Goal: Transaction & Acquisition: Book appointment/travel/reservation

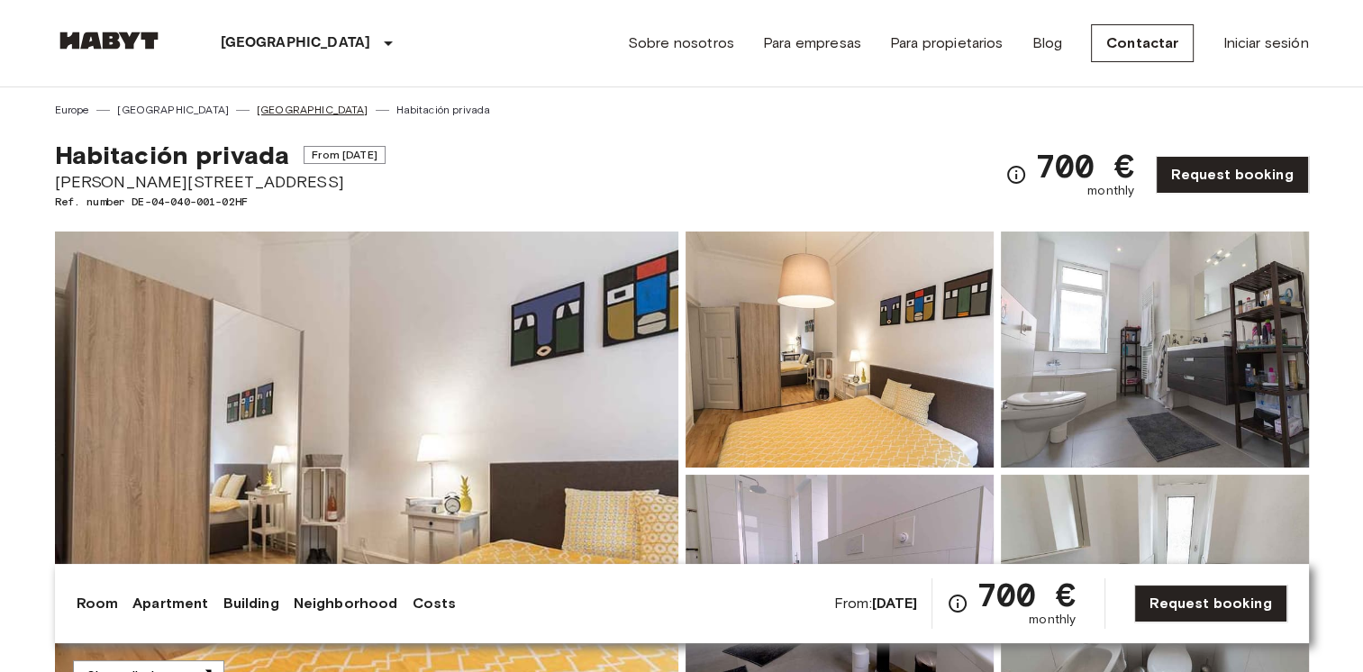
click at [257, 107] on link "[GEOGRAPHIC_DATA]" at bounding box center [313, 110] width 112 height 16
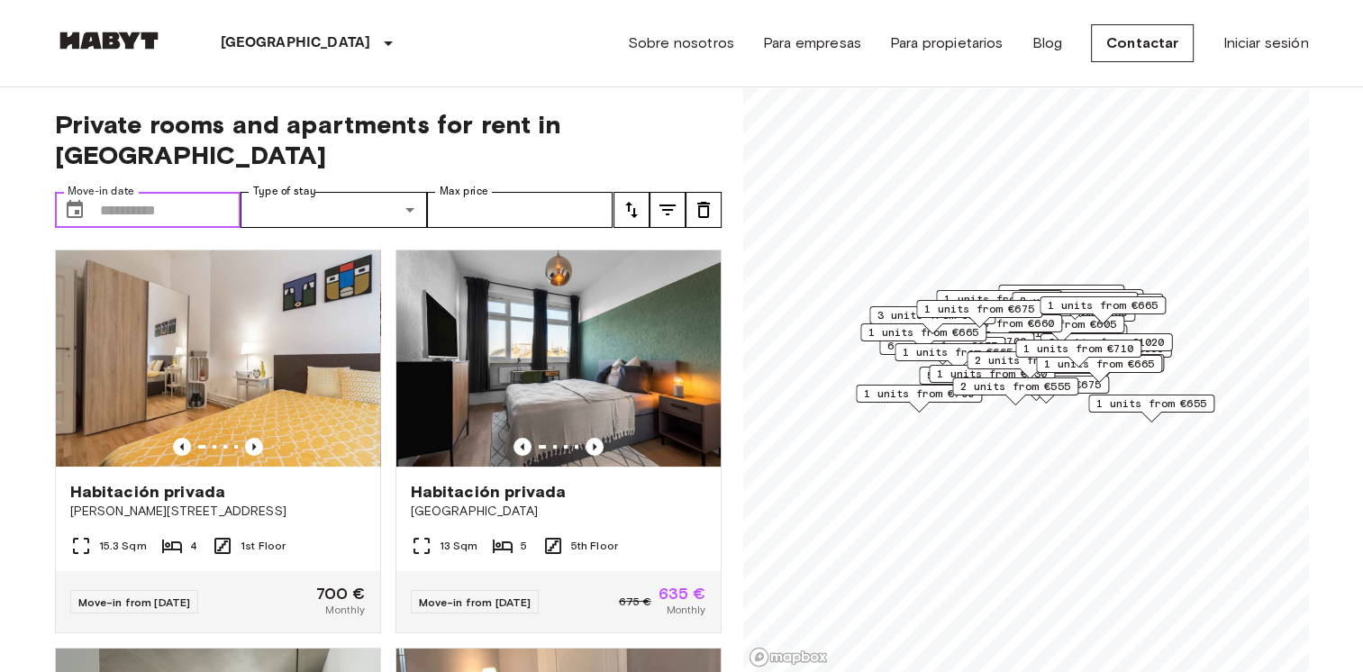
click at [169, 192] on input "Move-in date" at bounding box center [170, 210] width 141 height 36
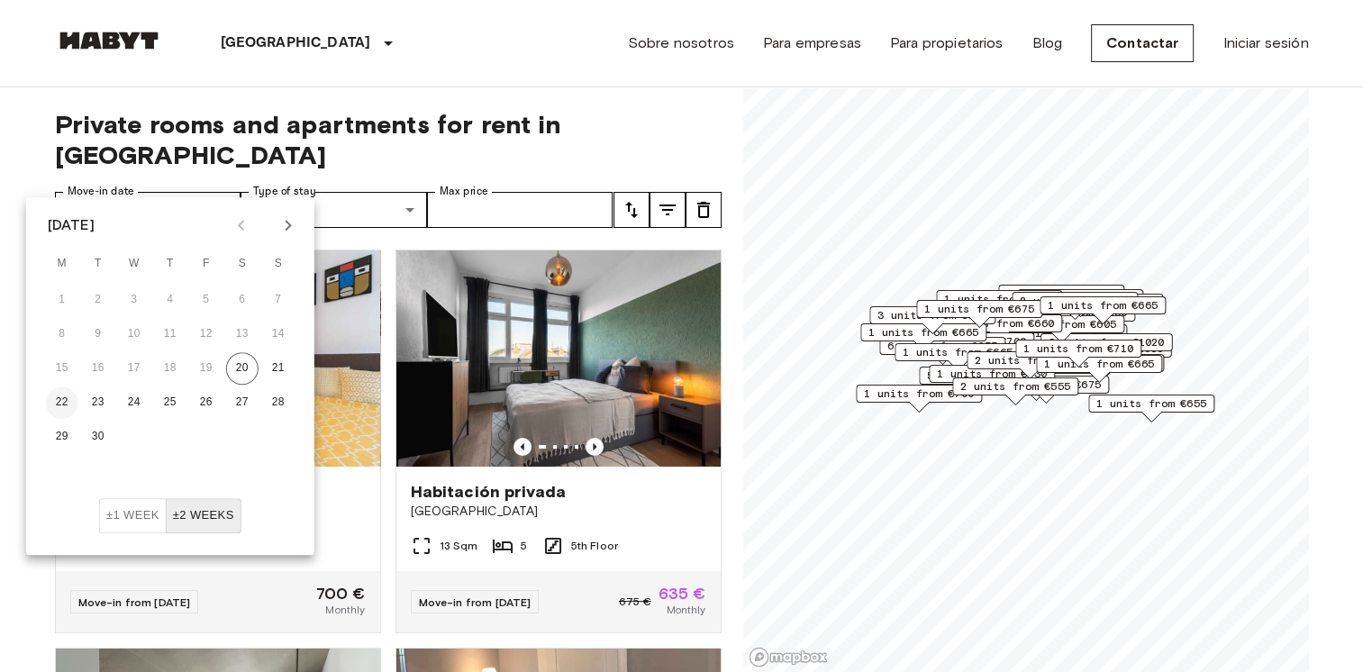
click at [64, 401] on button "22" at bounding box center [62, 402] width 32 height 32
type input "**********"
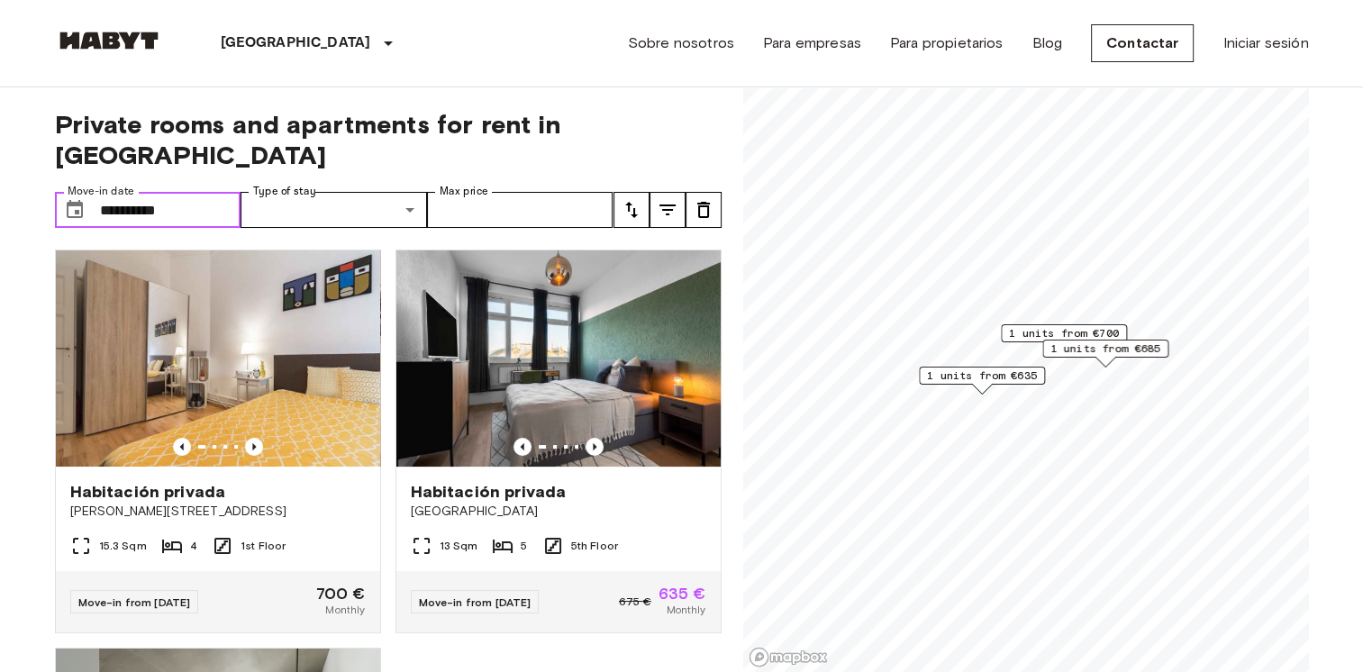
click at [215, 192] on input "**********" at bounding box center [170, 210] width 141 height 36
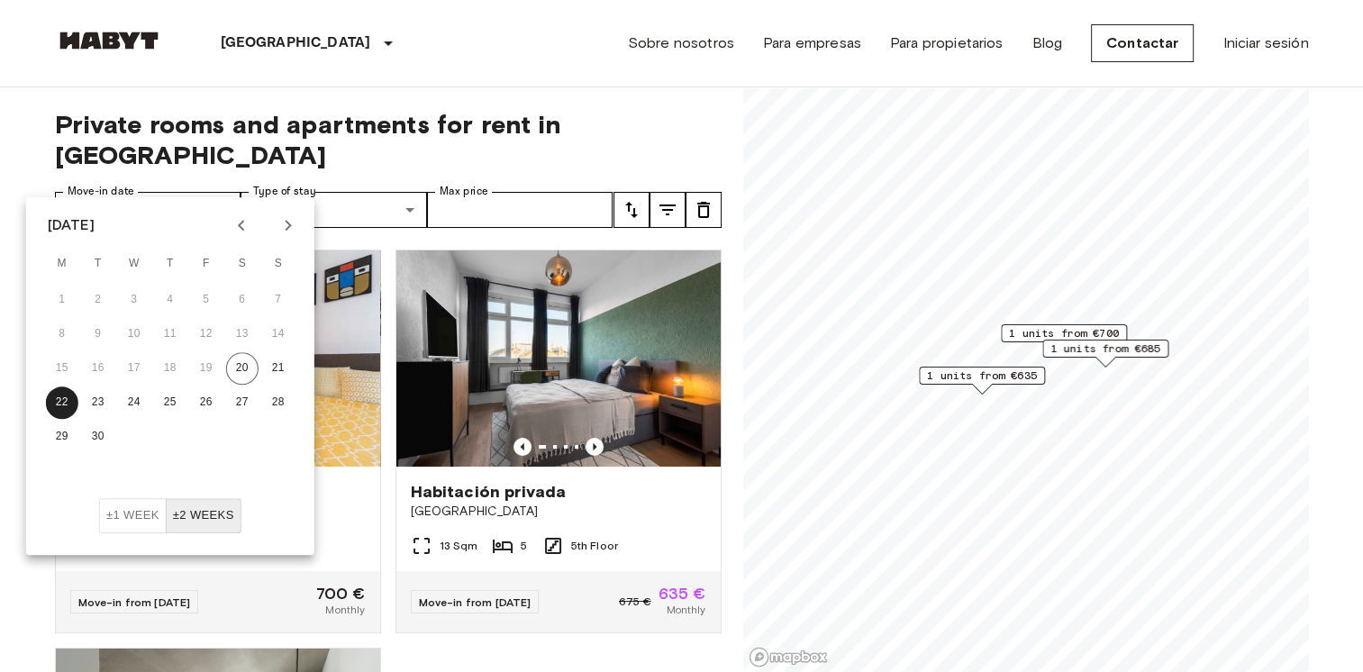
click at [209, 517] on button "±2 weeks" at bounding box center [204, 515] width 76 height 35
click at [457, 134] on span "Private rooms and apartments for rent in Frankfurt" at bounding box center [388, 139] width 666 height 61
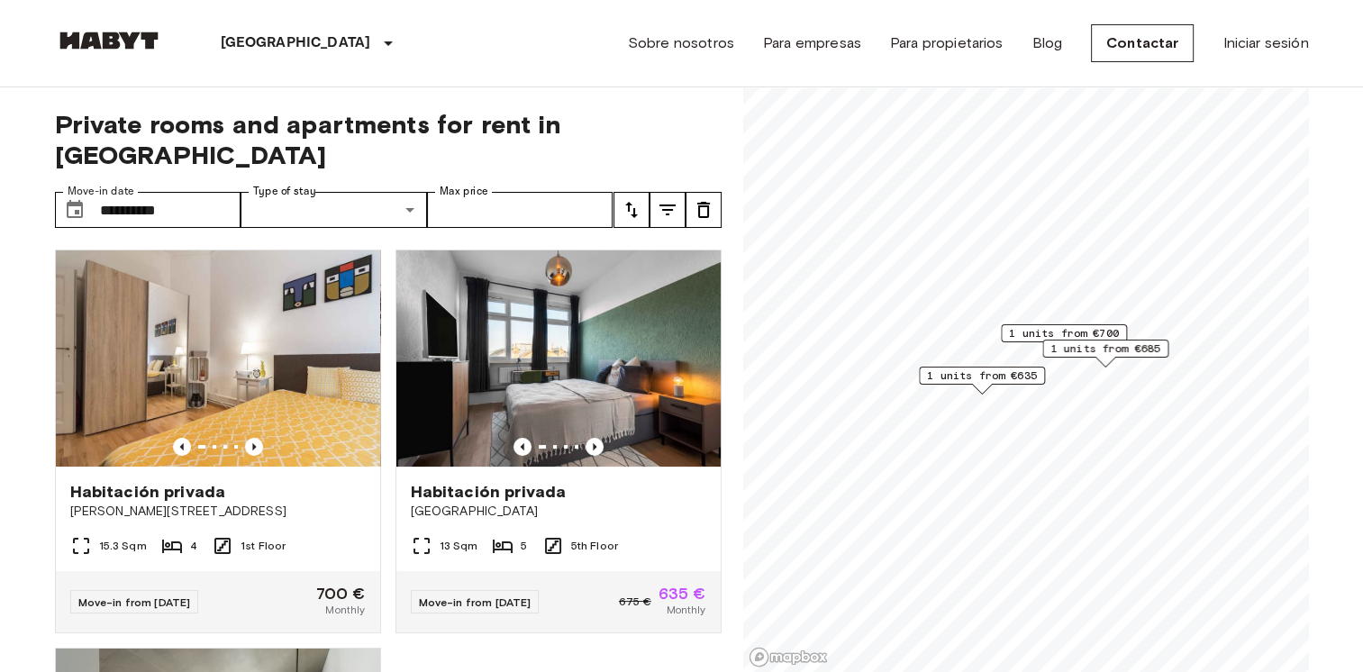
click at [638, 199] on icon "tune" at bounding box center [631, 210] width 22 height 22
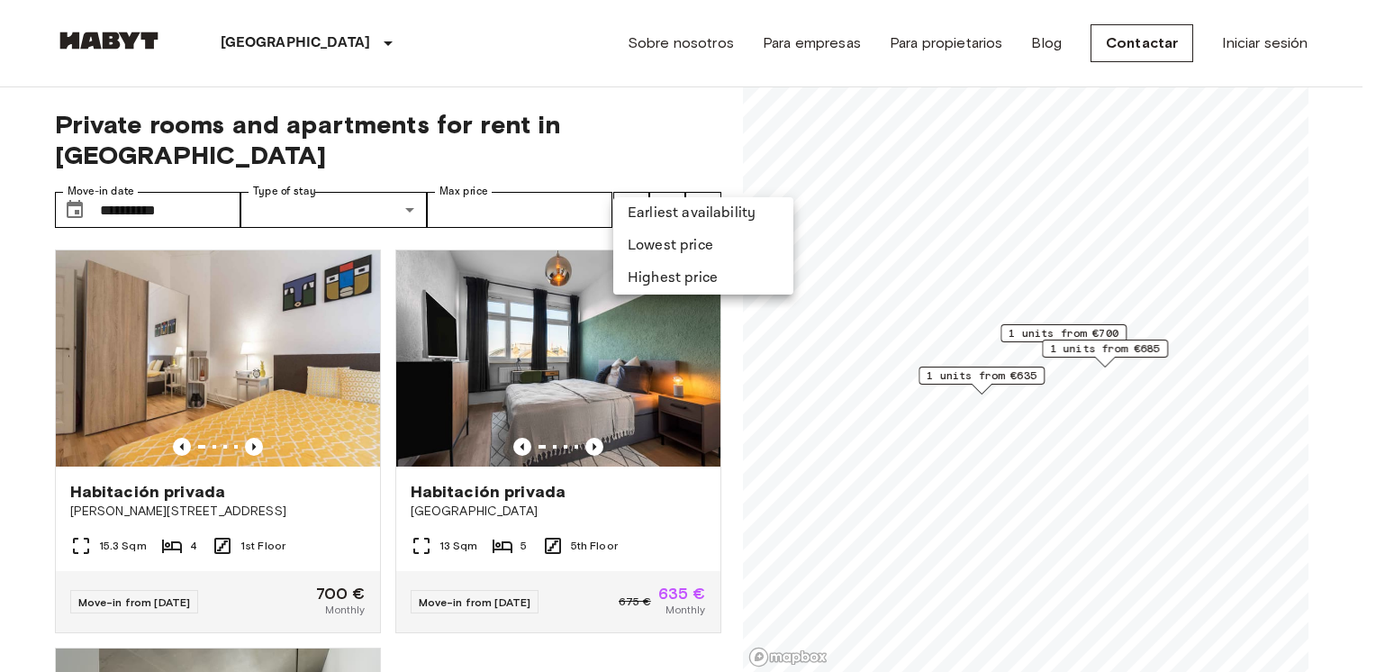
click at [665, 243] on li "Lowest price" at bounding box center [703, 246] width 180 height 32
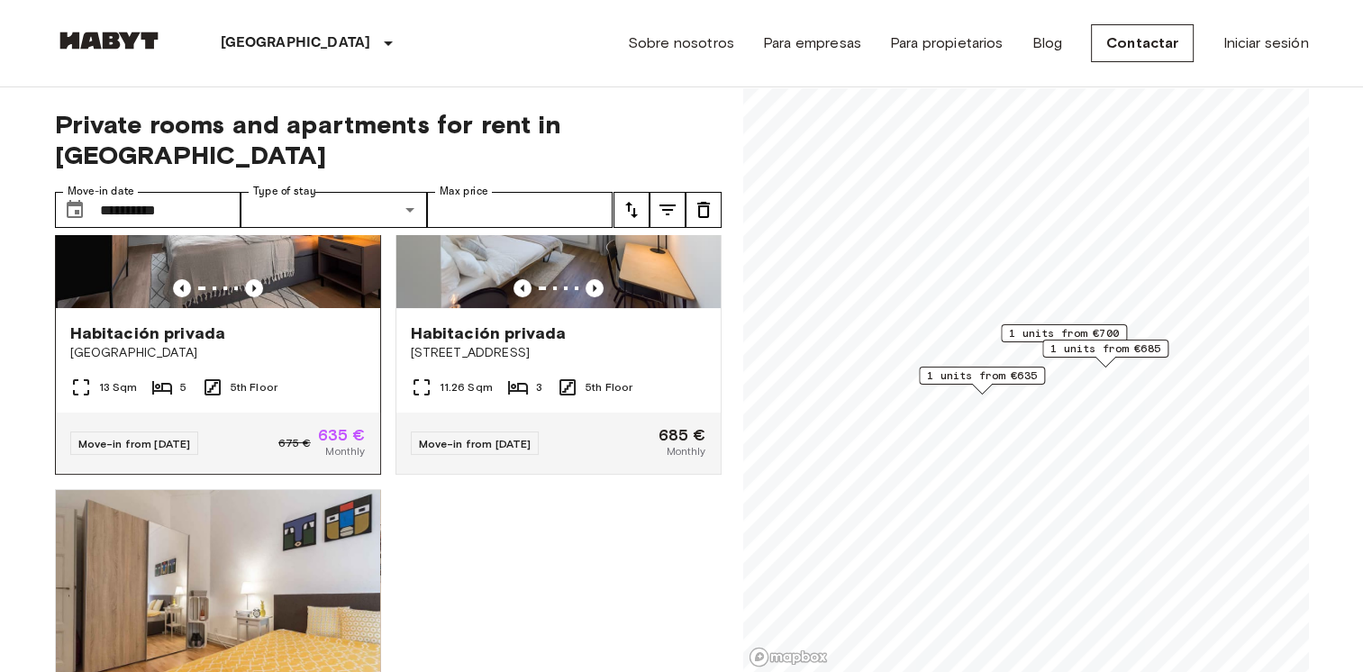
scroll to position [90, 0]
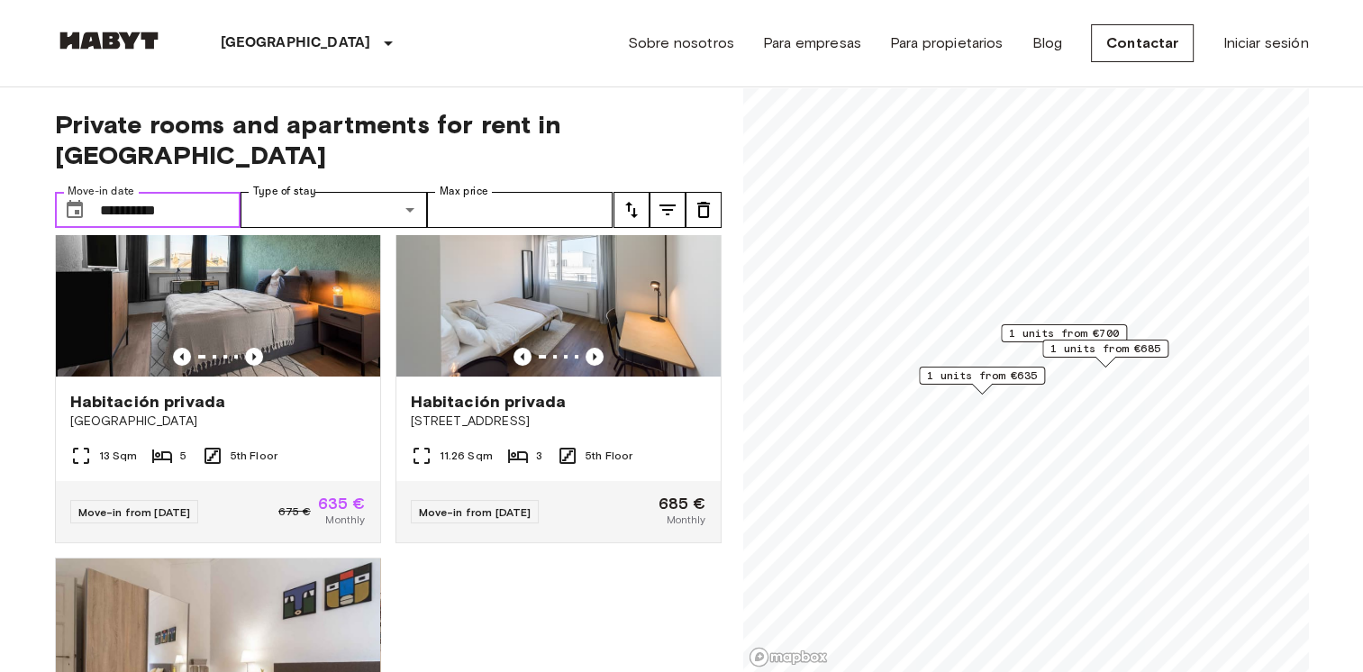
click at [182, 192] on input "**********" at bounding box center [170, 210] width 141 height 36
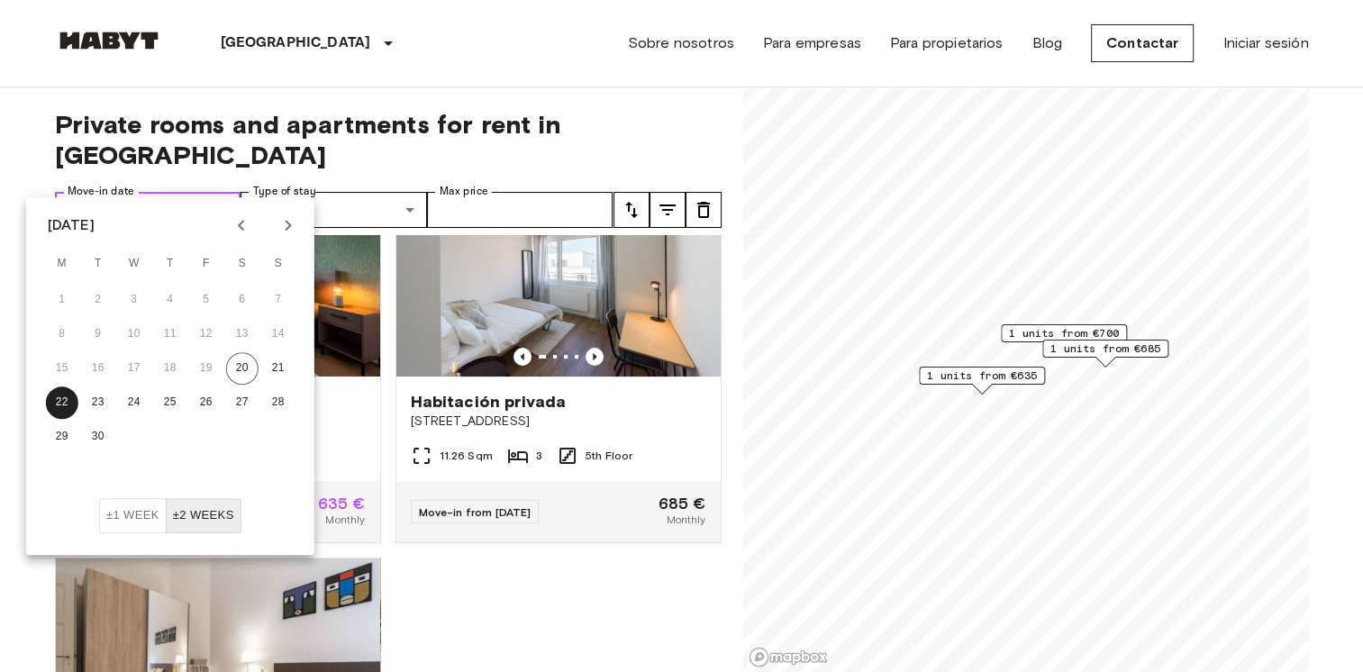
click at [182, 192] on input "**********" at bounding box center [170, 210] width 141 height 36
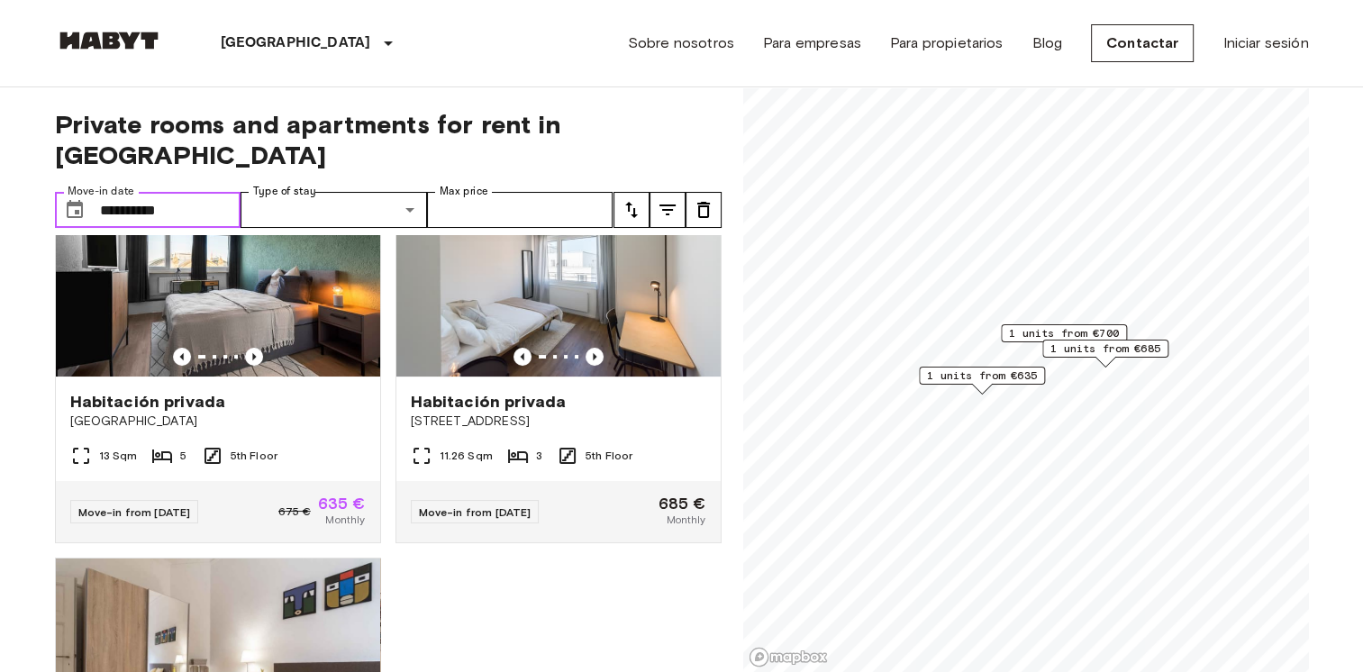
click at [182, 192] on input "**********" at bounding box center [170, 210] width 141 height 36
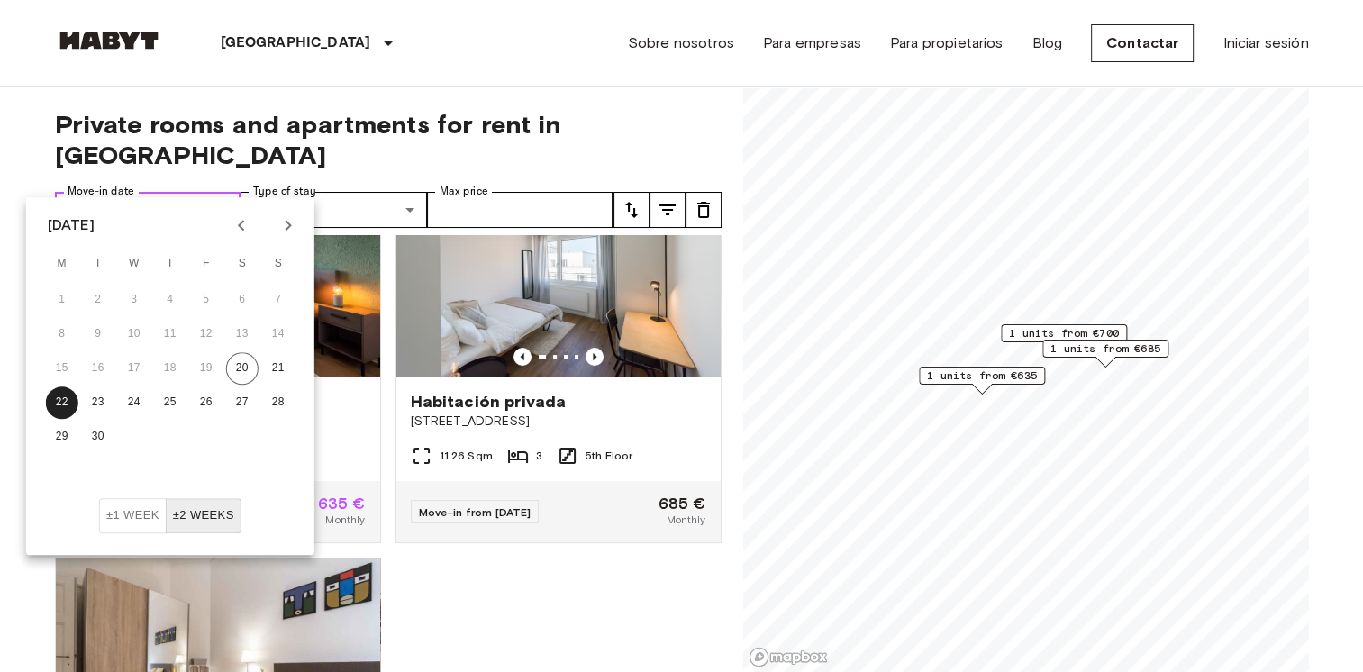
click at [182, 192] on input "**********" at bounding box center [170, 210] width 141 height 36
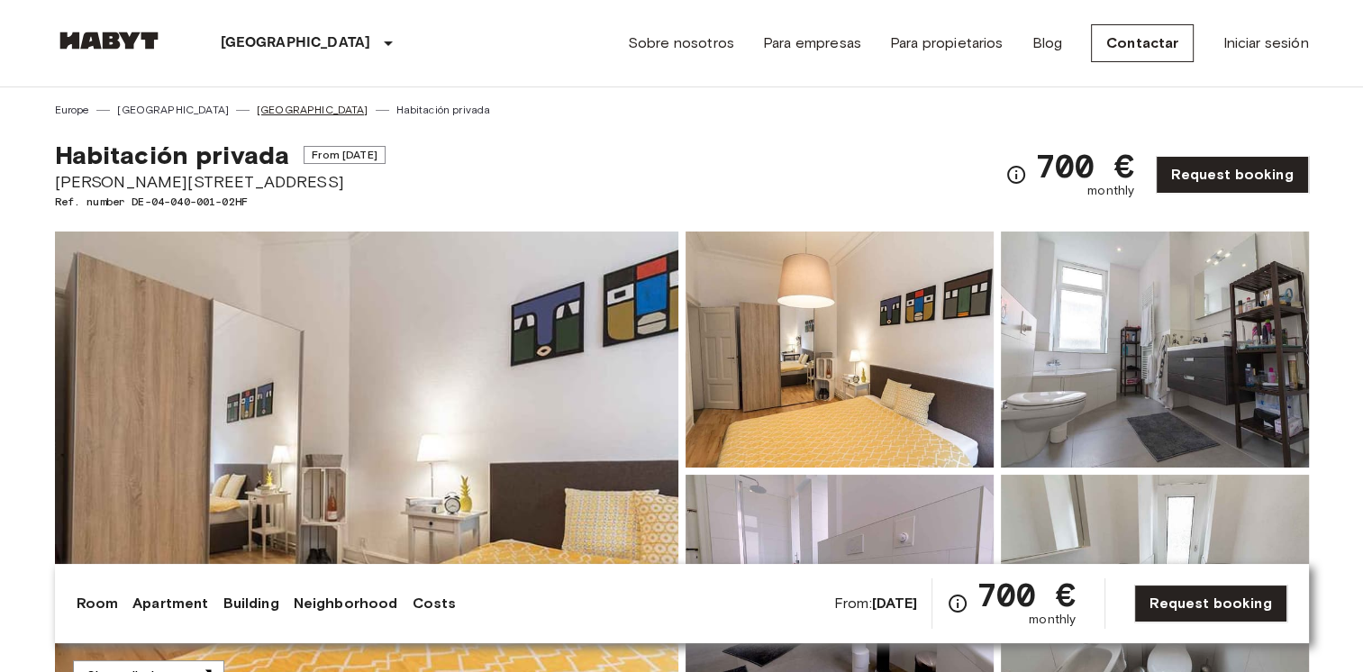
click at [257, 114] on link "[GEOGRAPHIC_DATA]" at bounding box center [313, 110] width 112 height 16
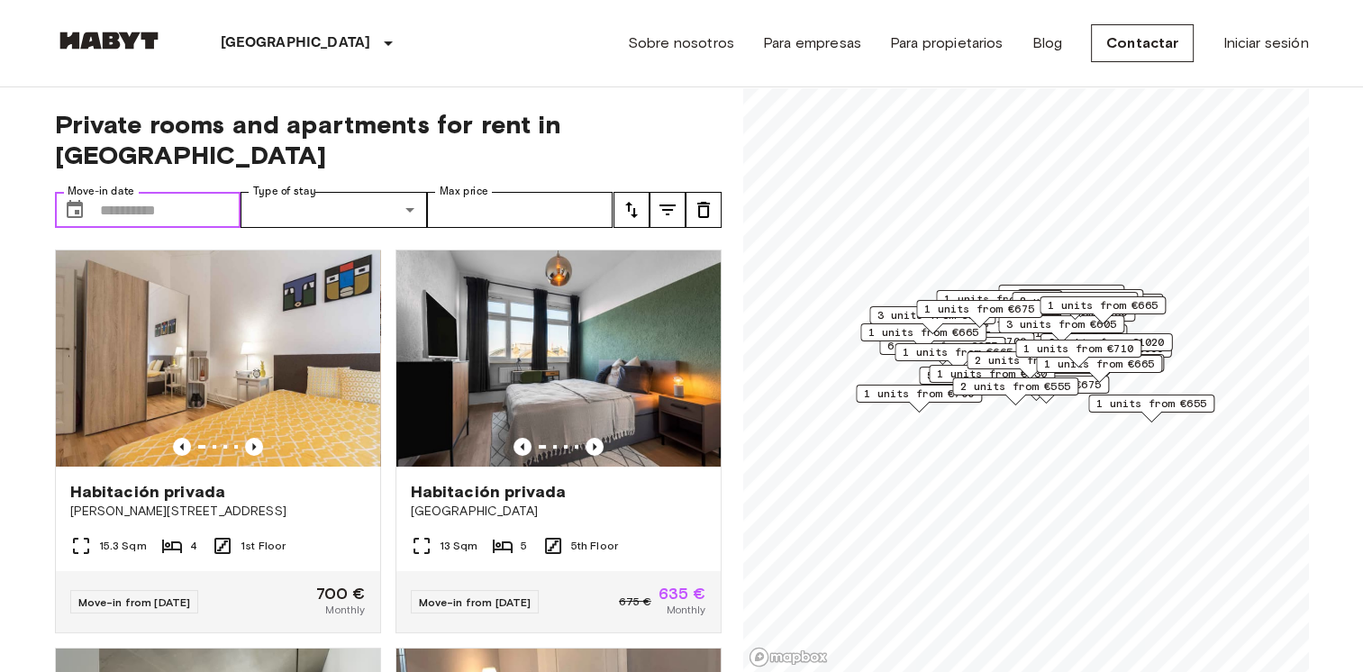
click at [225, 192] on input "Move-in date" at bounding box center [170, 210] width 141 height 36
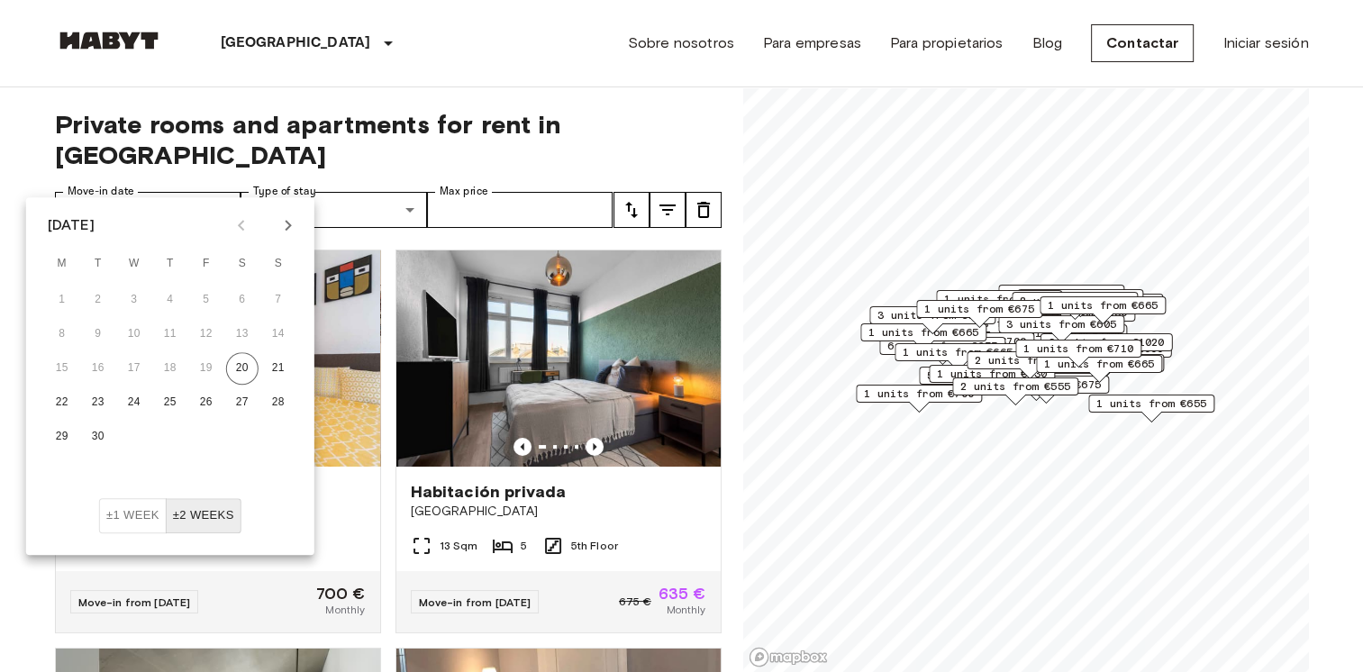
click at [284, 222] on icon "Next month" at bounding box center [288, 225] width 22 height 22
click at [131, 298] on button "1" at bounding box center [134, 300] width 32 height 32
type input "**********"
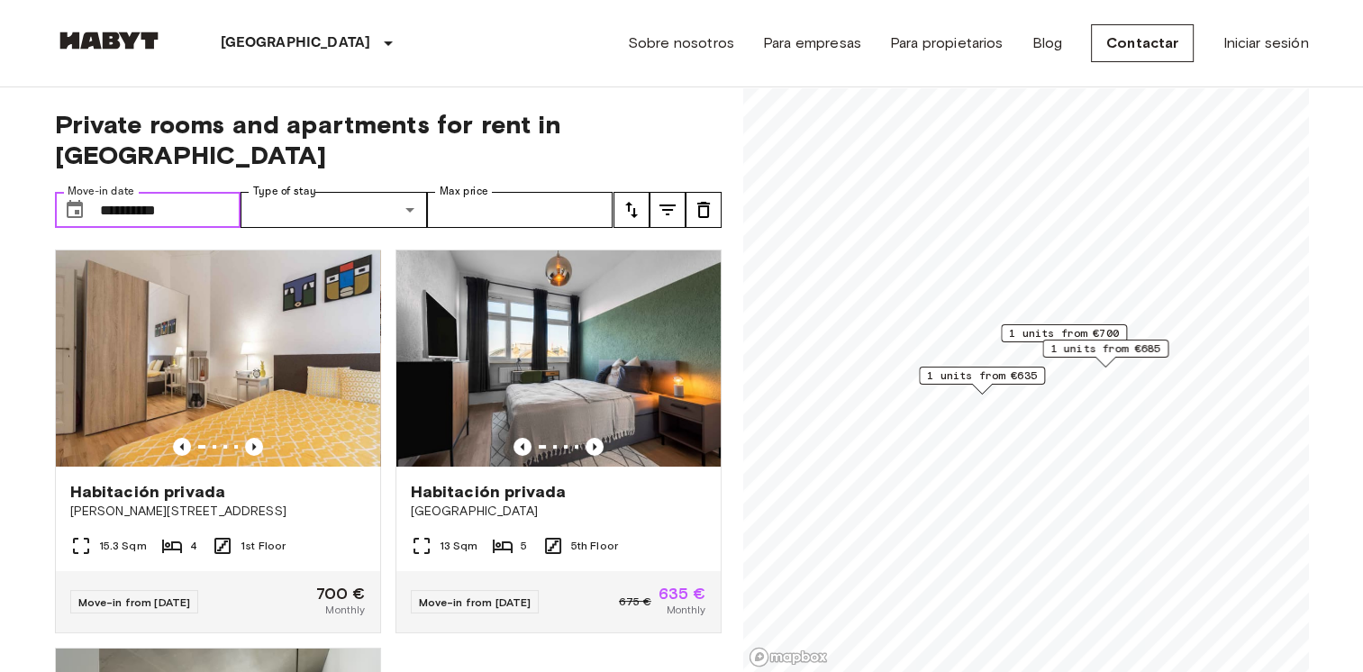
click at [209, 195] on input "**********" at bounding box center [170, 210] width 141 height 36
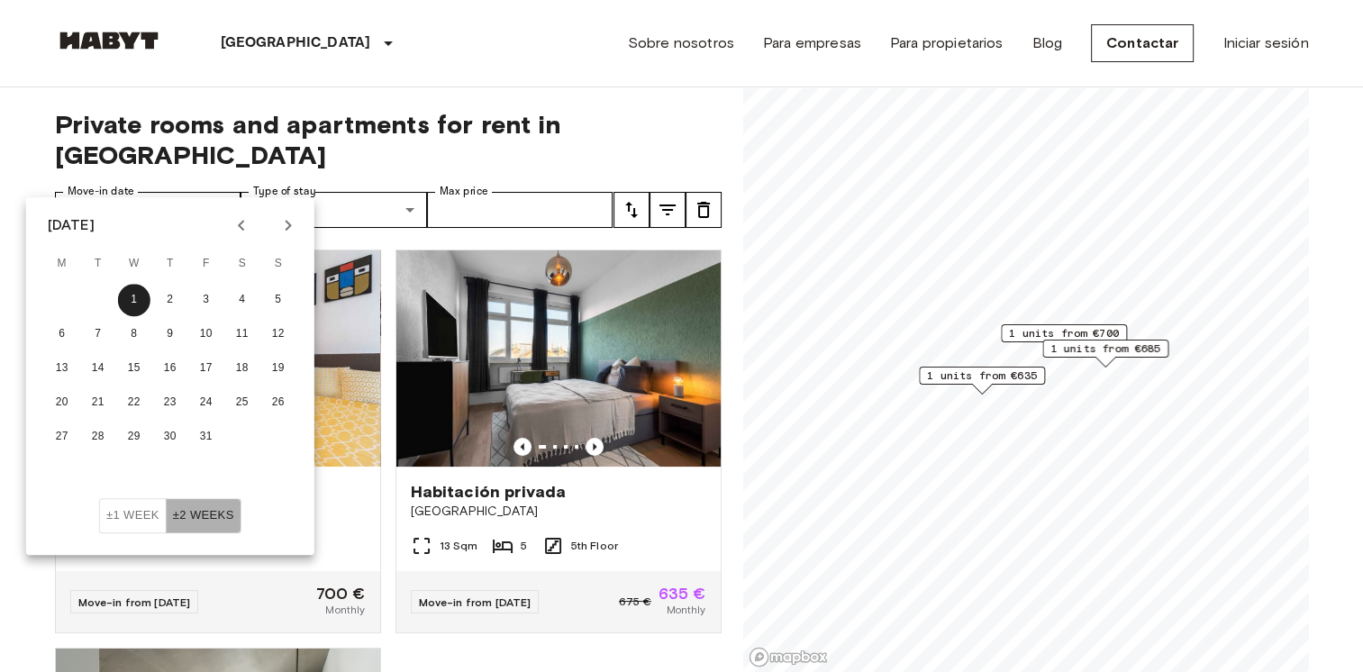
click at [228, 518] on button "±2 weeks" at bounding box center [204, 515] width 76 height 35
click at [369, 142] on div "**********" at bounding box center [388, 379] width 666 height 585
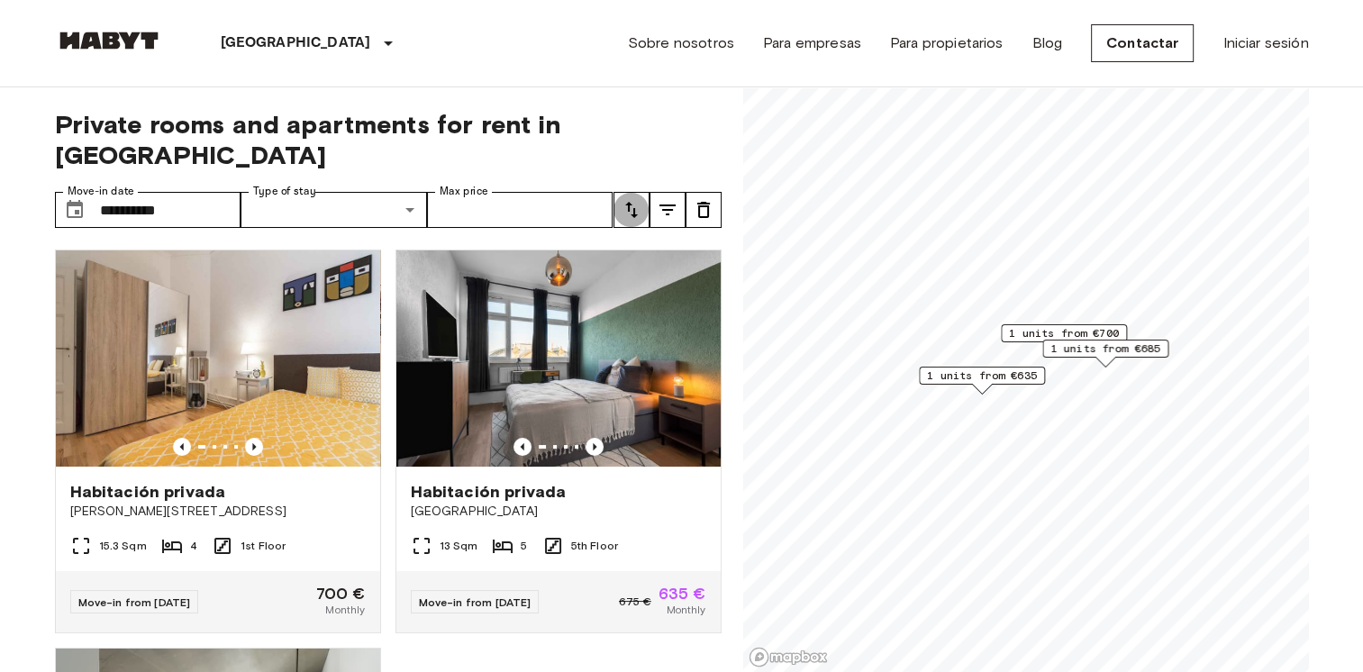
click at [637, 199] on icon "tune" at bounding box center [631, 210] width 22 height 22
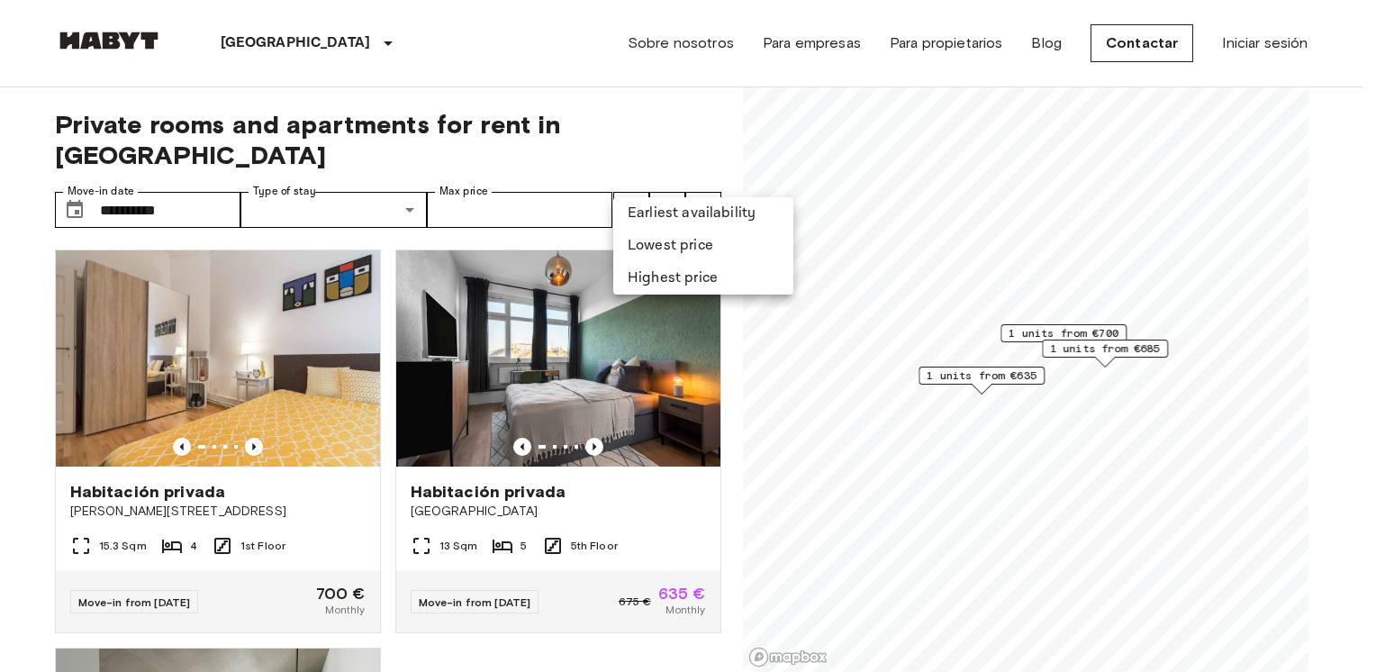
click at [669, 254] on li "Lowest price" at bounding box center [703, 246] width 180 height 32
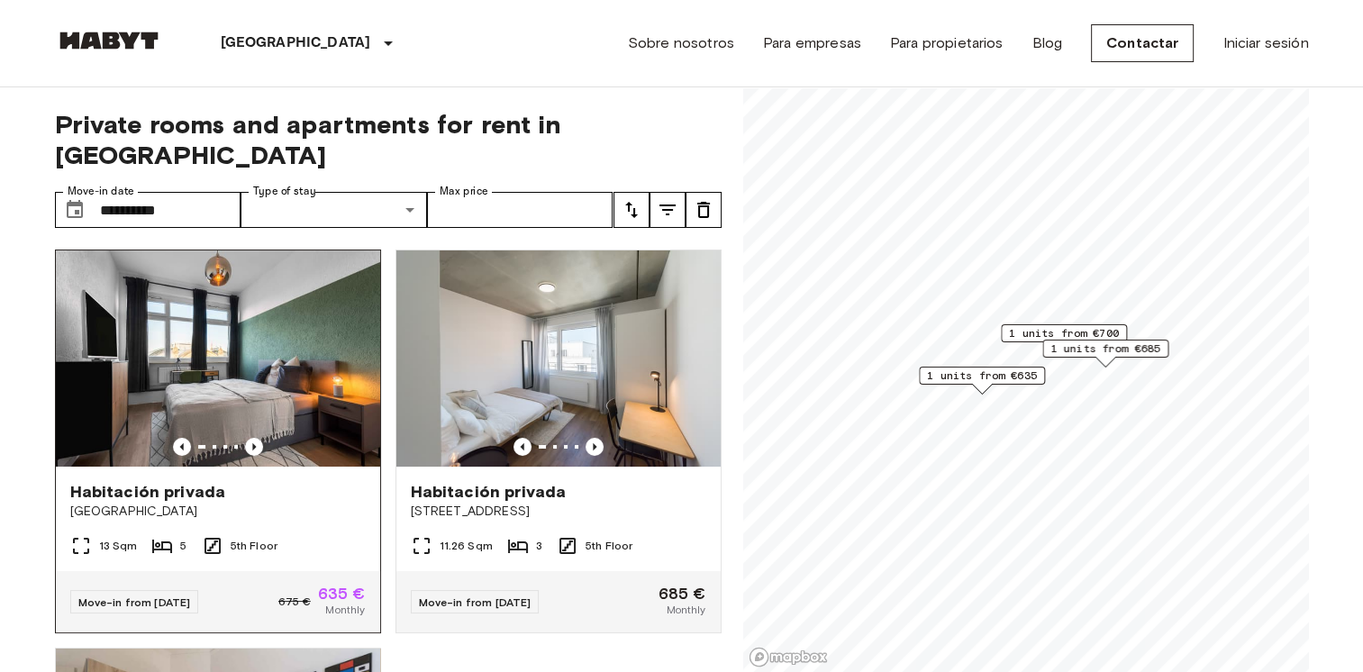
click at [284, 354] on img at bounding box center [218, 358] width 324 height 216
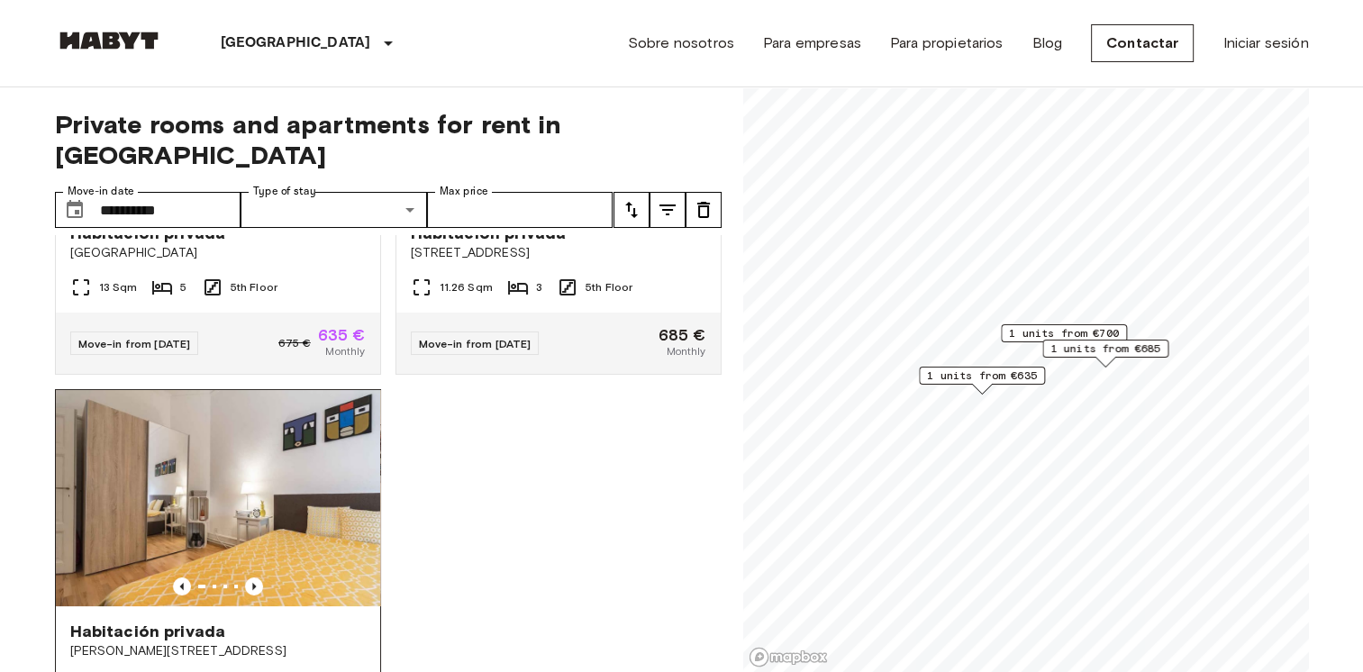
scroll to position [270, 0]
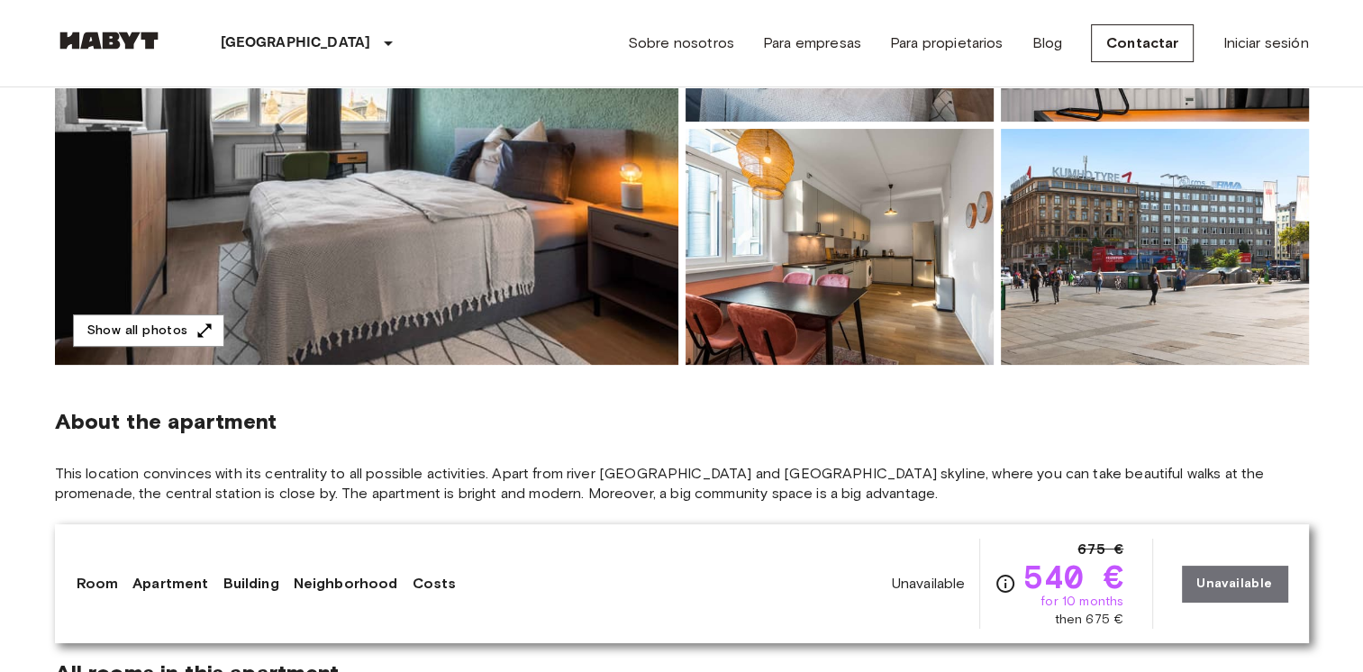
scroll to position [270, 0]
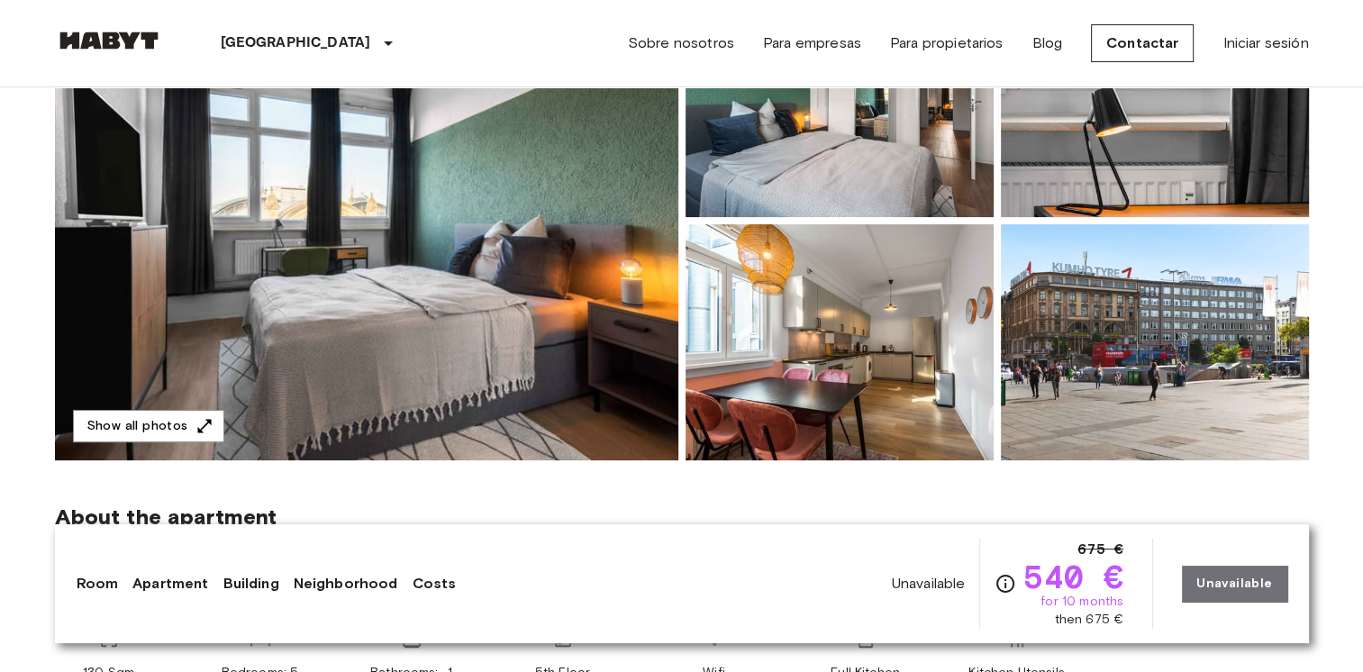
click at [497, 256] on img at bounding box center [366, 220] width 623 height 479
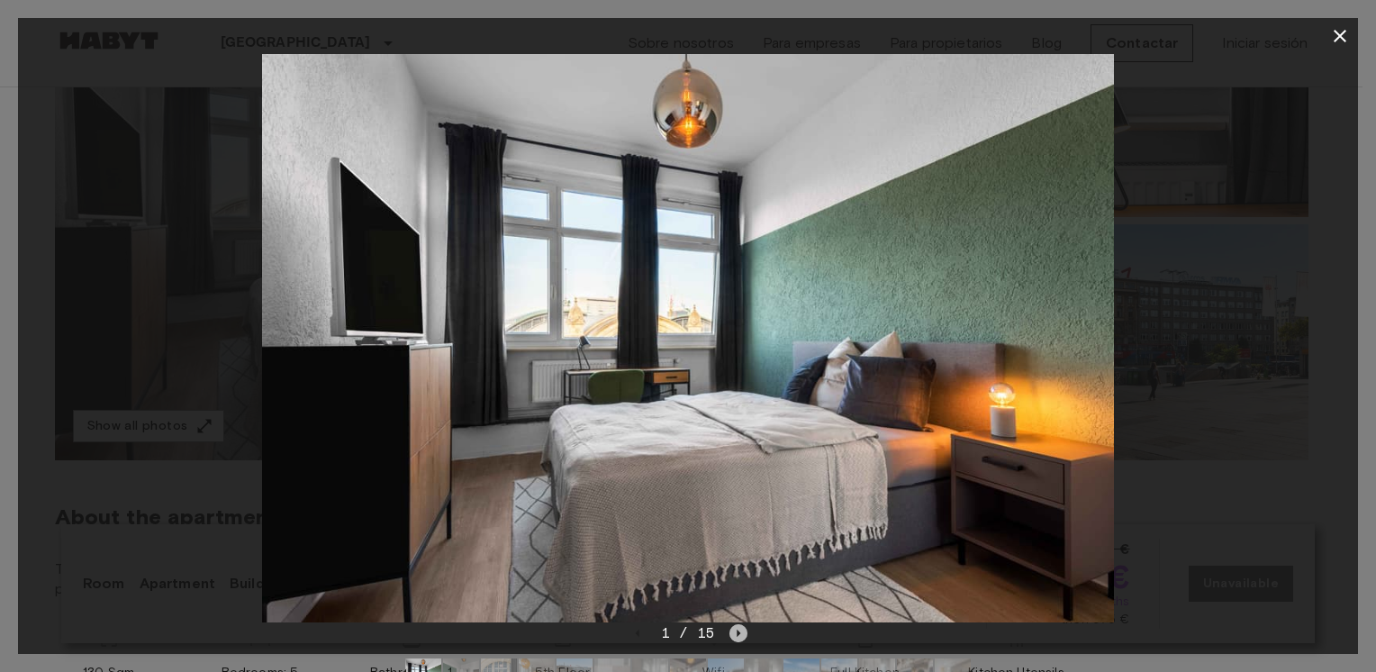
click at [736, 628] on icon "Next image" at bounding box center [738, 633] width 18 height 18
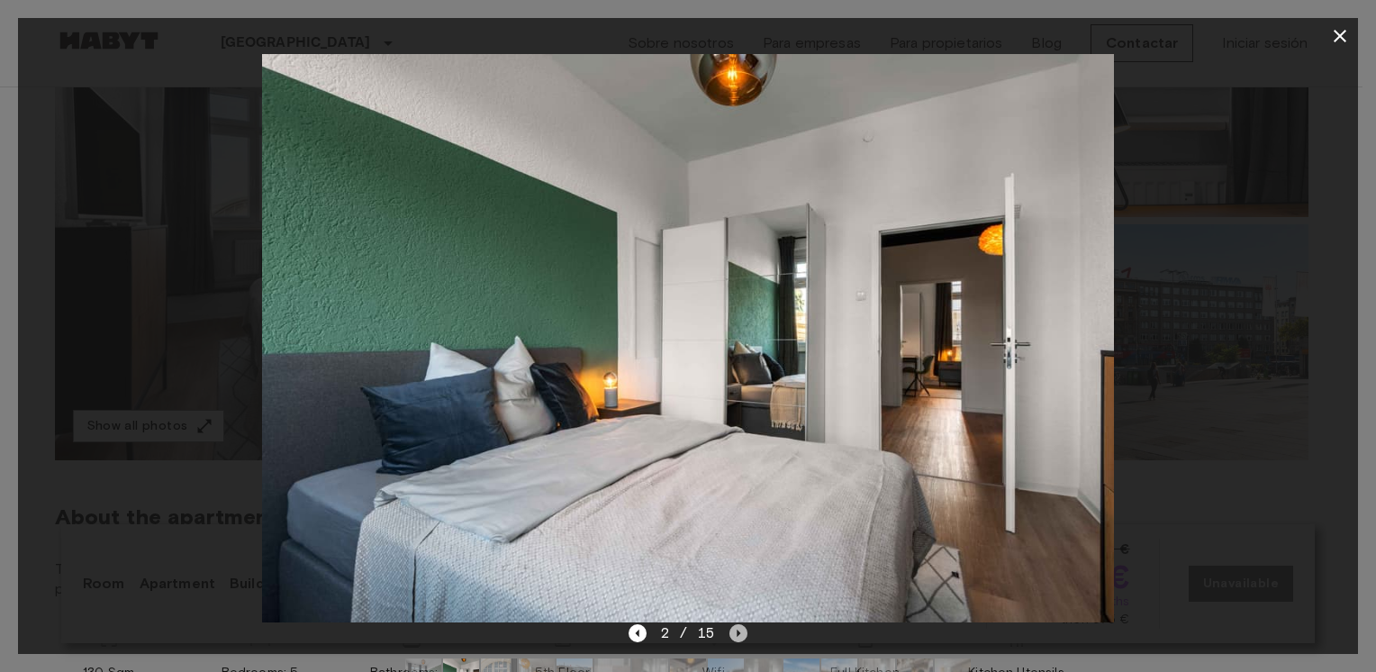
click at [736, 628] on icon "Next image" at bounding box center [738, 633] width 18 height 18
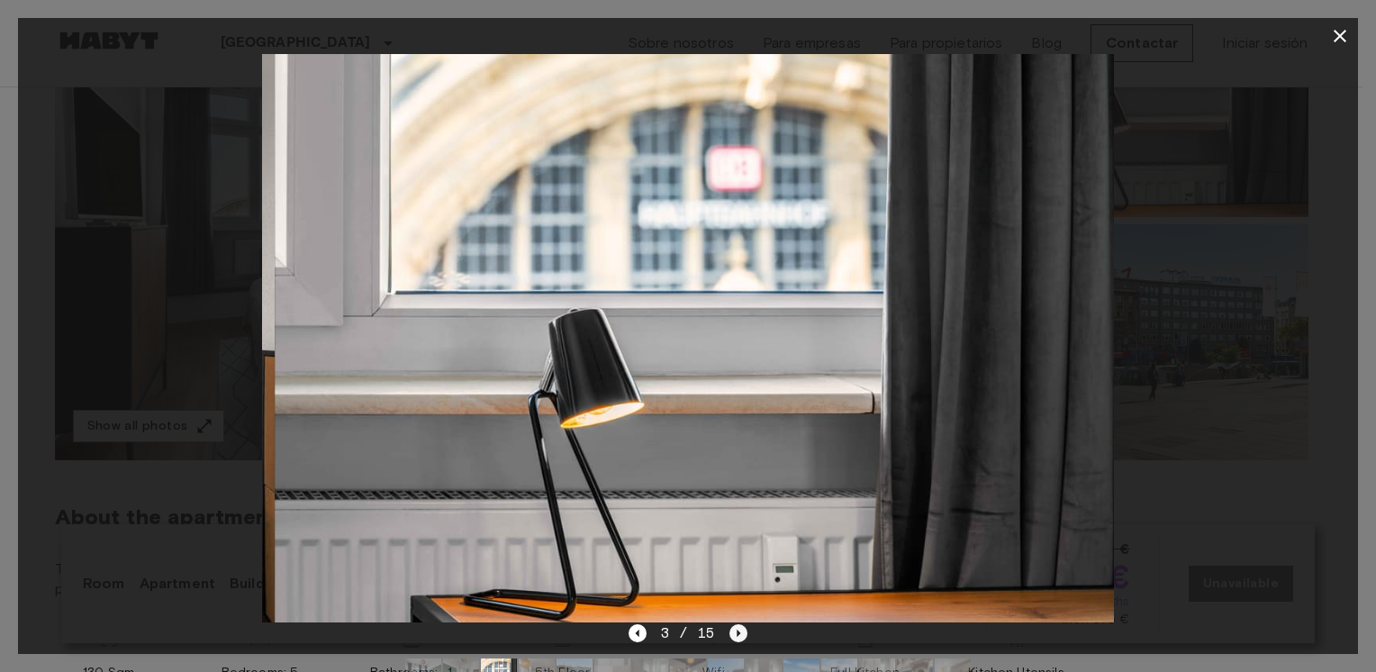
click at [736, 628] on icon "Next image" at bounding box center [738, 633] width 18 height 18
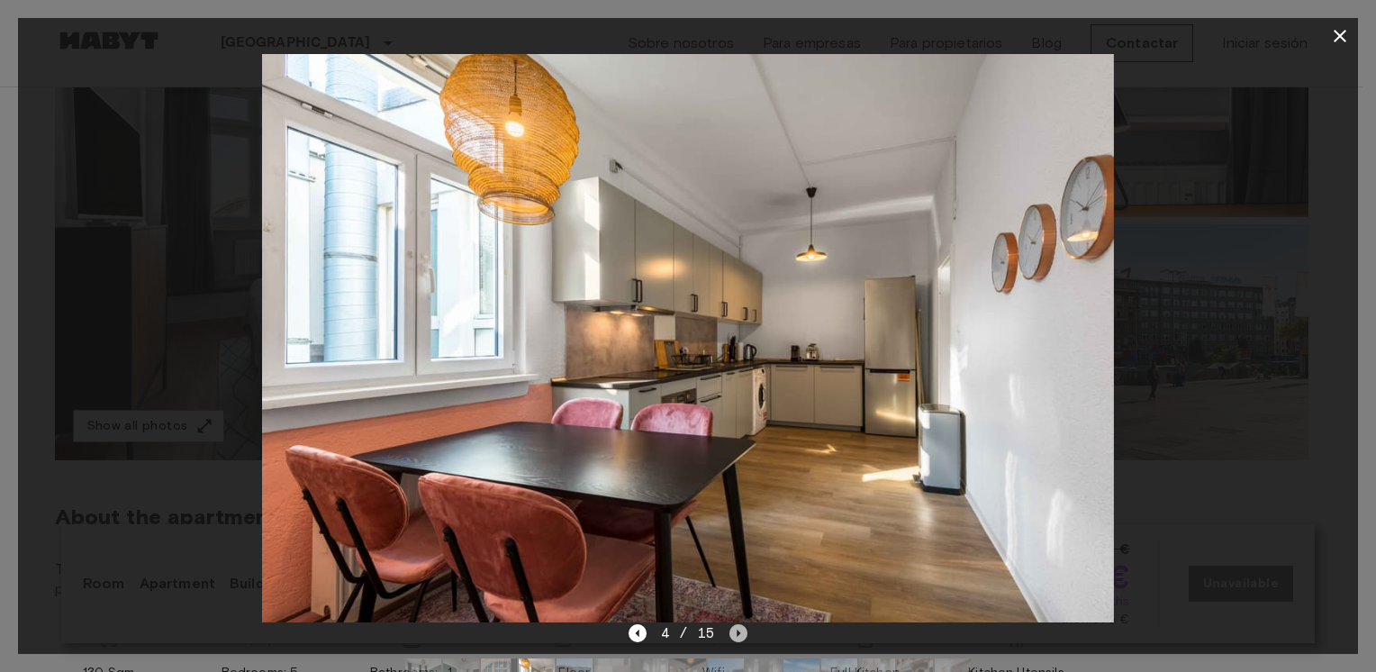
click at [736, 628] on icon "Next image" at bounding box center [738, 633] width 18 height 18
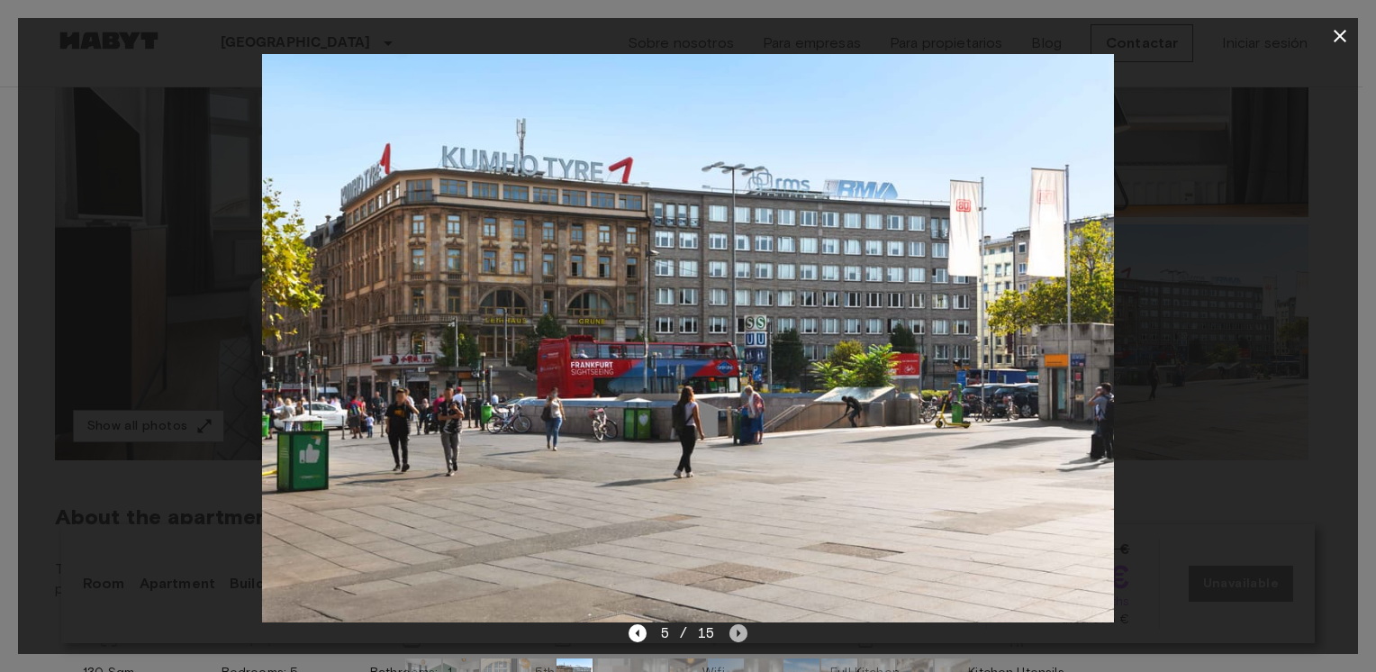
click at [736, 628] on icon "Next image" at bounding box center [738, 633] width 18 height 18
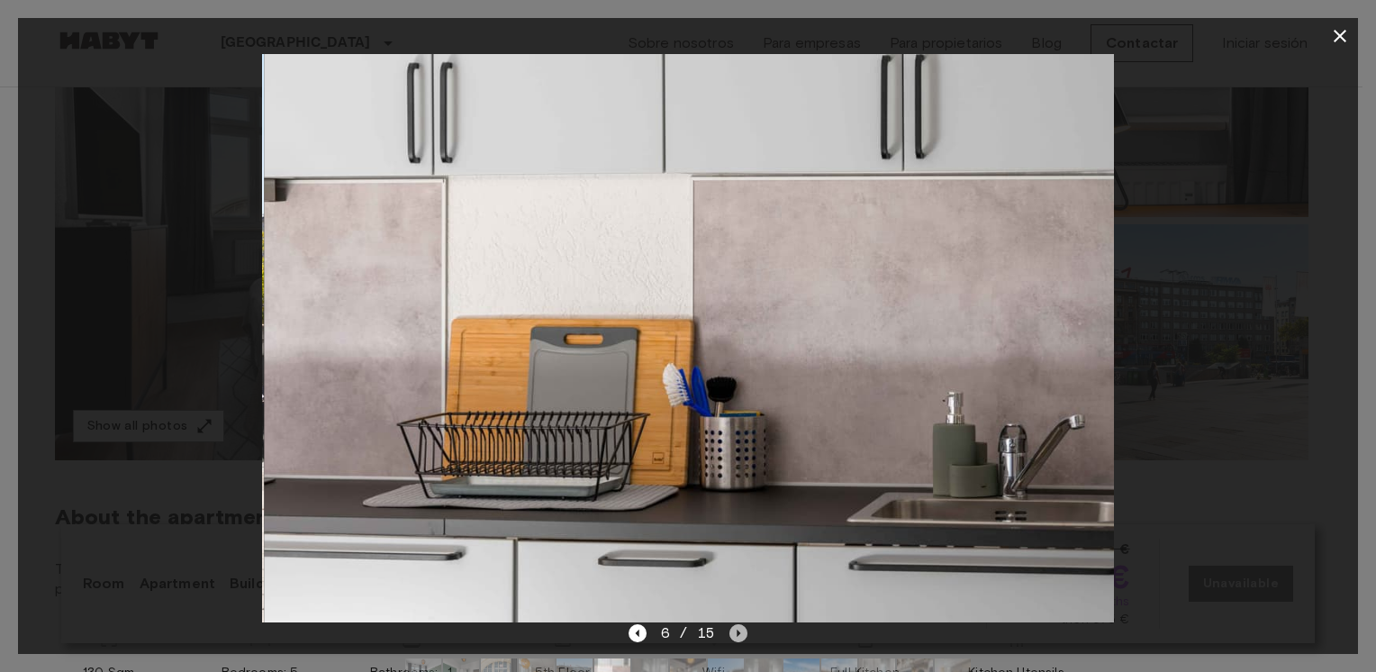
click at [736, 628] on icon "Next image" at bounding box center [738, 633] width 18 height 18
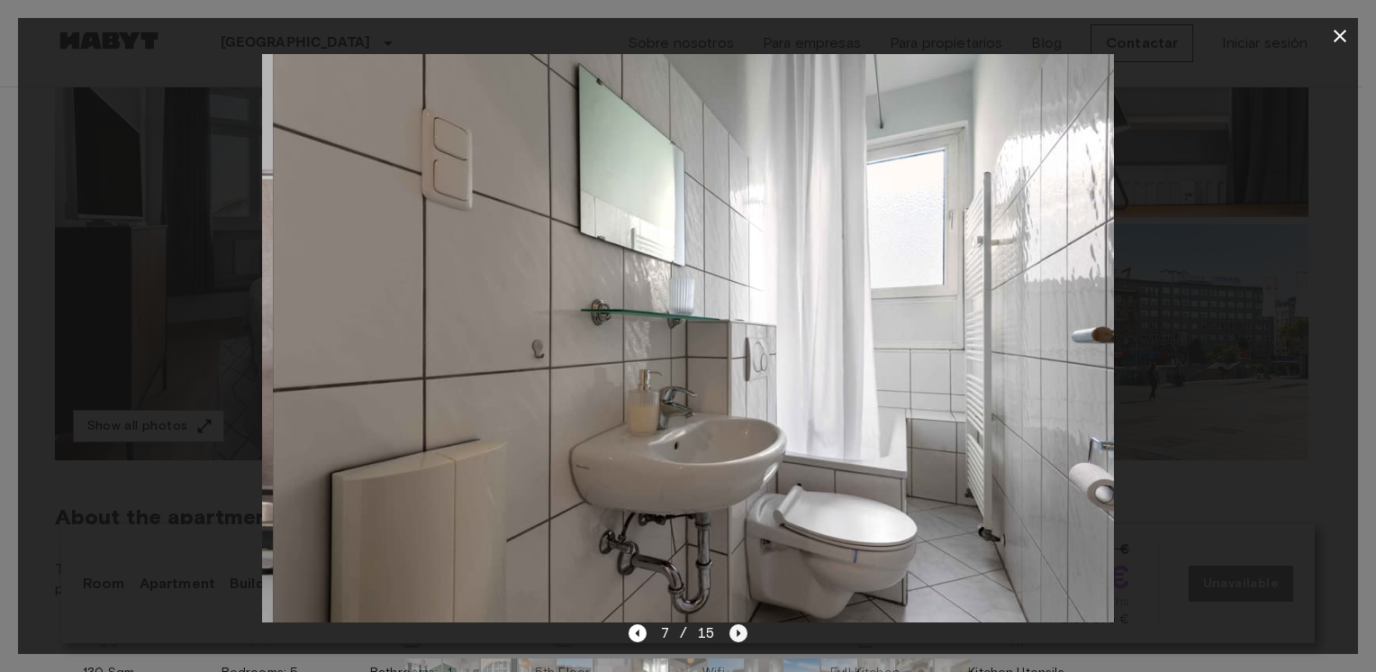
click at [736, 628] on icon "Next image" at bounding box center [738, 633] width 18 height 18
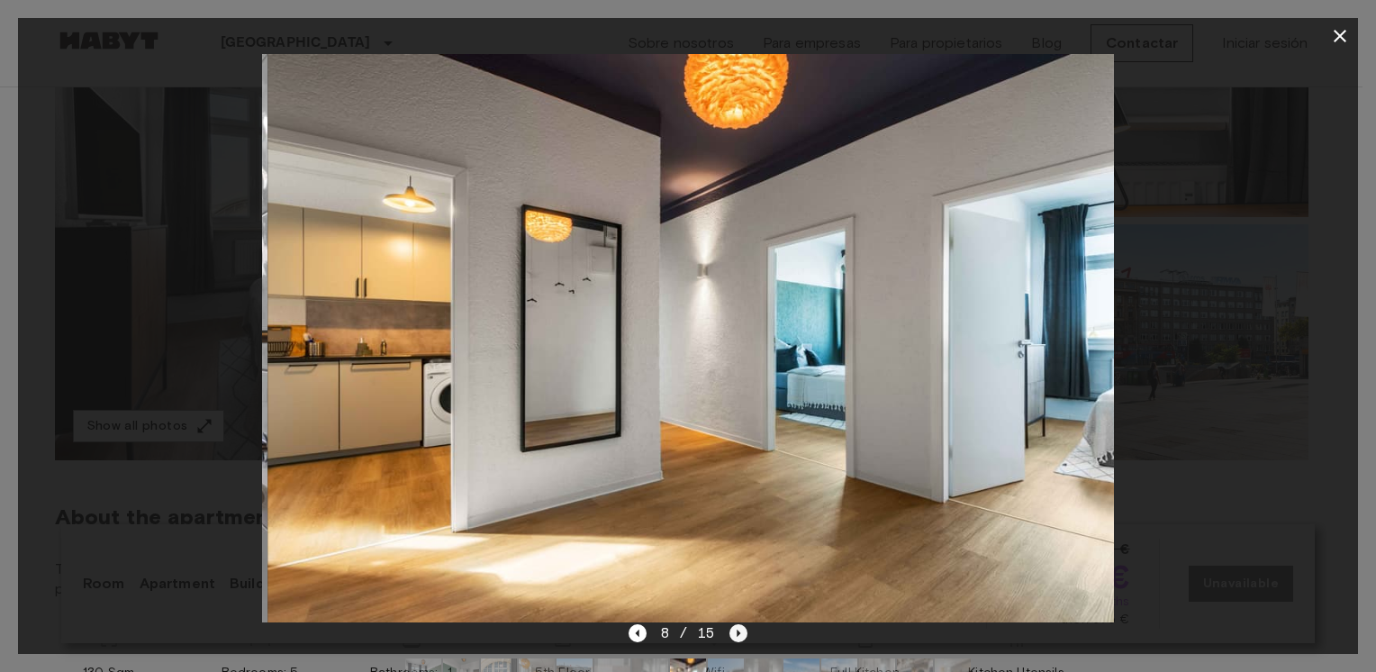
click at [736, 628] on icon "Next image" at bounding box center [738, 633] width 18 height 18
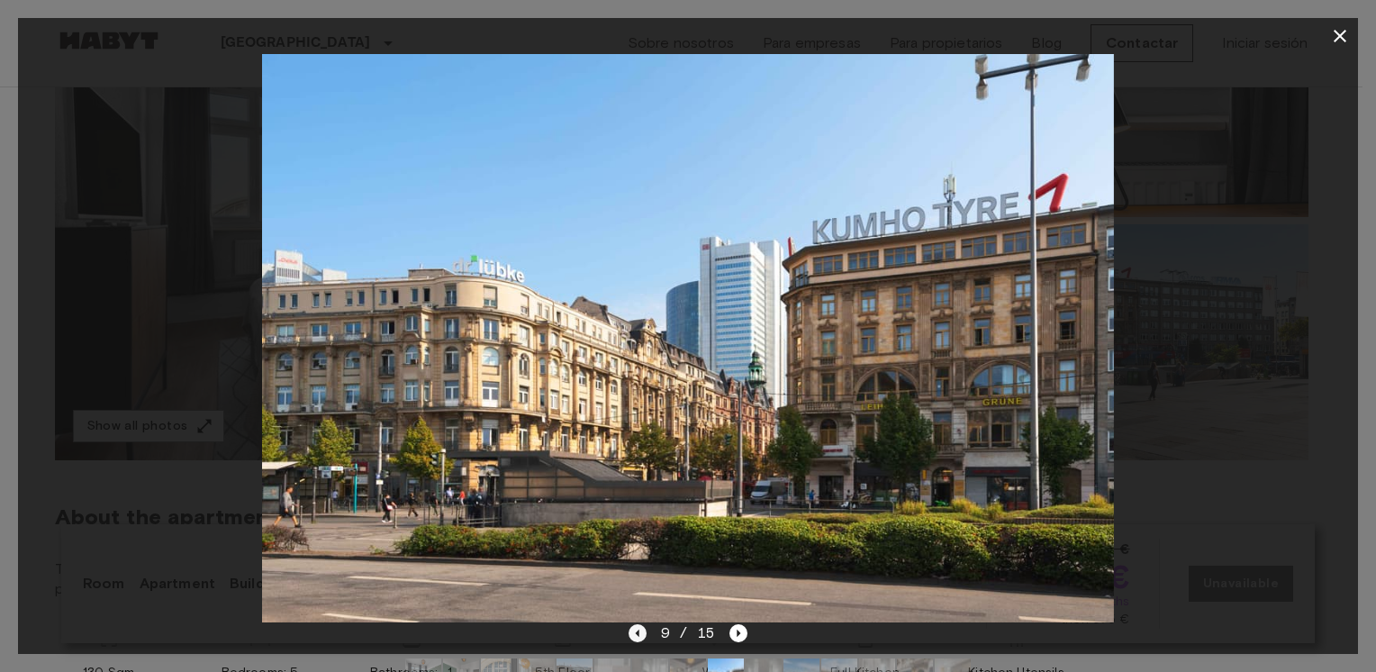
click at [634, 634] on icon "Previous image" at bounding box center [638, 633] width 18 height 18
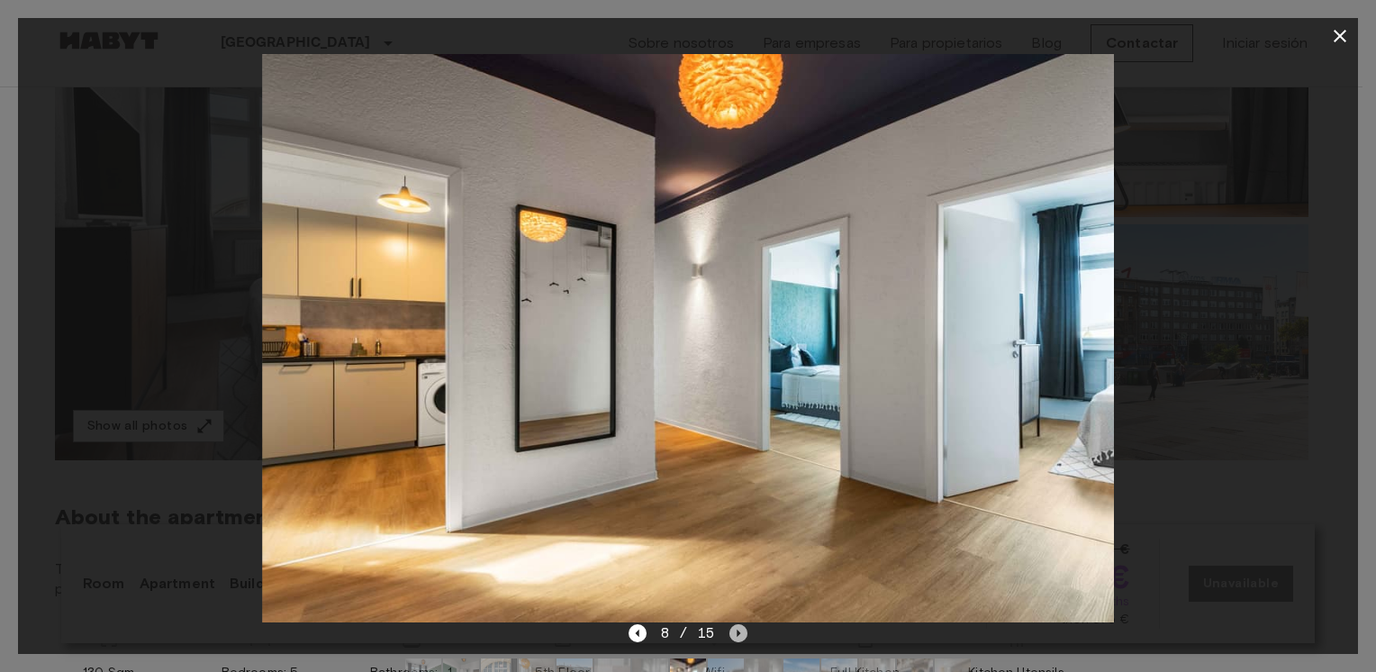
click at [738, 630] on icon "Next image" at bounding box center [738, 633] width 18 height 18
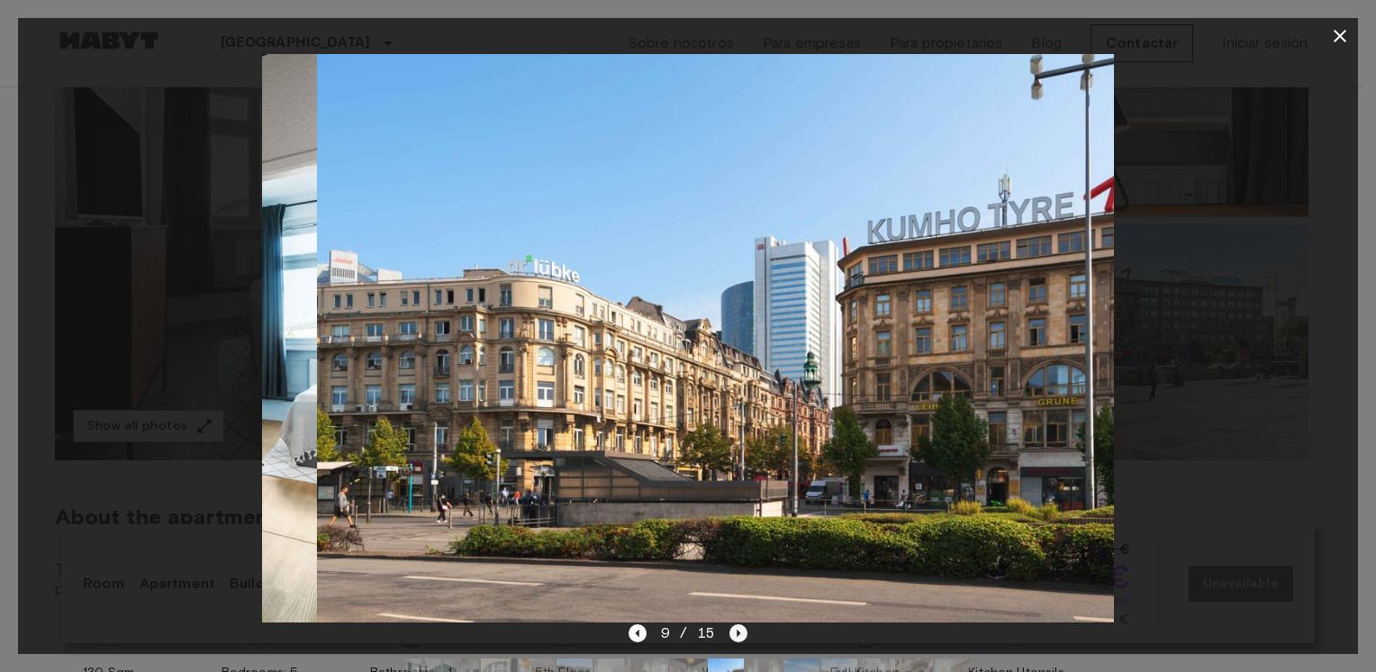
click at [738, 630] on icon "Next image" at bounding box center [738, 633] width 18 height 18
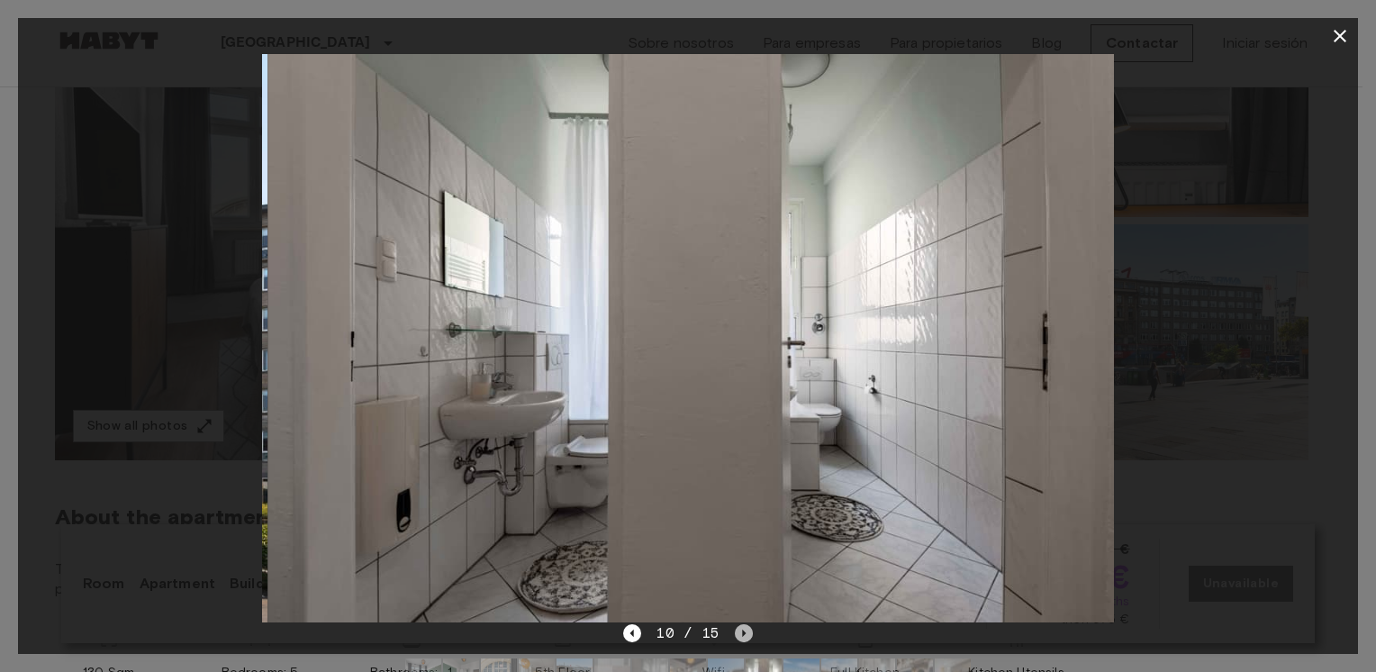
click at [738, 630] on icon "Next image" at bounding box center [744, 633] width 18 height 18
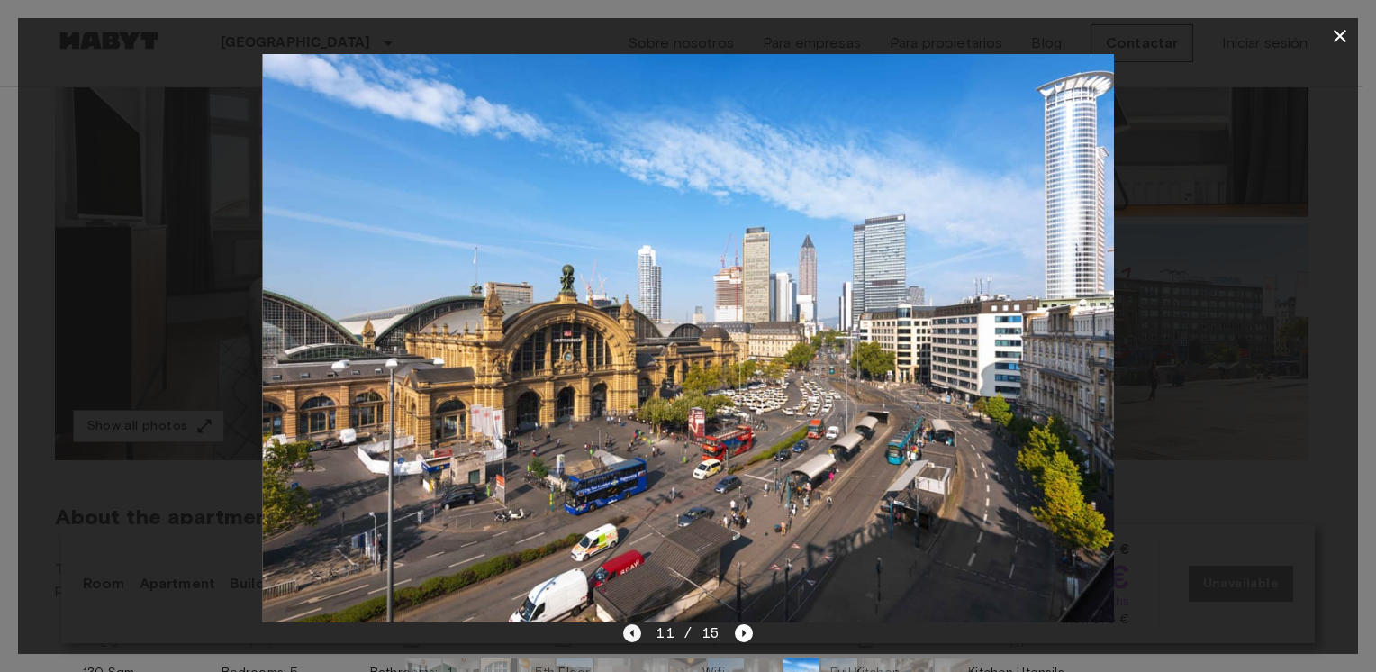
click at [636, 635] on icon "Previous image" at bounding box center [632, 633] width 18 height 18
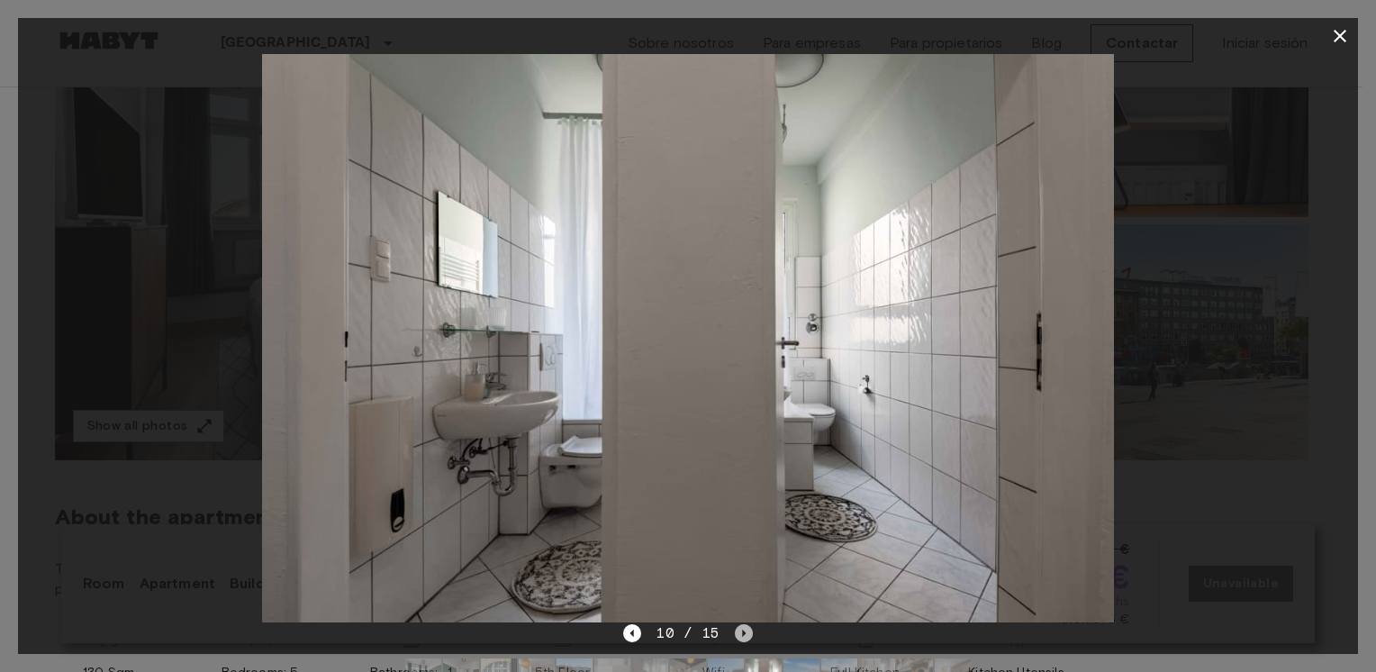
click at [739, 638] on icon "Next image" at bounding box center [744, 633] width 18 height 18
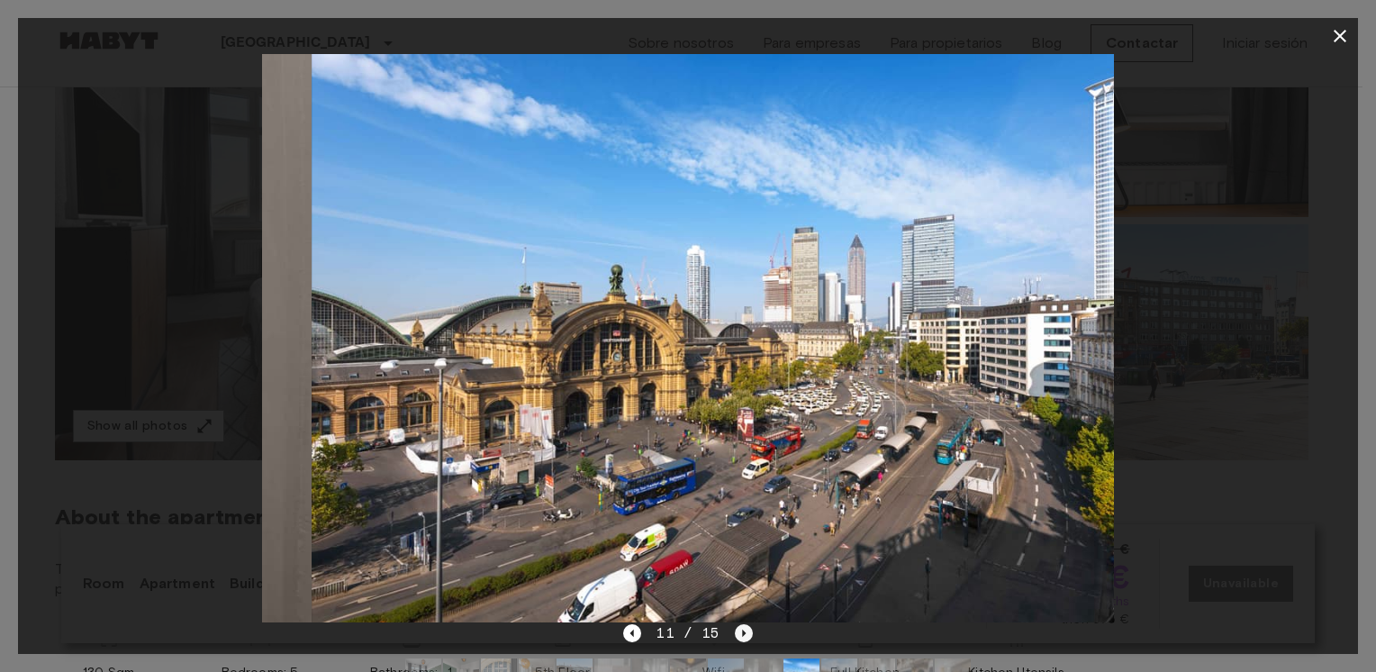
click at [739, 638] on icon "Next image" at bounding box center [744, 633] width 18 height 18
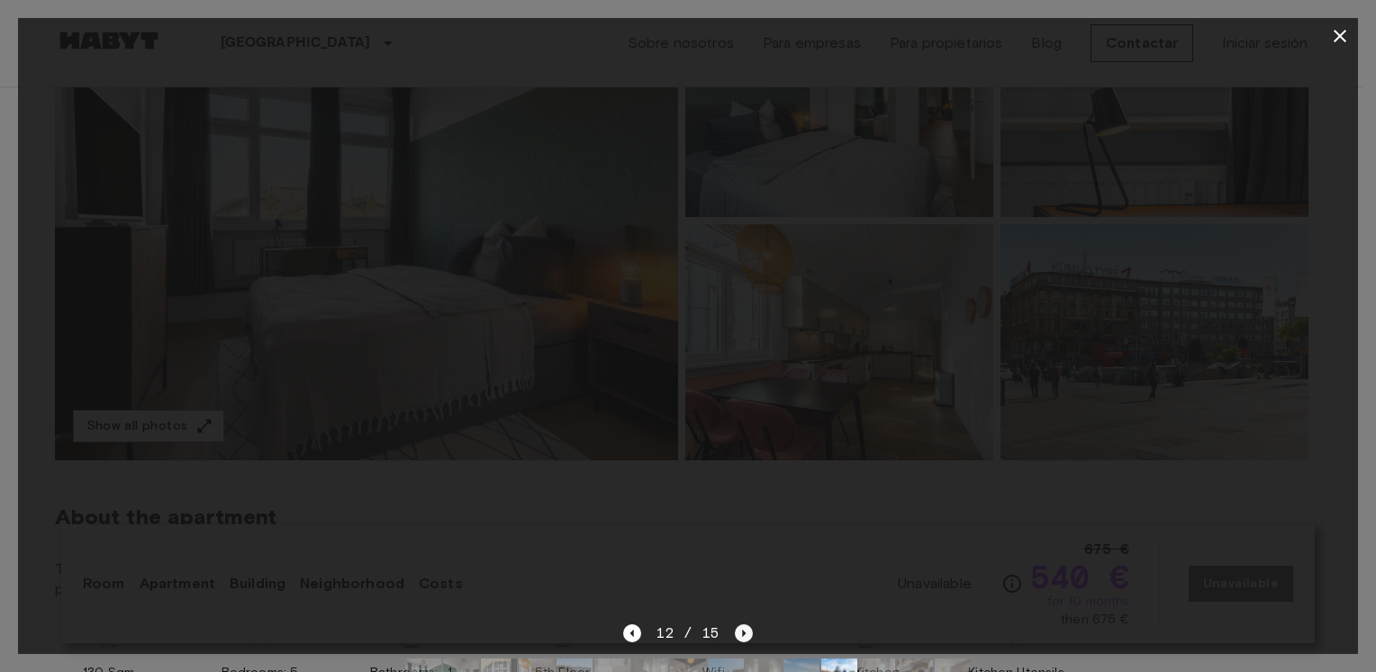
click at [739, 638] on icon "Next image" at bounding box center [744, 633] width 18 height 18
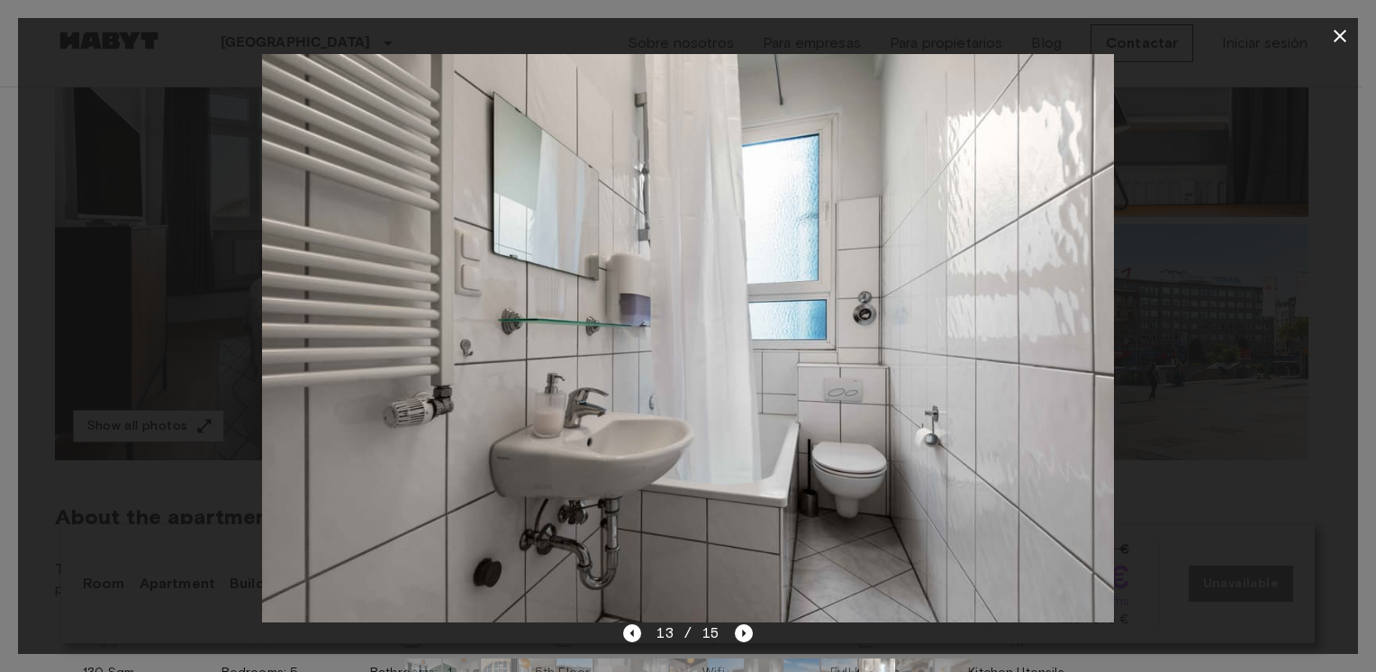
click at [1335, 38] on icon "button" at bounding box center [1340, 36] width 22 height 22
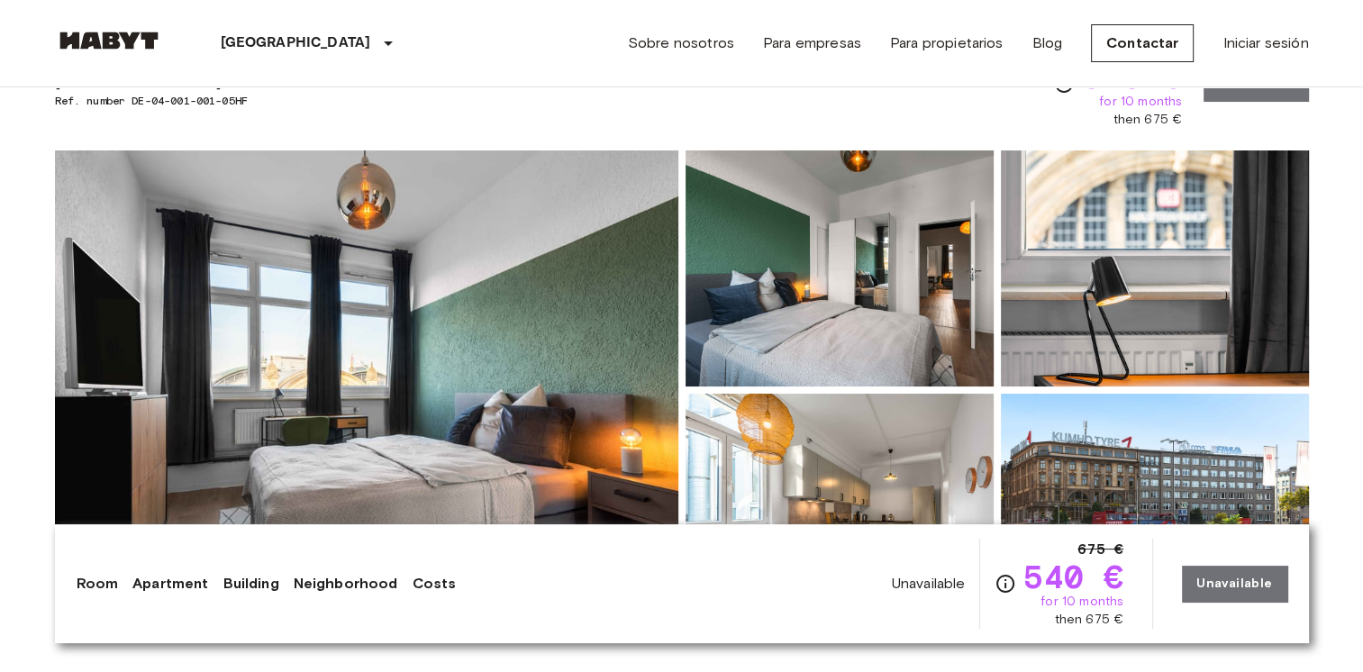
scroll to position [0, 0]
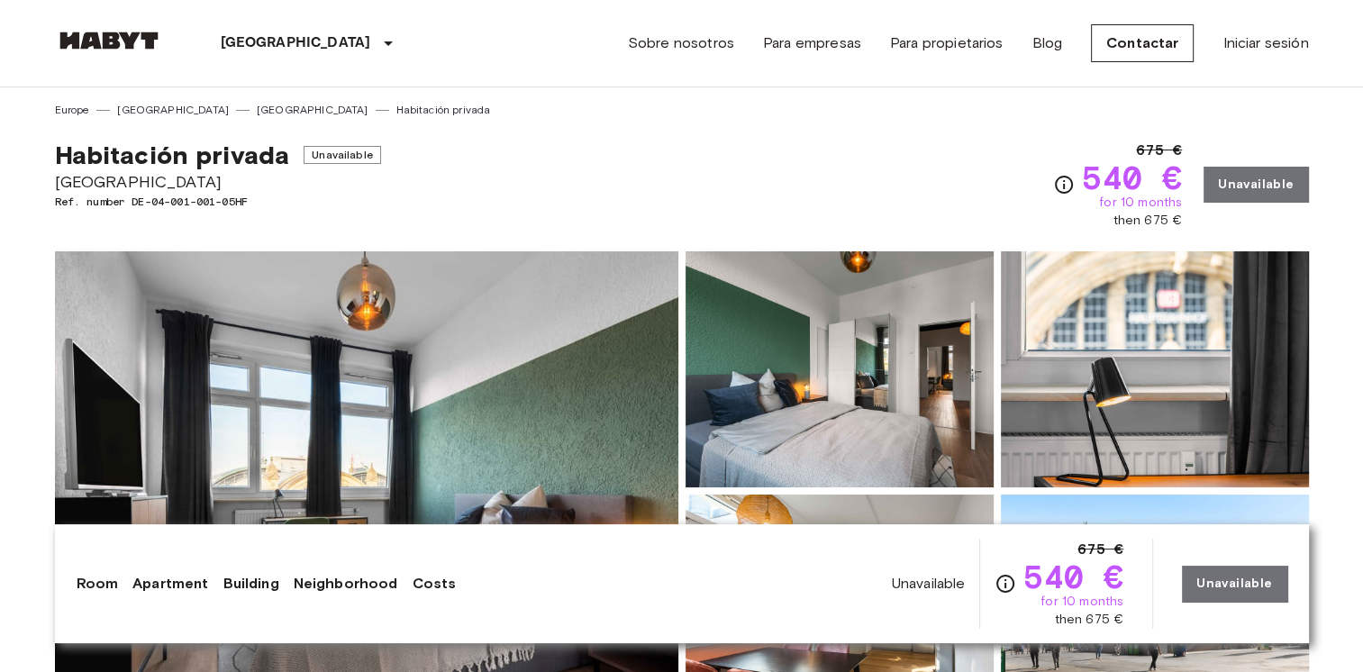
click at [1257, 182] on div "675 € 540 € for 10 months then 675 € Unavailable" at bounding box center [1180, 185] width 255 height 90
click at [1256, 186] on div "675 € 540 € for 10 months then 675 € Unavailable" at bounding box center [1180, 185] width 255 height 90
click at [1254, 183] on div "675 € 540 € for 10 months then 675 € Unavailable" at bounding box center [1180, 185] width 255 height 90
click at [1127, 54] on link "Contactar" at bounding box center [1142, 43] width 103 height 38
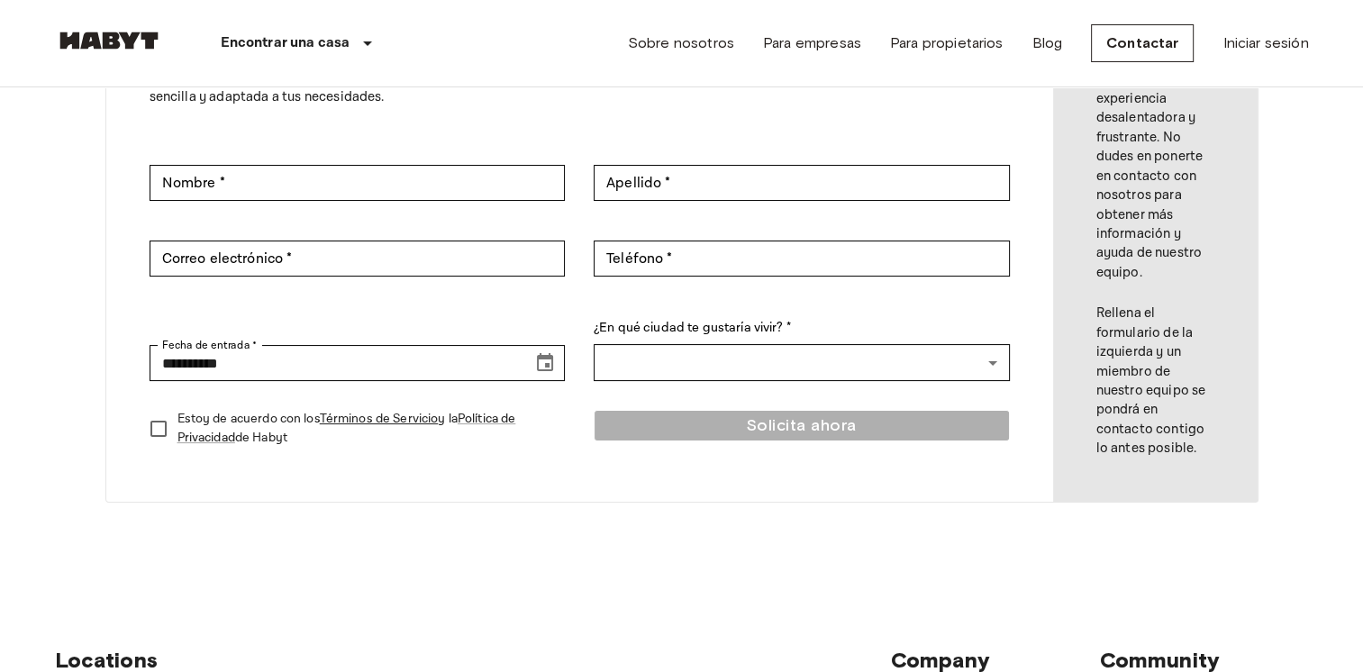
scroll to position [90, 0]
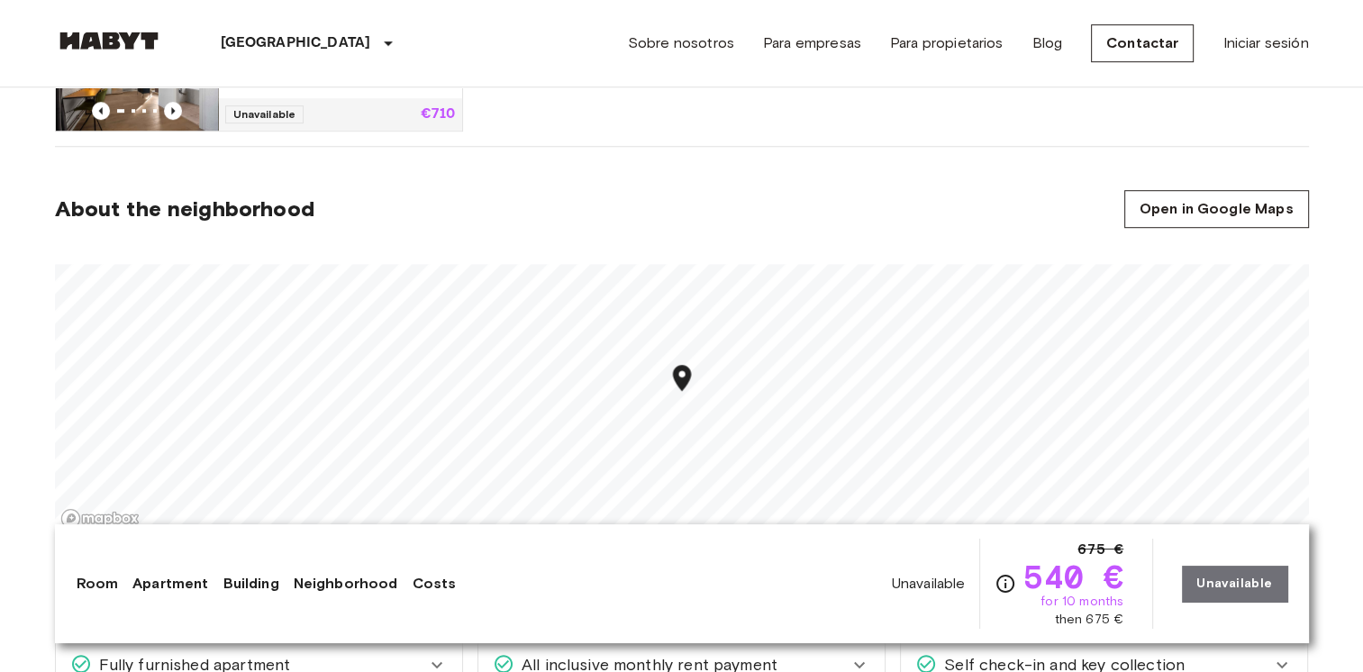
scroll to position [1171, 0]
click at [426, 585] on link "Costs" at bounding box center [434, 584] width 44 height 22
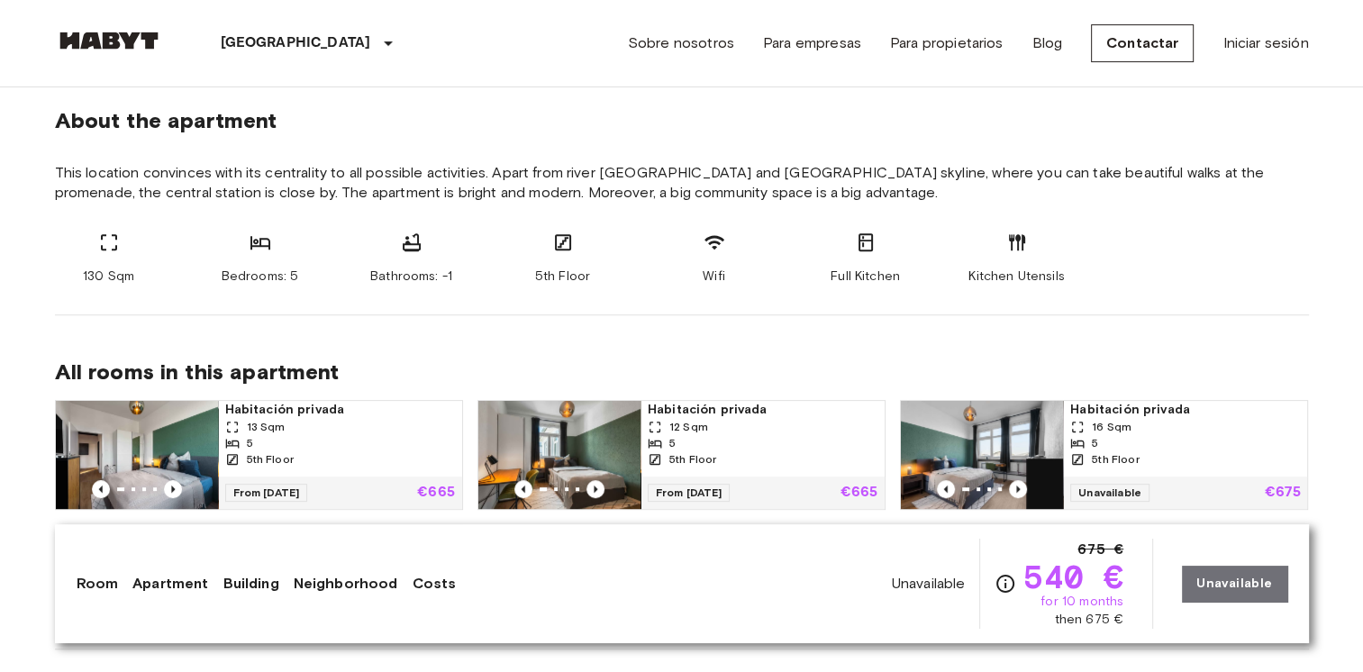
scroll to position [659, 0]
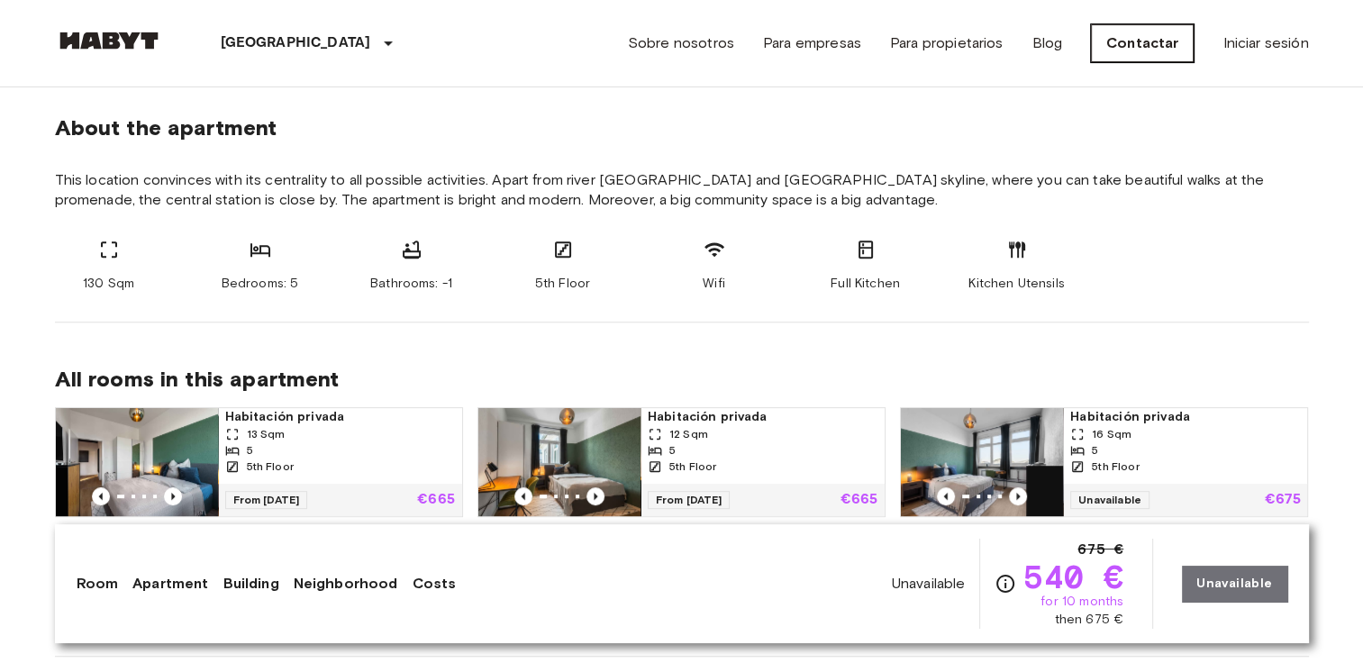
click at [1172, 36] on link "Contactar" at bounding box center [1142, 43] width 103 height 38
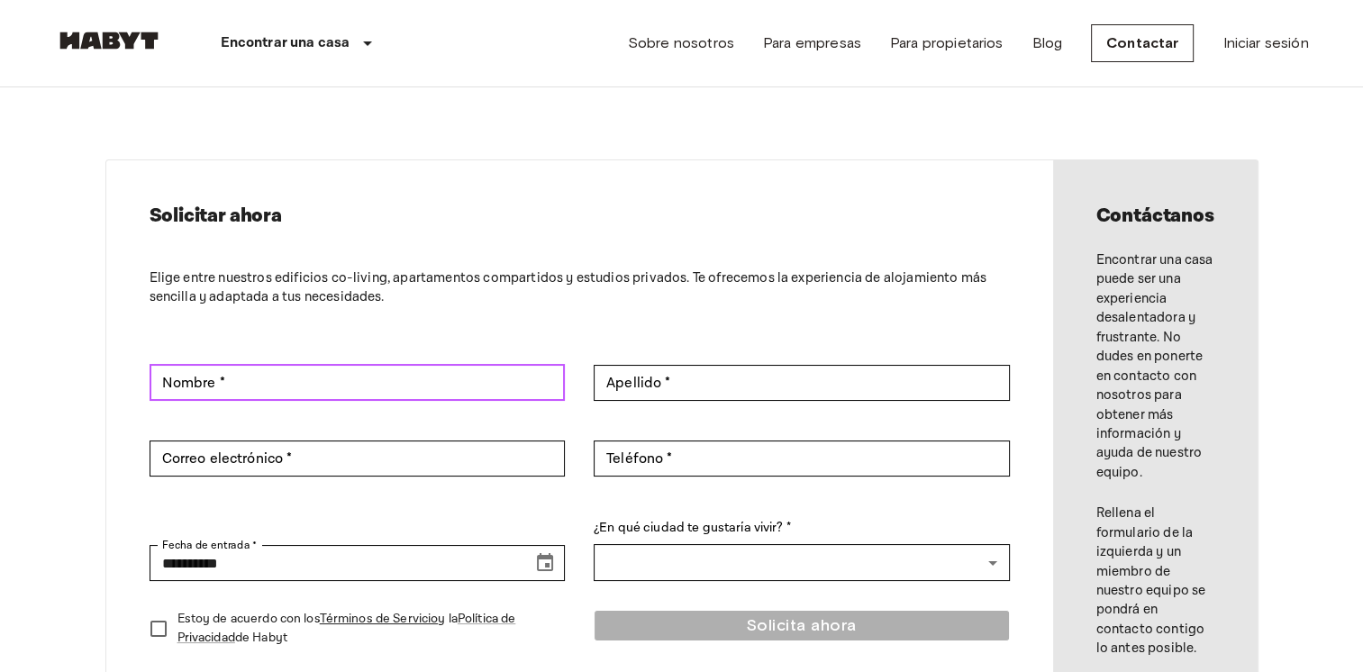
click at [421, 380] on input "Nombre *" at bounding box center [357, 383] width 416 height 36
type input "**********"
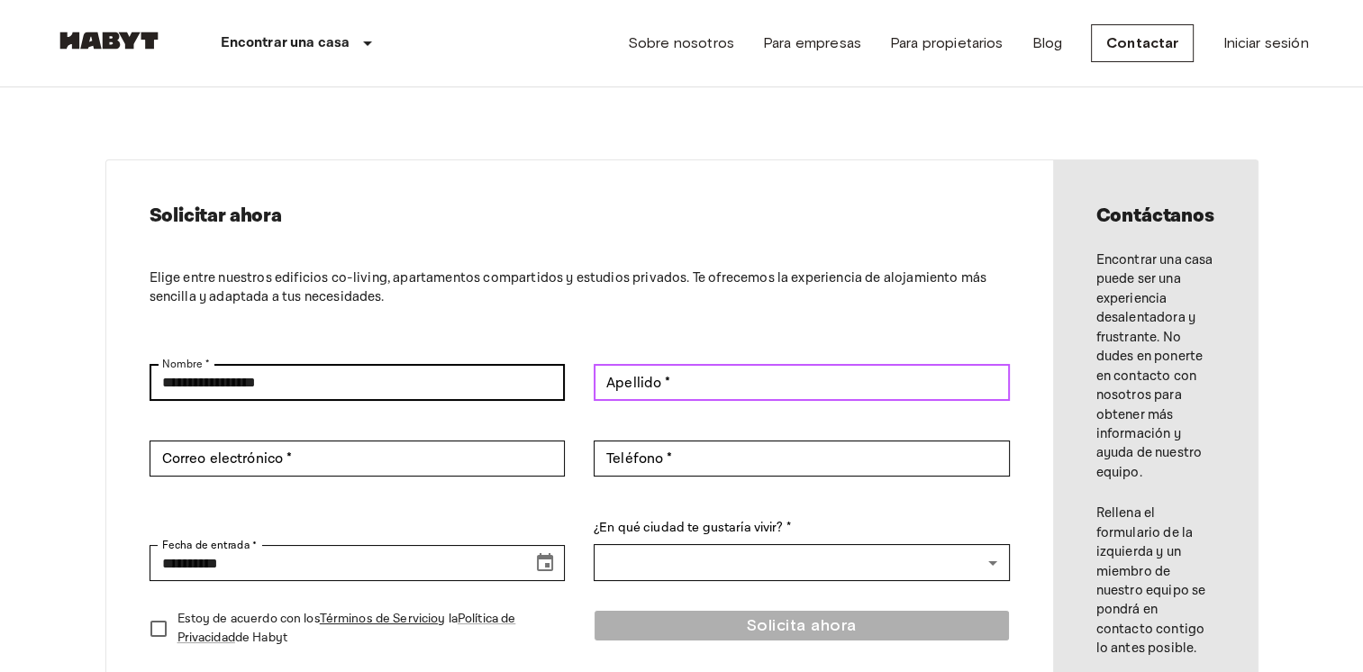
type input "**********"
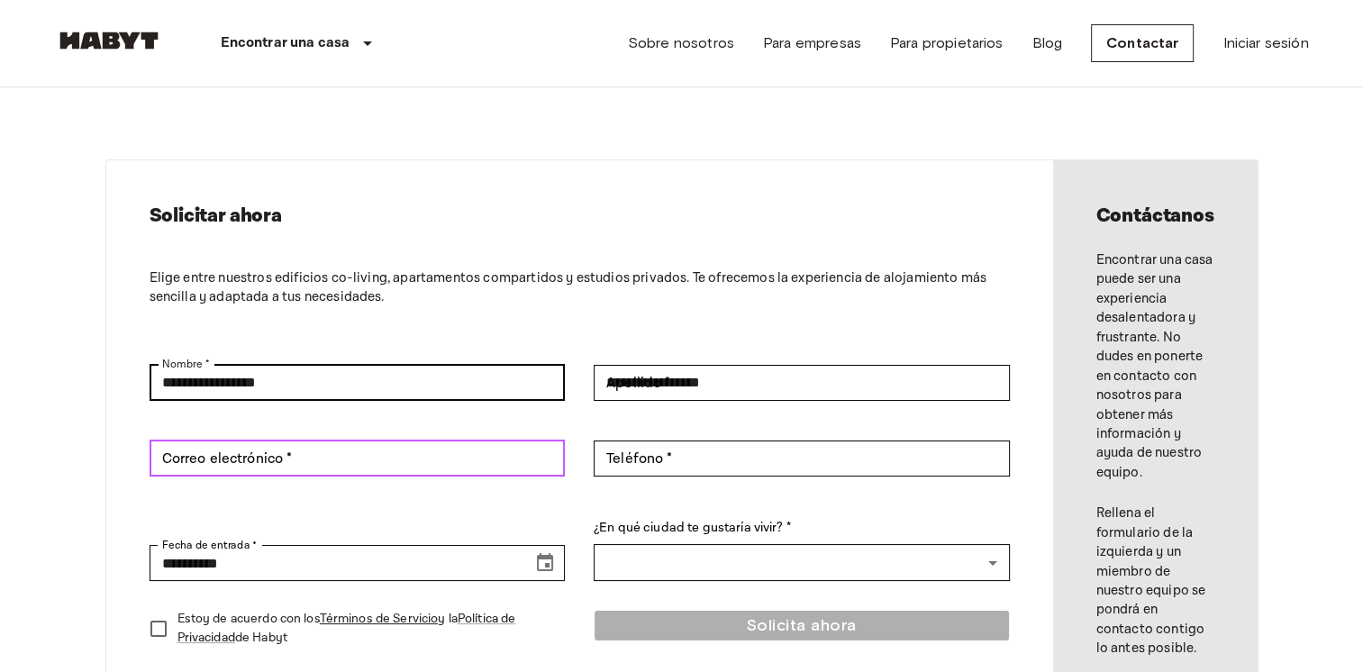
type input "**********"
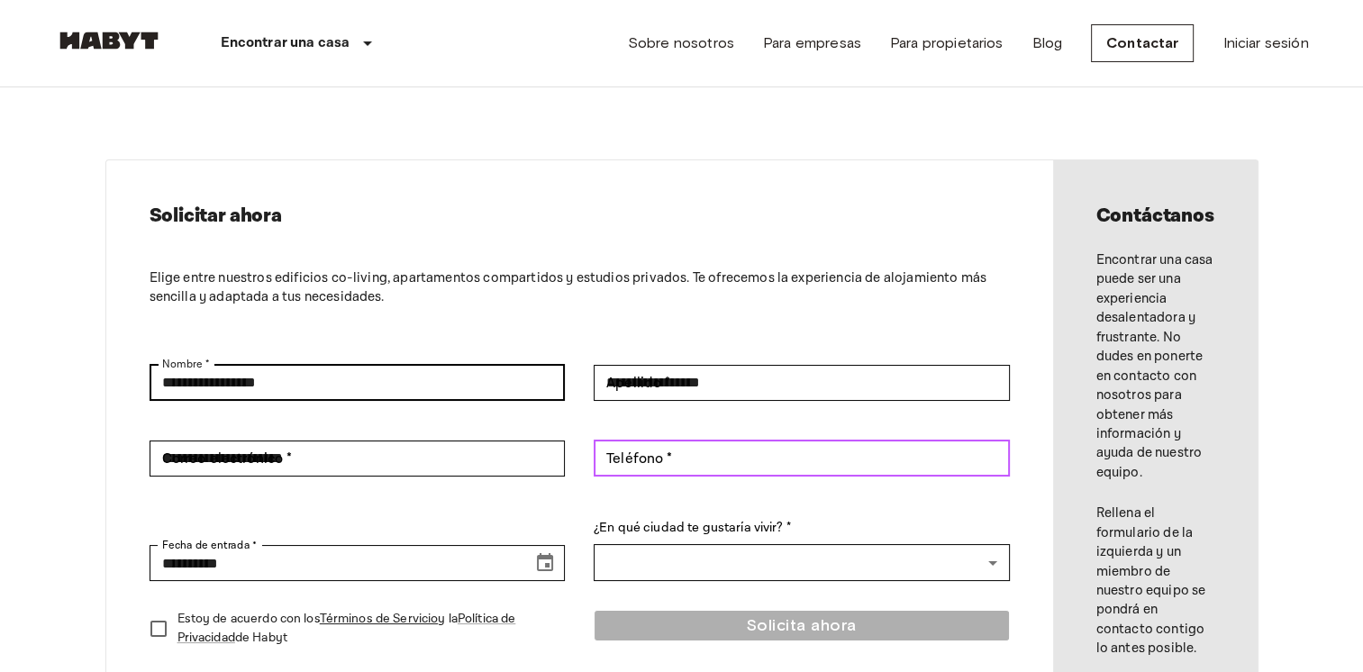
type input "**********"
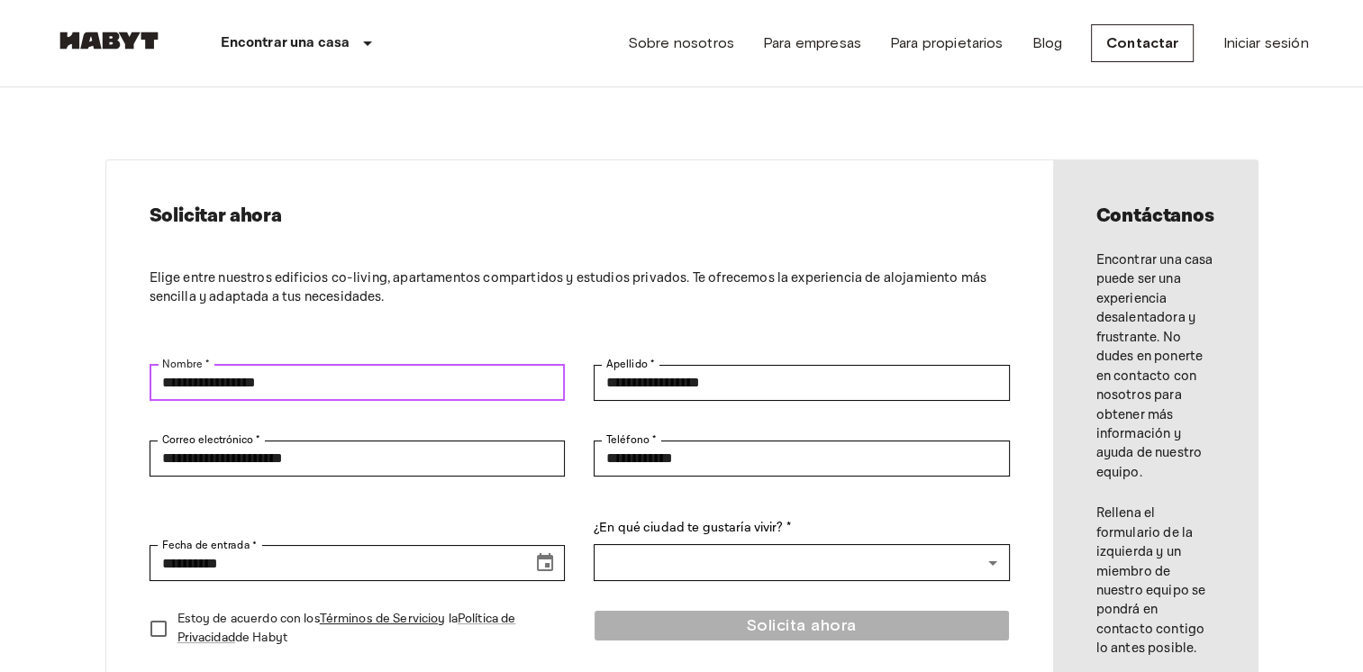
drag, startPoint x: 209, startPoint y: 380, endPoint x: 371, endPoint y: 390, distance: 162.4
click at [371, 390] on input "**********" at bounding box center [357, 383] width 416 height 36
type input "******"
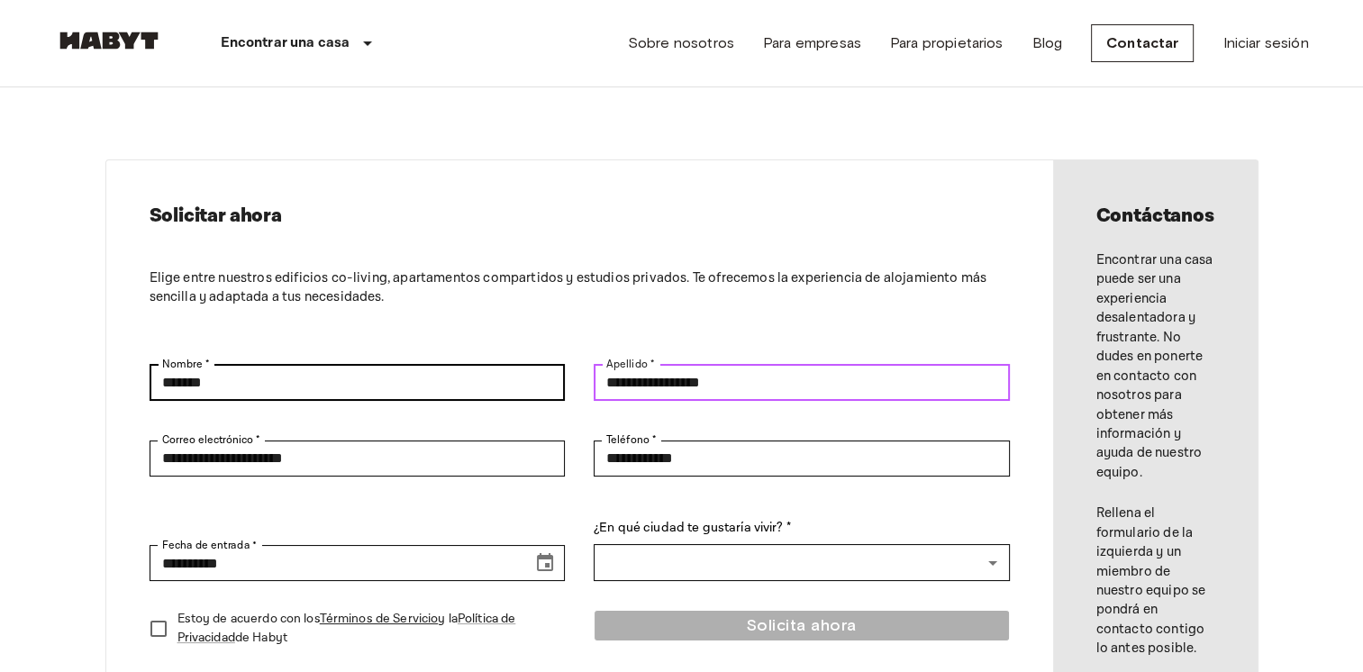
drag, startPoint x: 654, startPoint y: 384, endPoint x: 519, endPoint y: 381, distance: 135.1
click at [519, 381] on div "**********" at bounding box center [579, 388] width 860 height 47
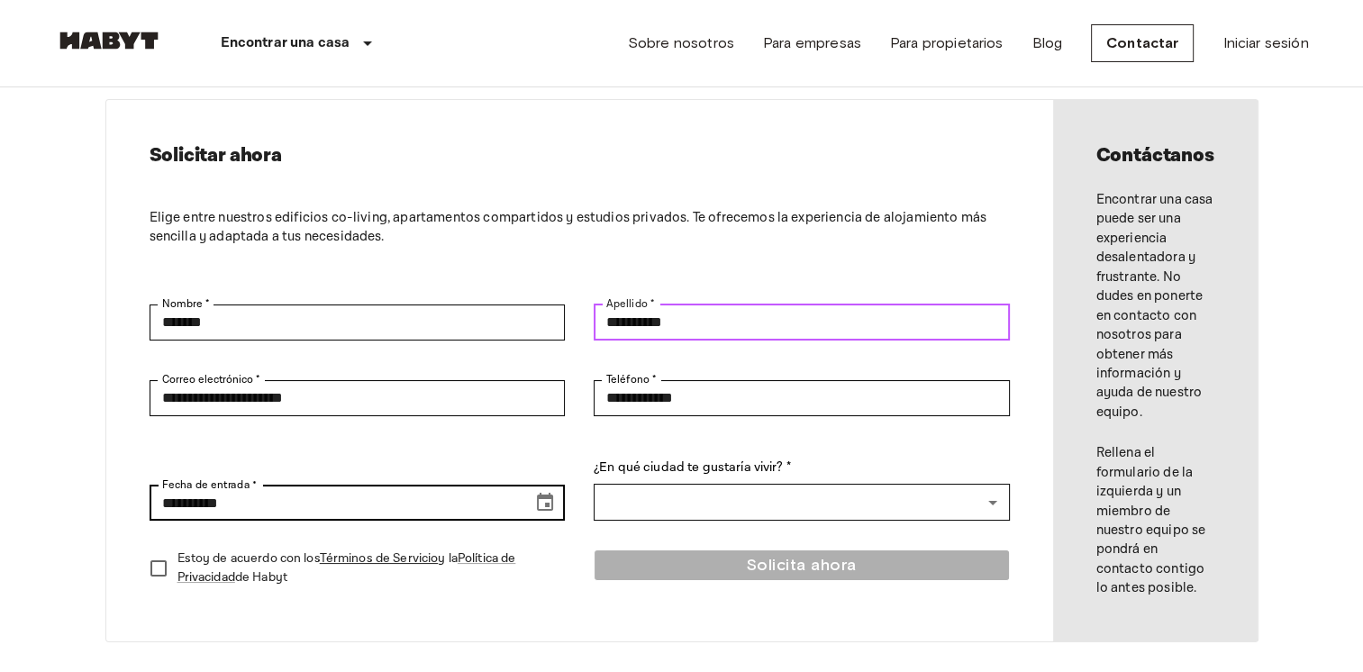
scroll to position [90, 0]
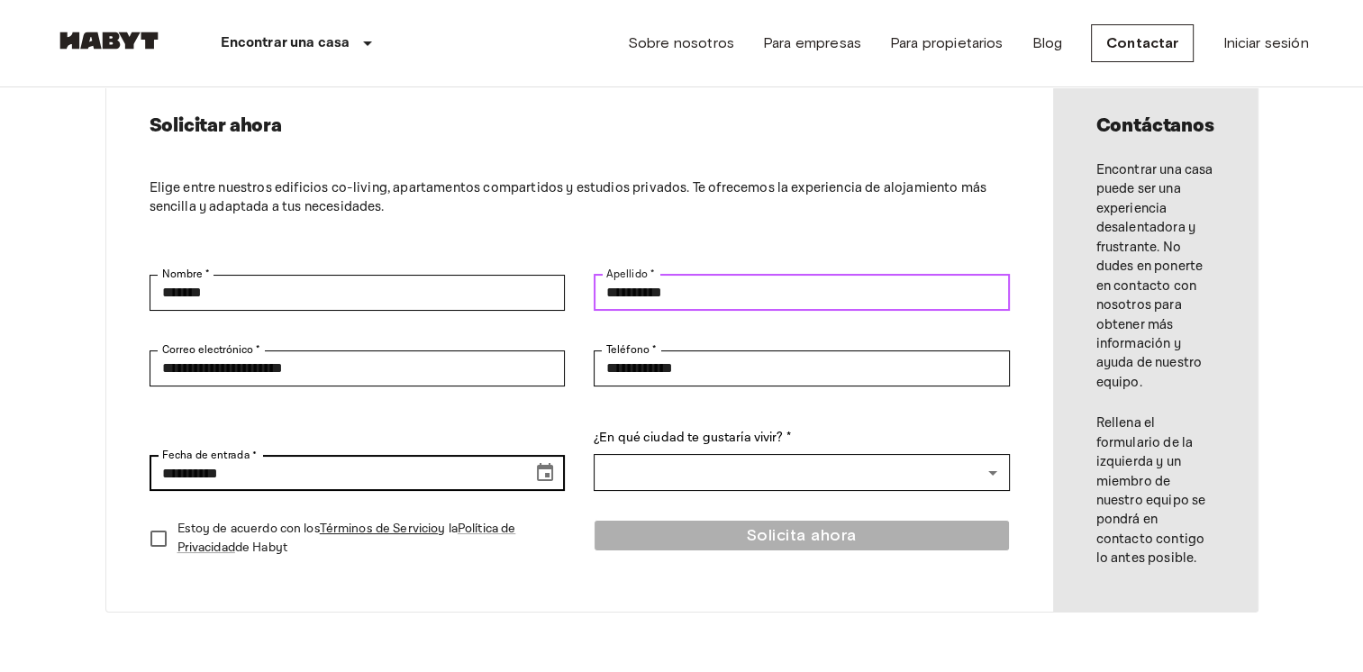
type input "**********"
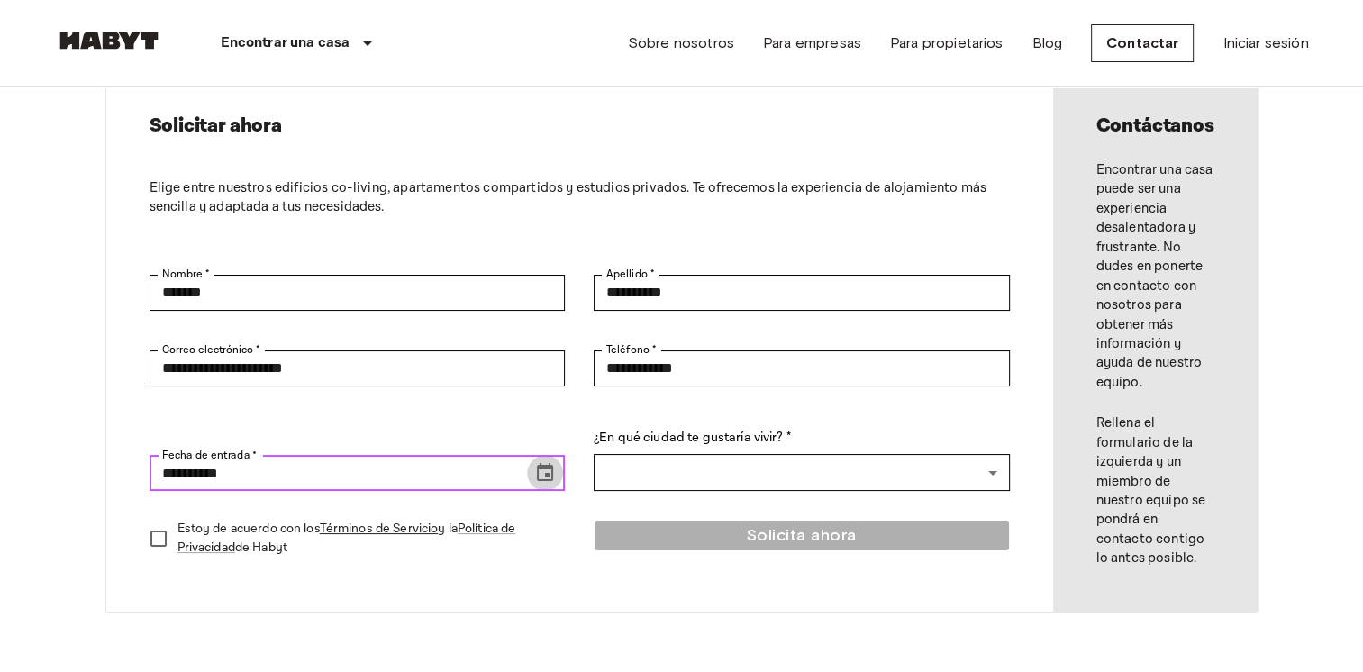
click at [556, 480] on button "Choose date, selected date is Sep 21, 2025" at bounding box center [545, 473] width 36 height 36
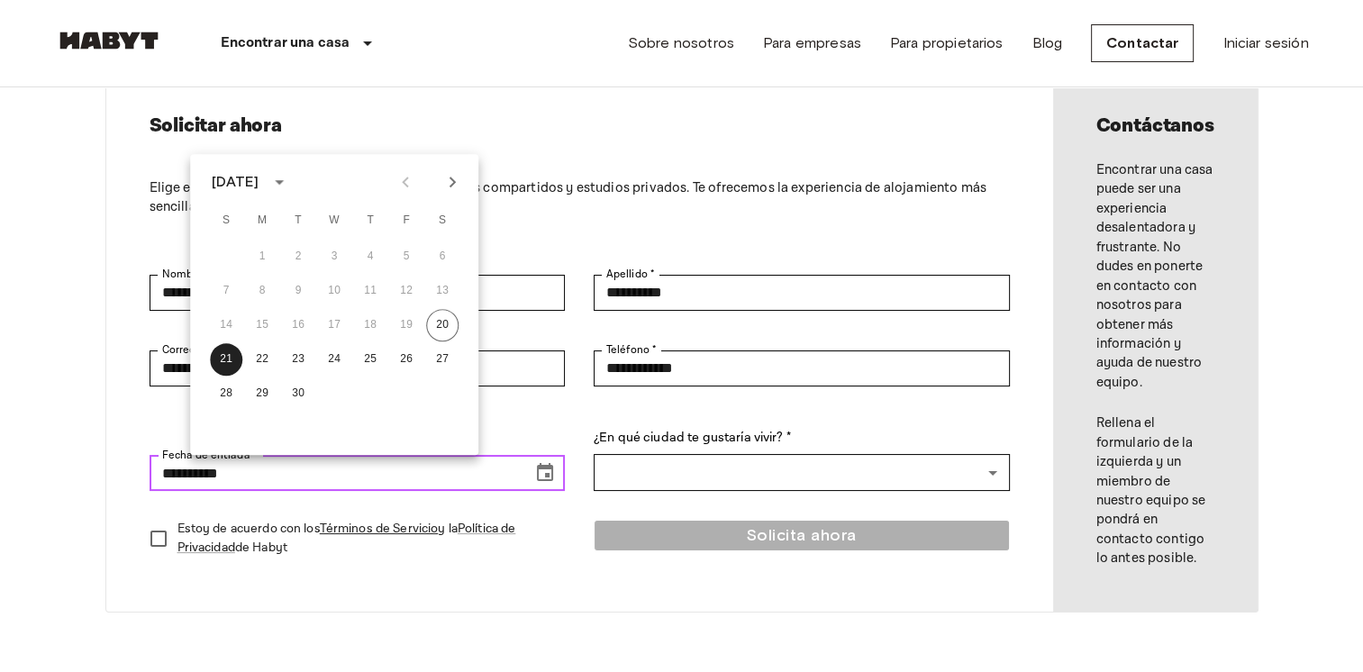
click at [556, 480] on button "Choose date, selected date is Sep 21, 2025" at bounding box center [545, 473] width 36 height 36
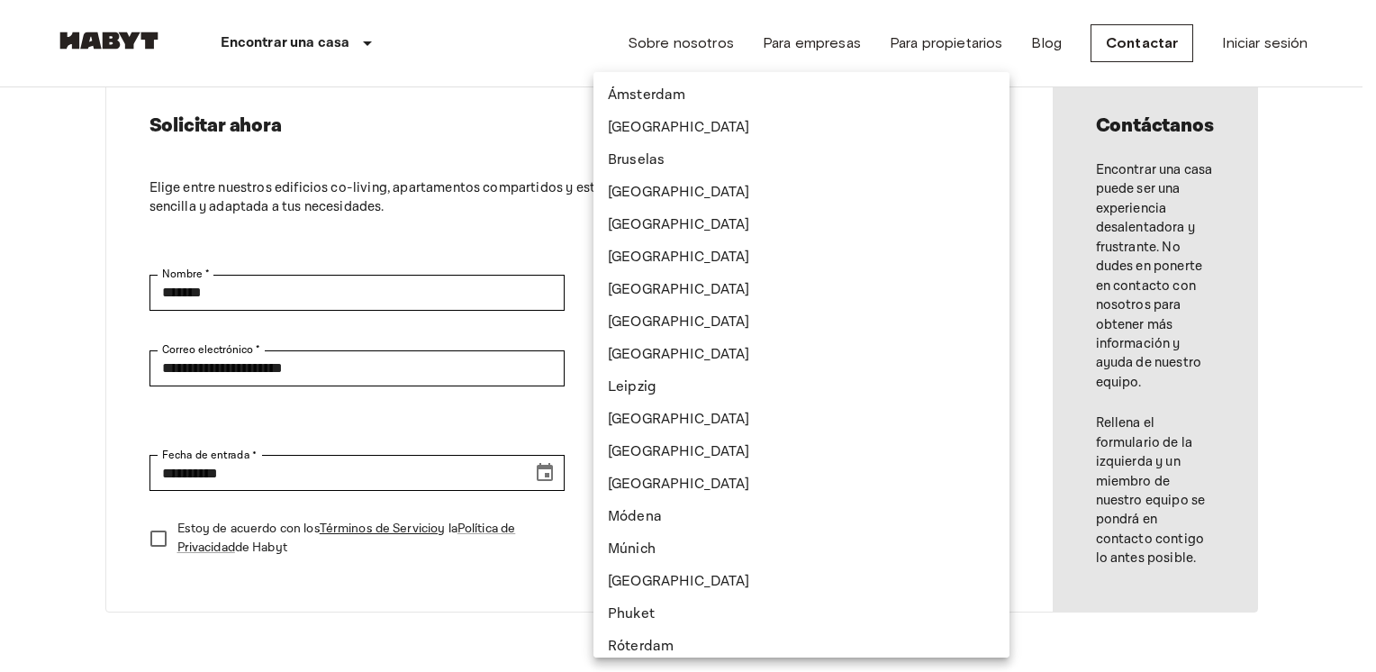
click at [658, 254] on li "[GEOGRAPHIC_DATA]" at bounding box center [801, 257] width 416 height 32
type input "*********"
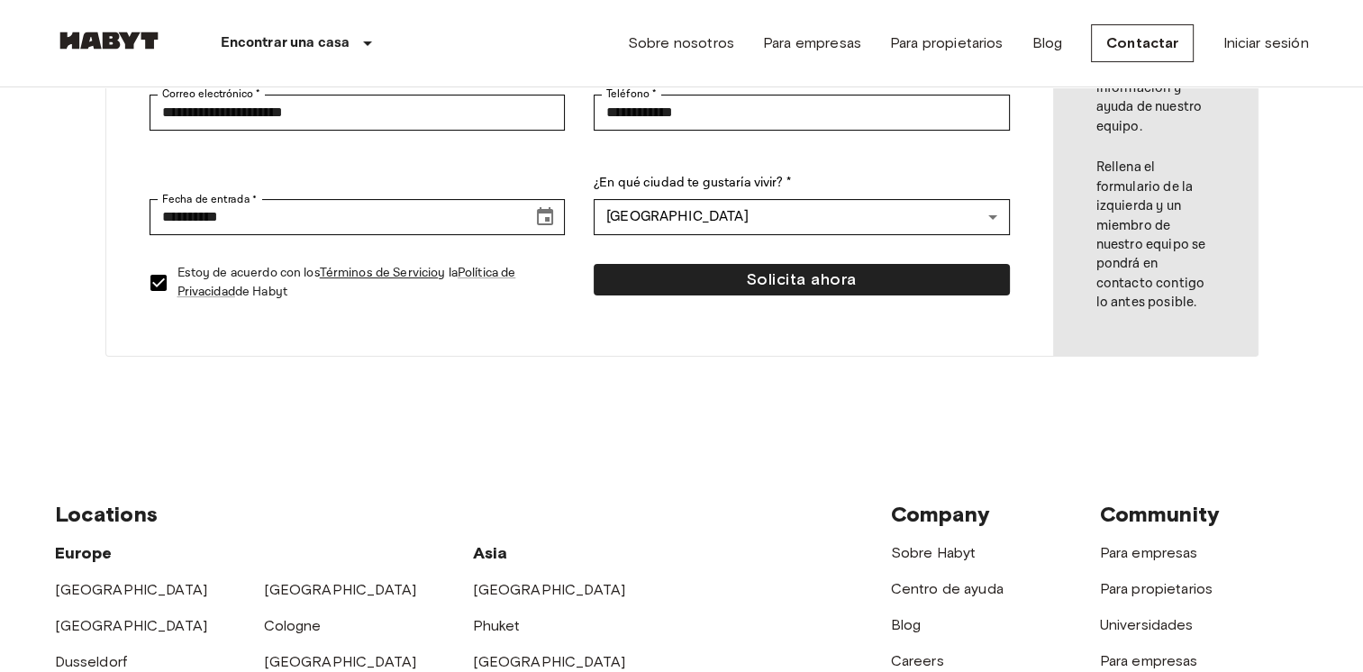
scroll to position [180, 0]
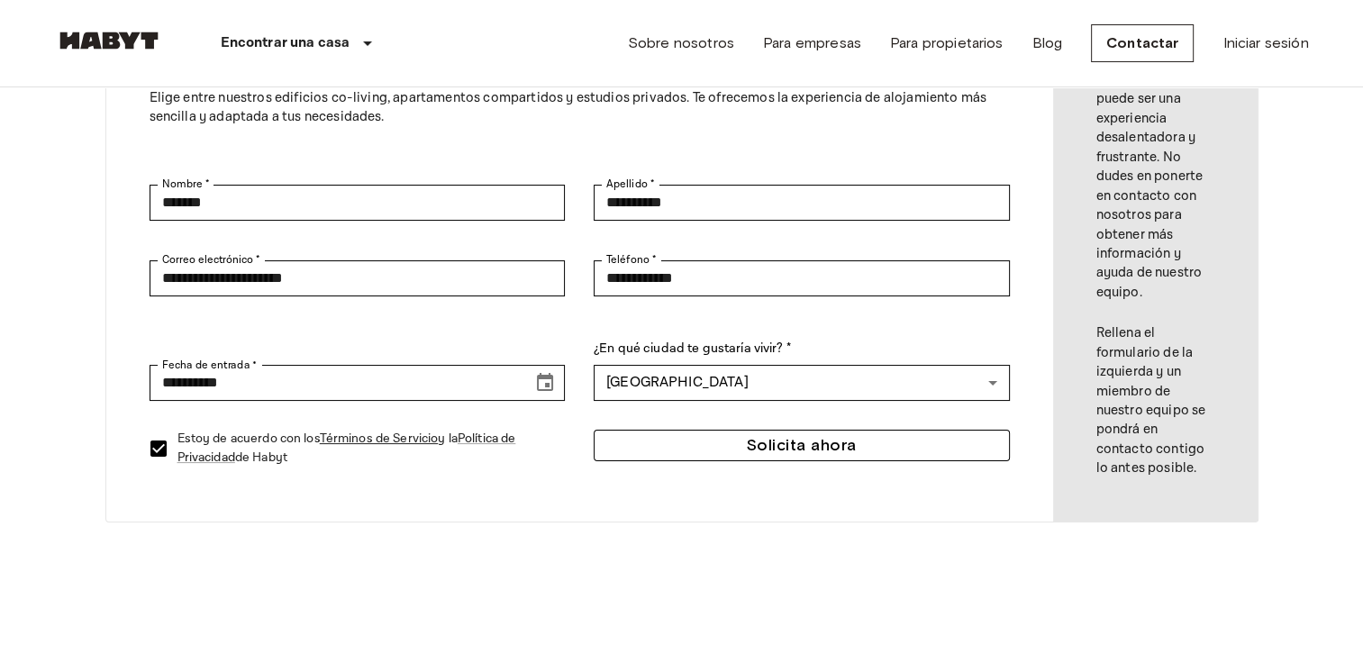
click at [739, 445] on button "Solicita ahora" at bounding box center [801, 446] width 416 height 32
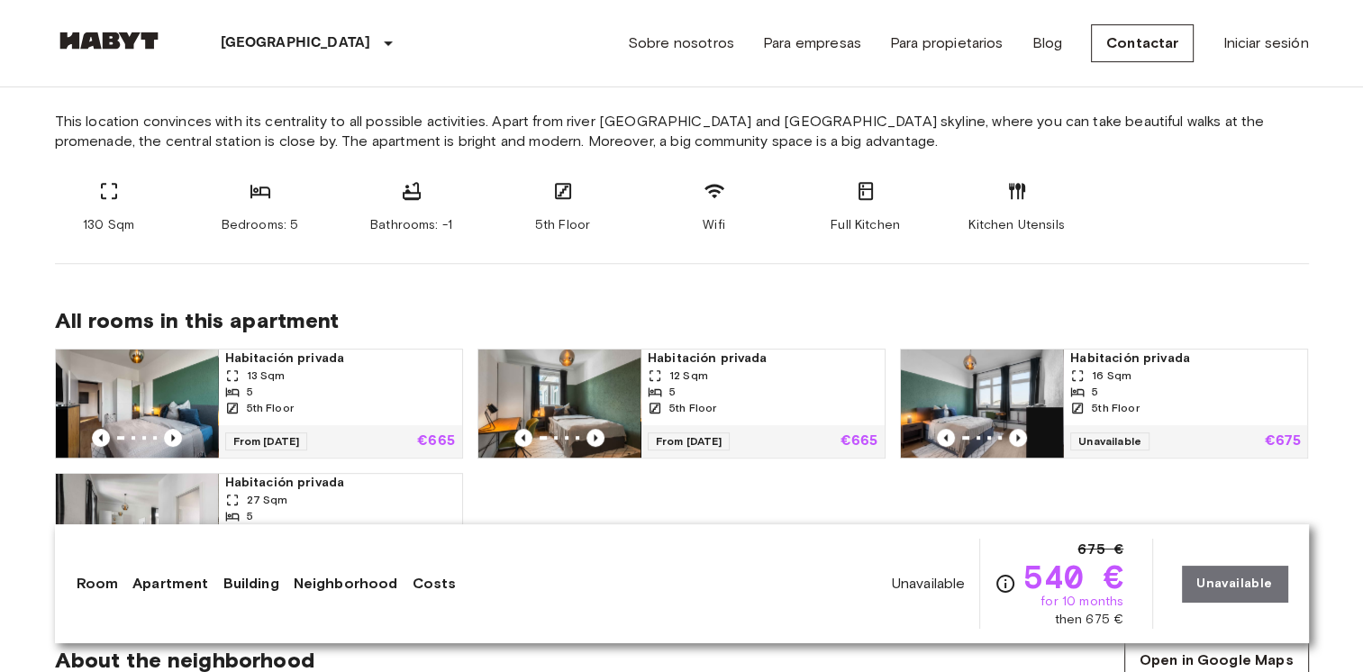
scroll to position [749, 0]
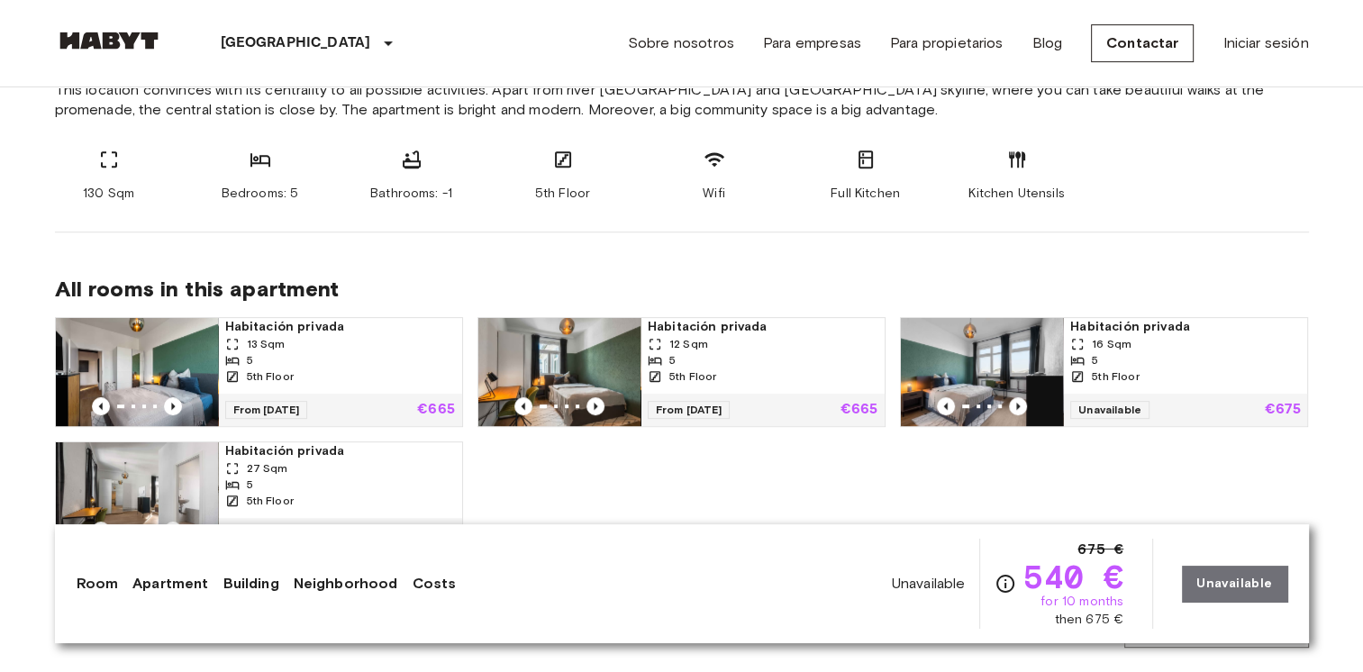
click at [1217, 578] on div "Unavailable 675 € 540 € for 10 months then 675 € Unavailable" at bounding box center [1089, 584] width 395 height 90
click at [1236, 582] on div "Unavailable 675 € 540 € for 10 months then 675 € Unavailable" at bounding box center [1089, 584] width 395 height 90
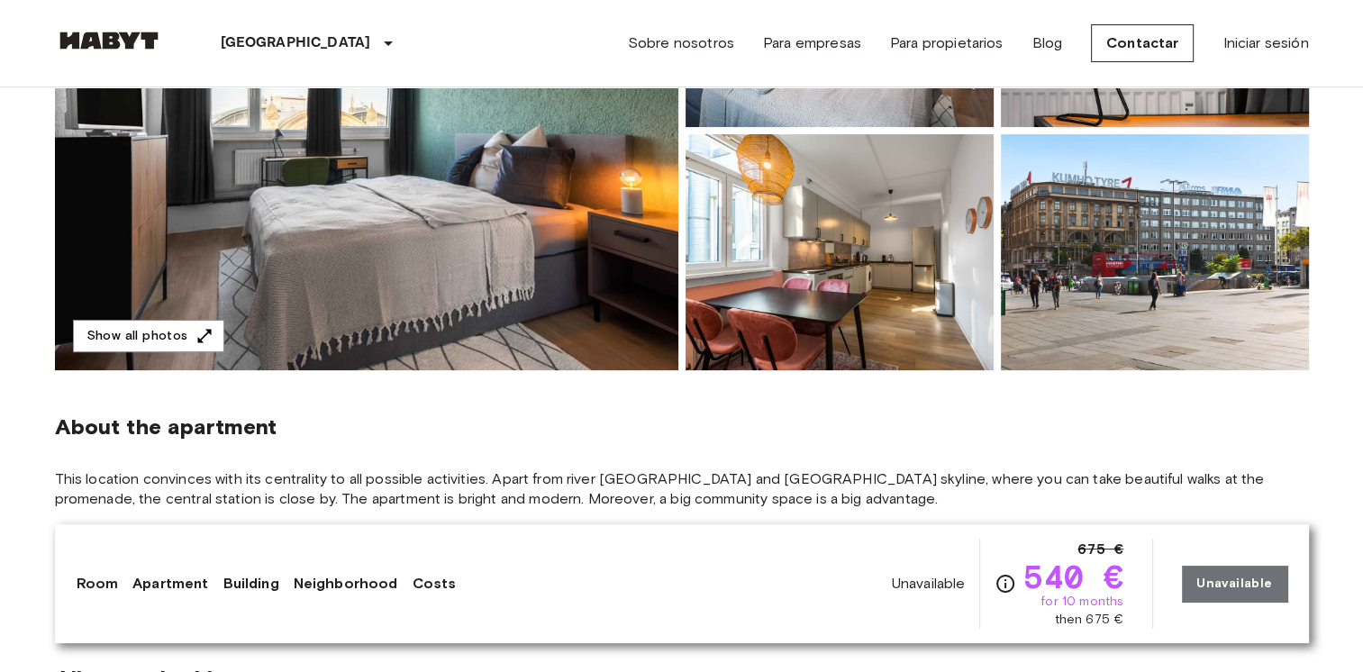
scroll to position [180, 0]
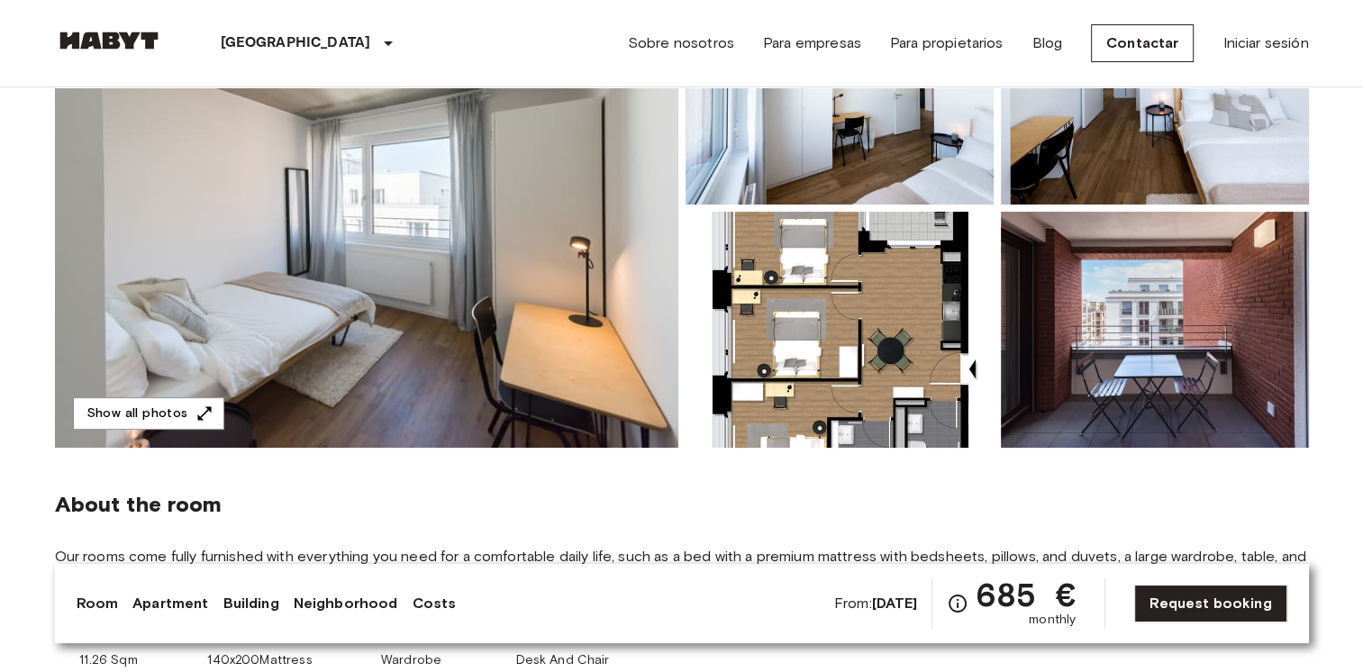
scroll to position [270, 0]
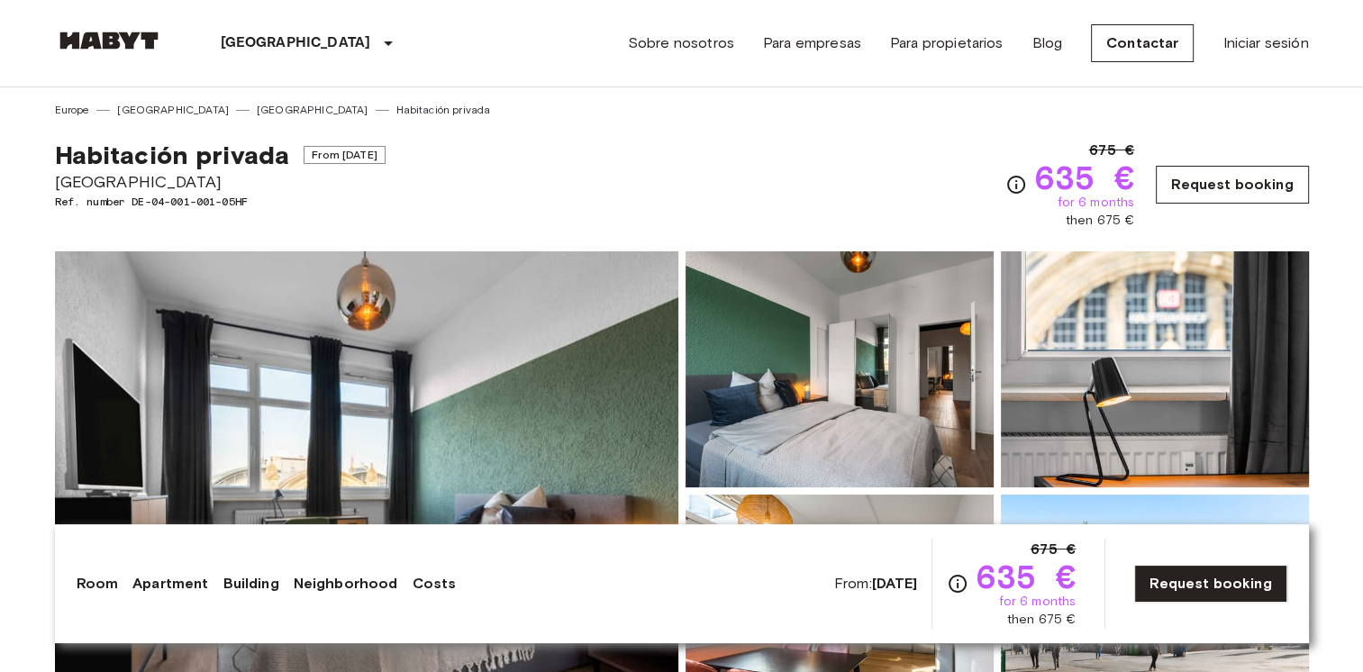
click at [1225, 182] on link "Request booking" at bounding box center [1231, 185] width 152 height 38
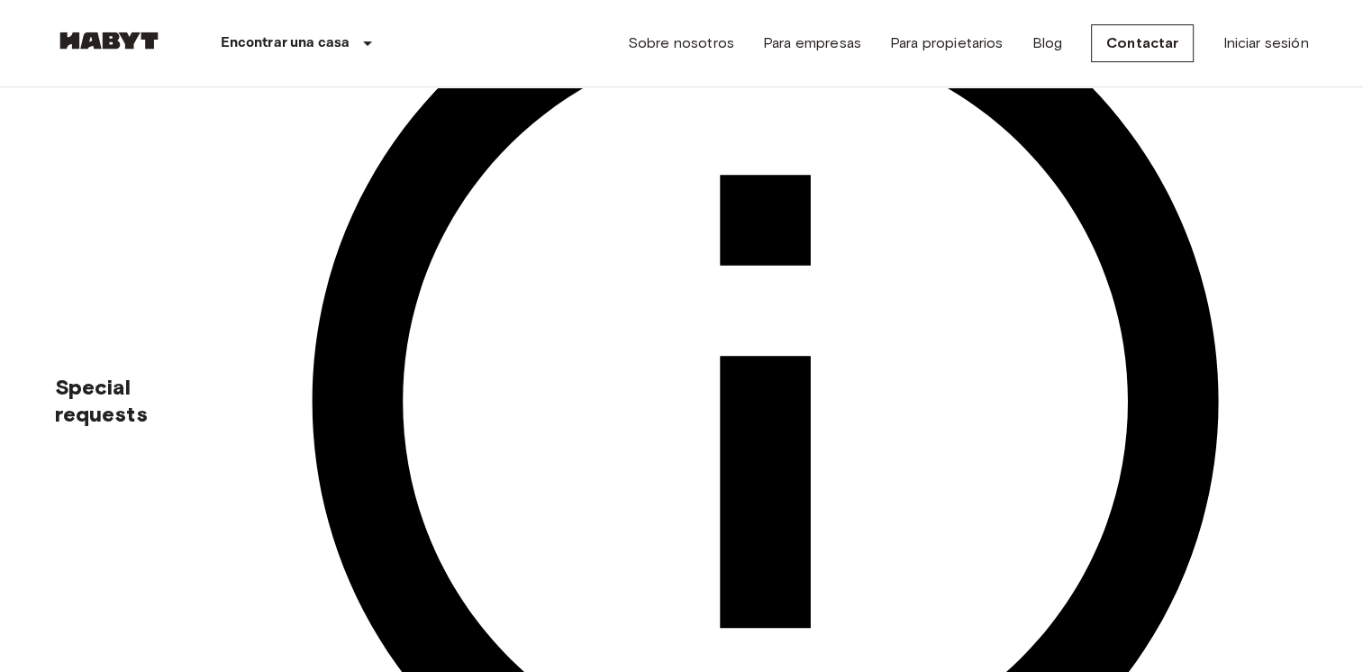
scroll to position [630, 0]
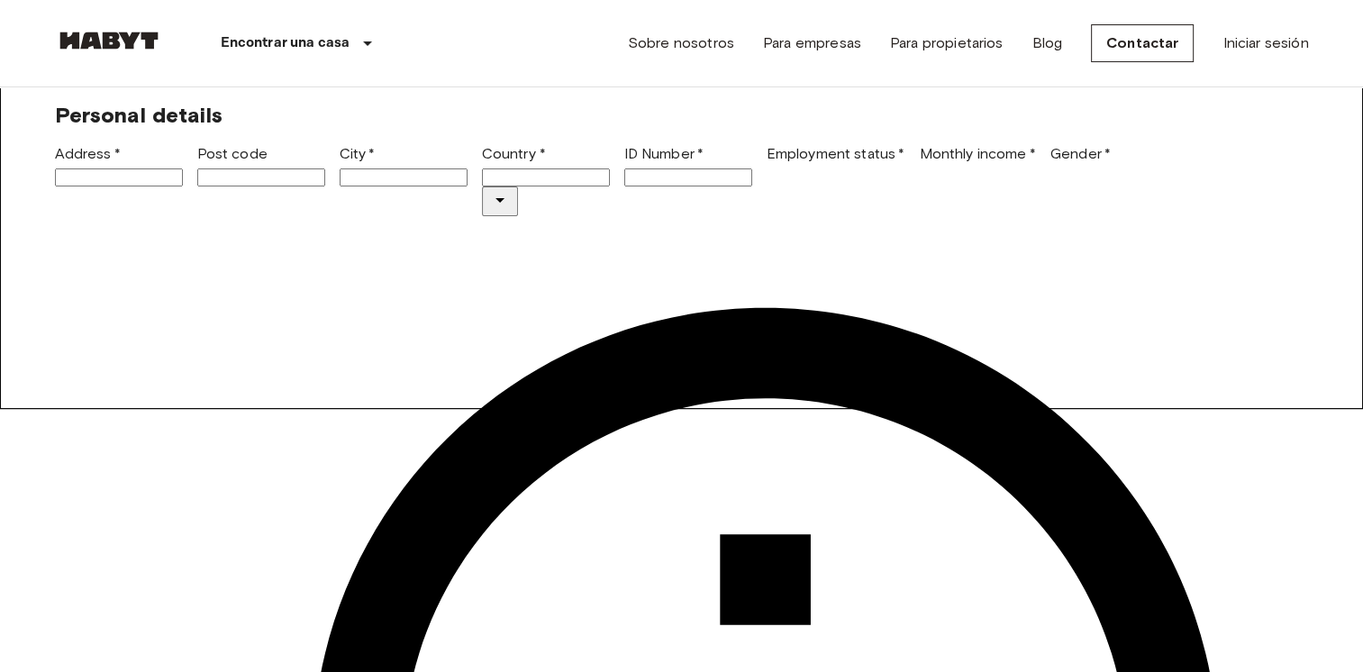
scroll to position [270, 0]
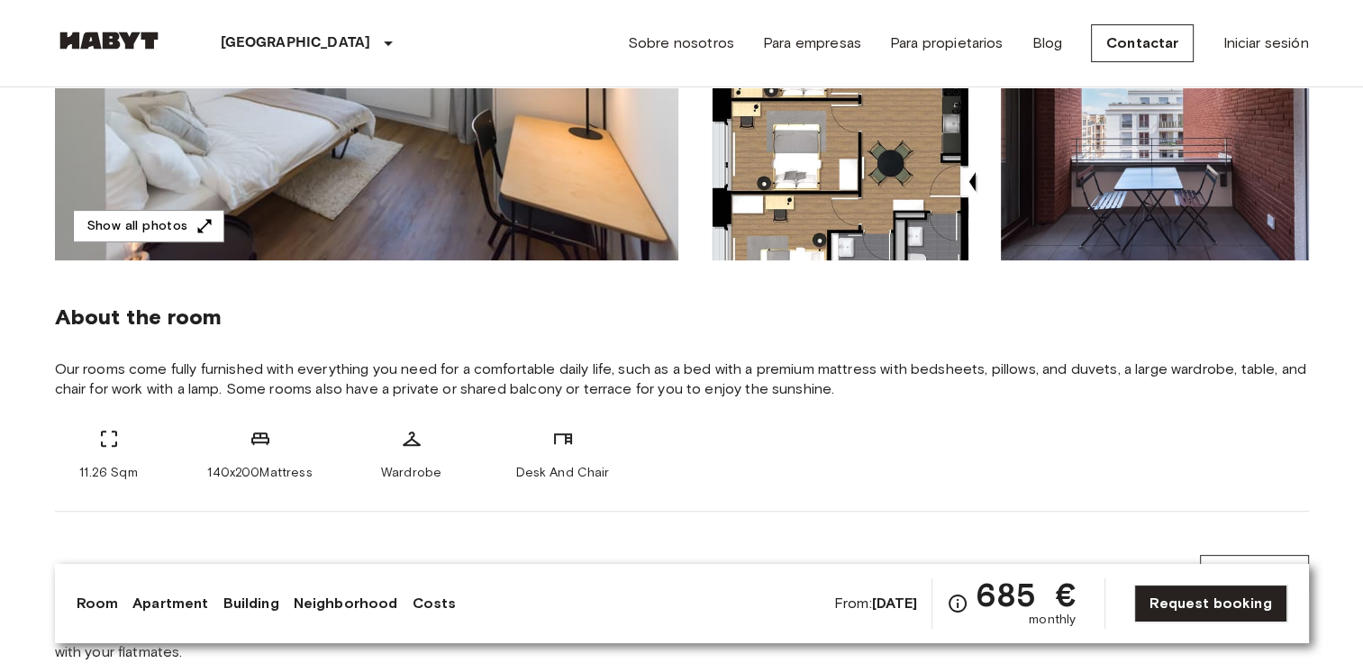
scroll to position [360, 0]
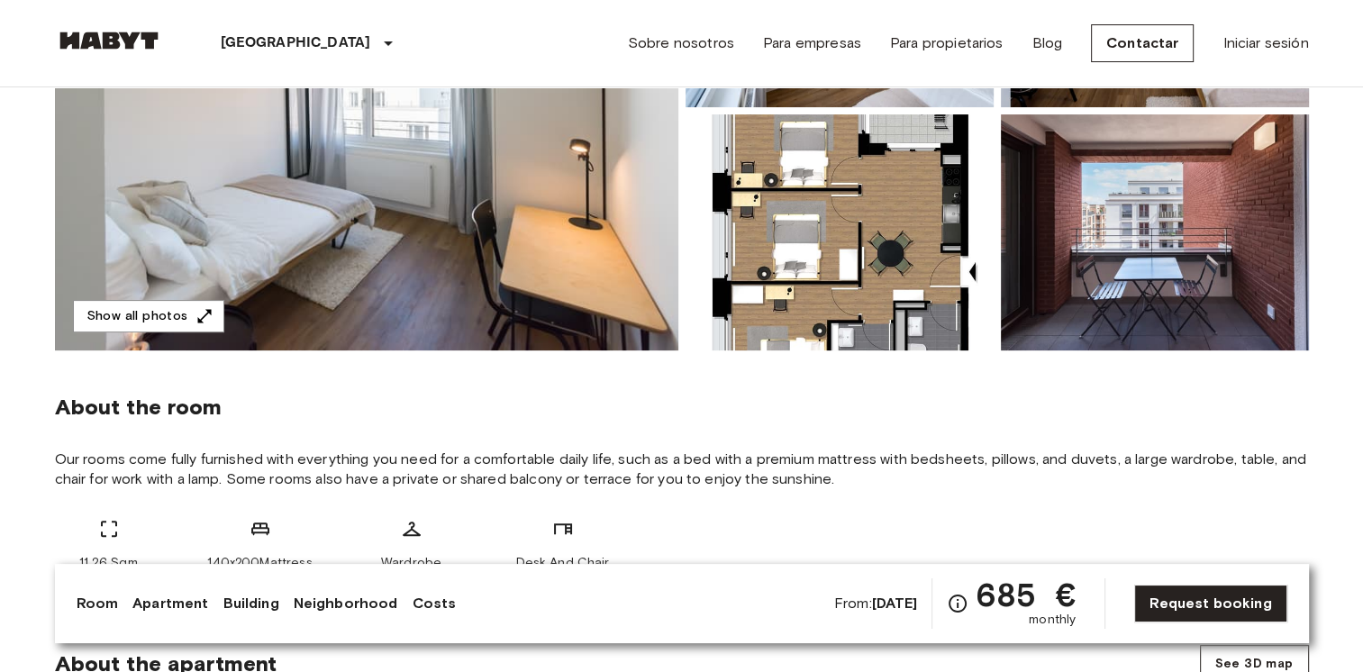
click at [483, 200] on img at bounding box center [366, 110] width 623 height 479
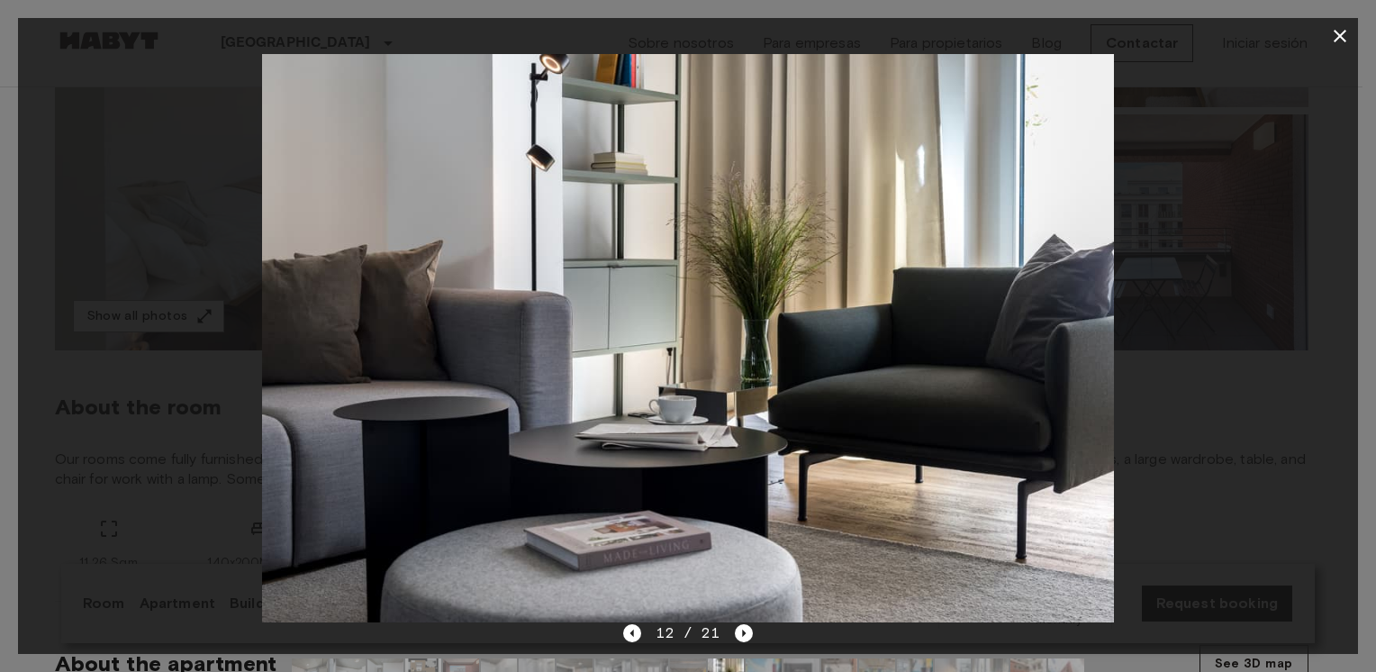
click at [1336, 35] on icon "button" at bounding box center [1340, 36] width 22 height 22
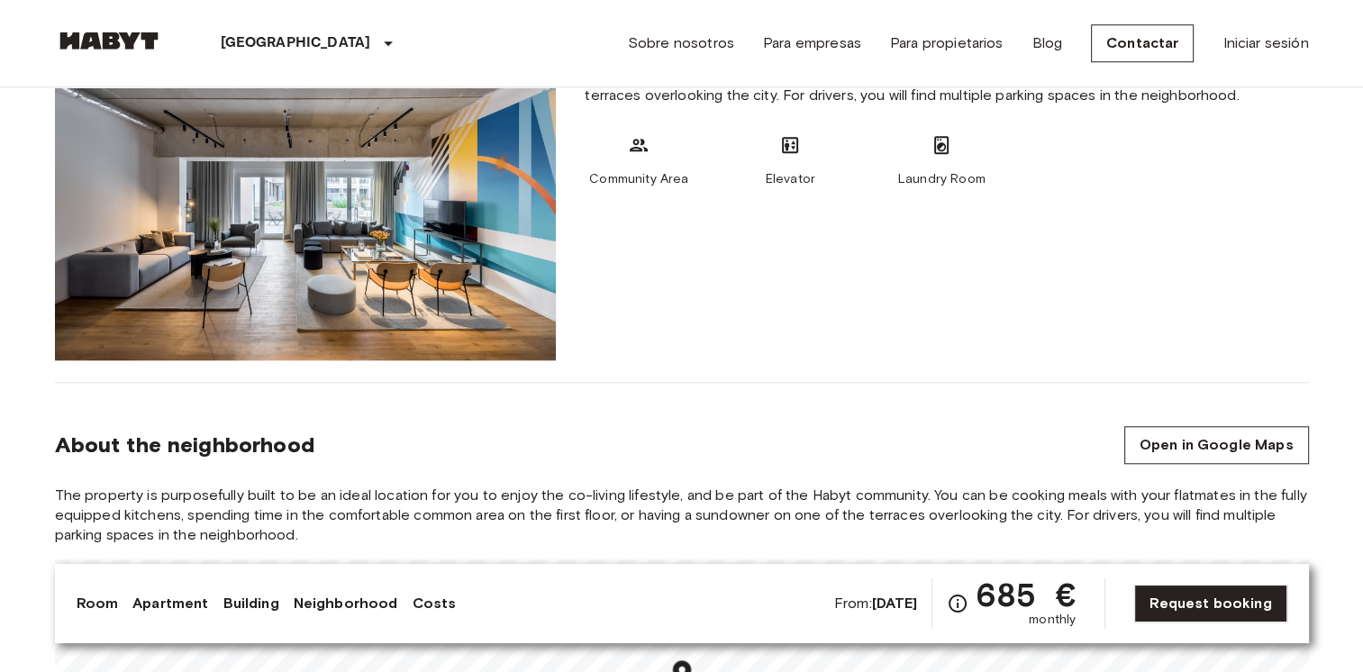
scroll to position [1801, 0]
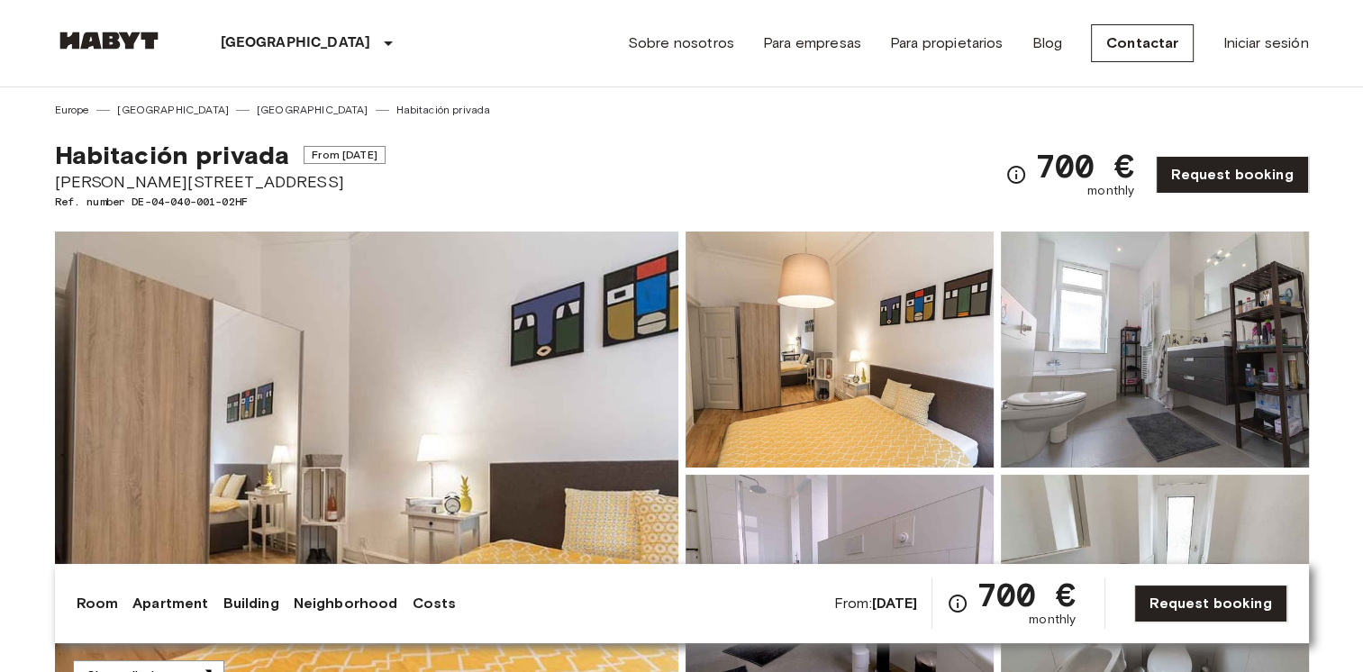
click at [494, 445] on img at bounding box center [366, 470] width 623 height 479
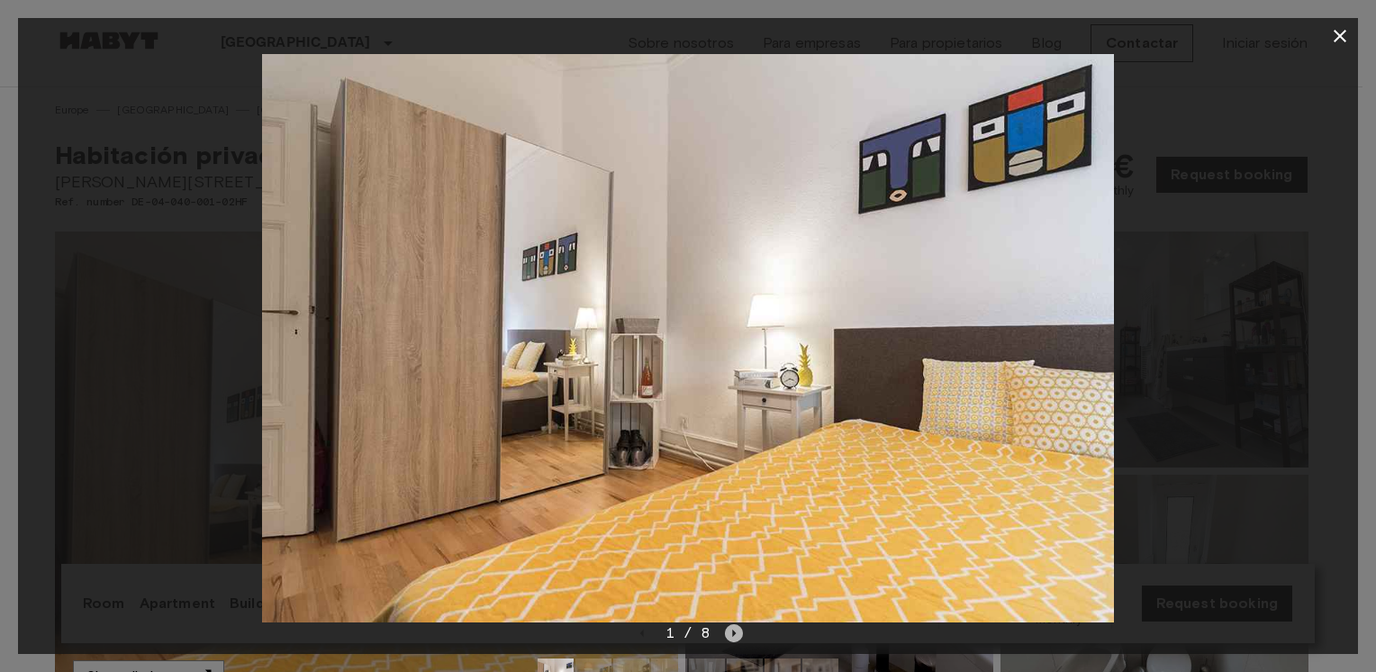
click at [735, 631] on icon "Next image" at bounding box center [734, 633] width 18 height 18
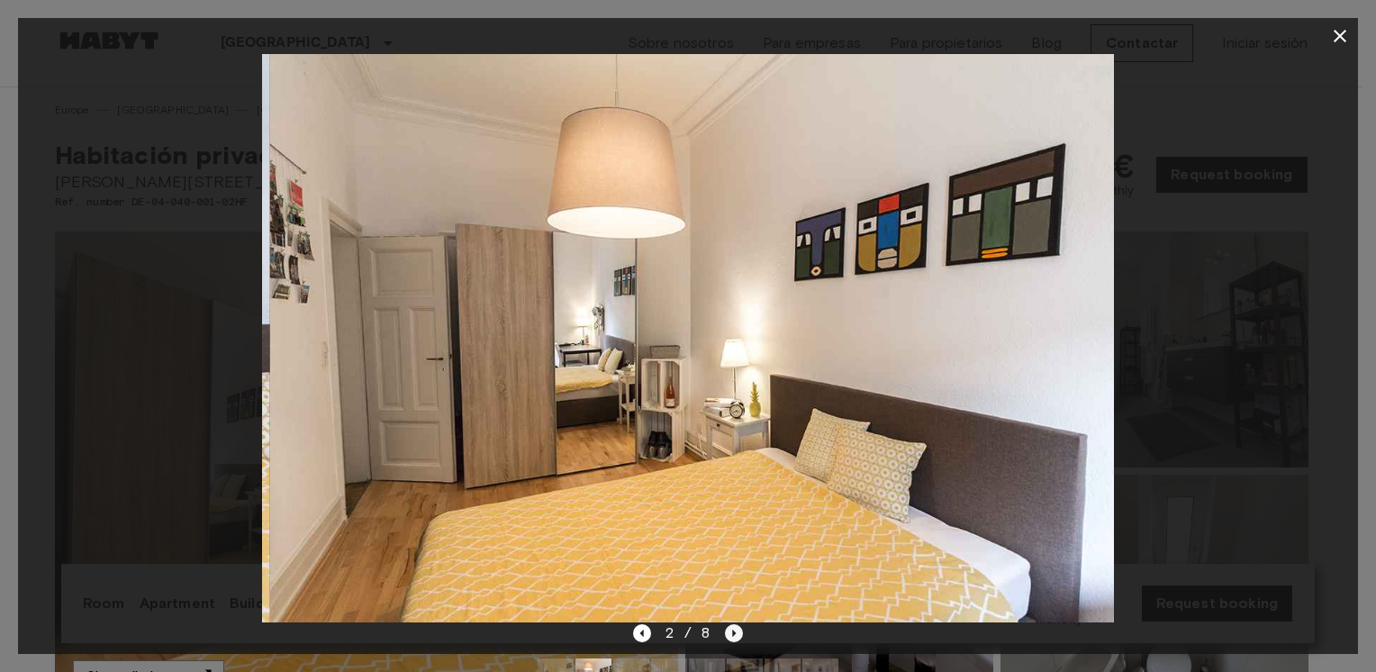
click at [735, 631] on icon "Next image" at bounding box center [734, 633] width 18 height 18
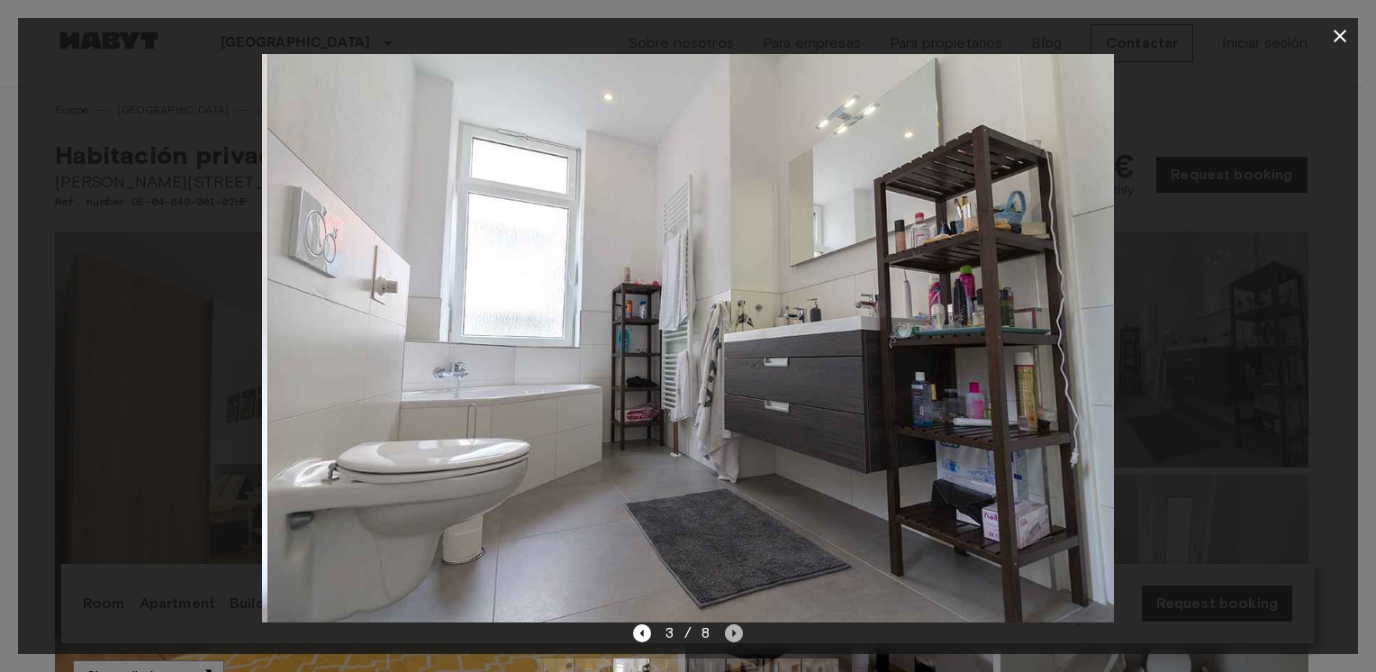
click at [735, 631] on icon "Next image" at bounding box center [734, 633] width 18 height 18
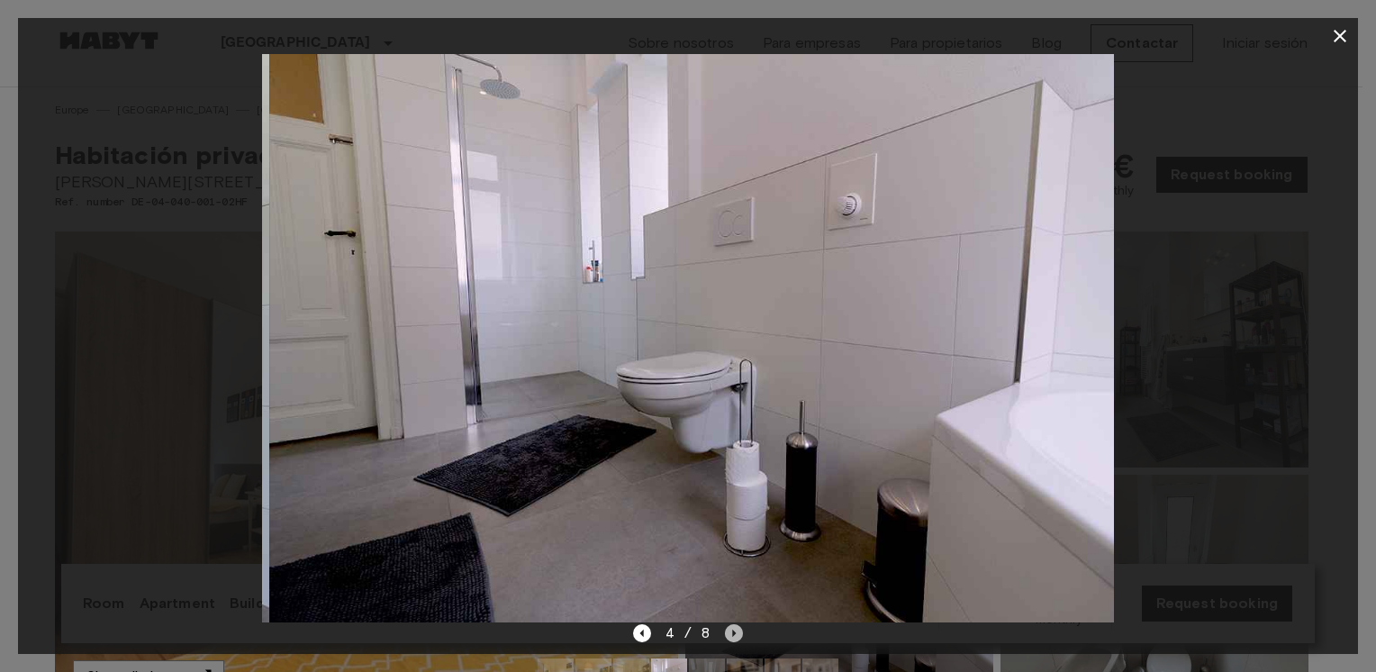
click at [735, 631] on icon "Next image" at bounding box center [734, 633] width 18 height 18
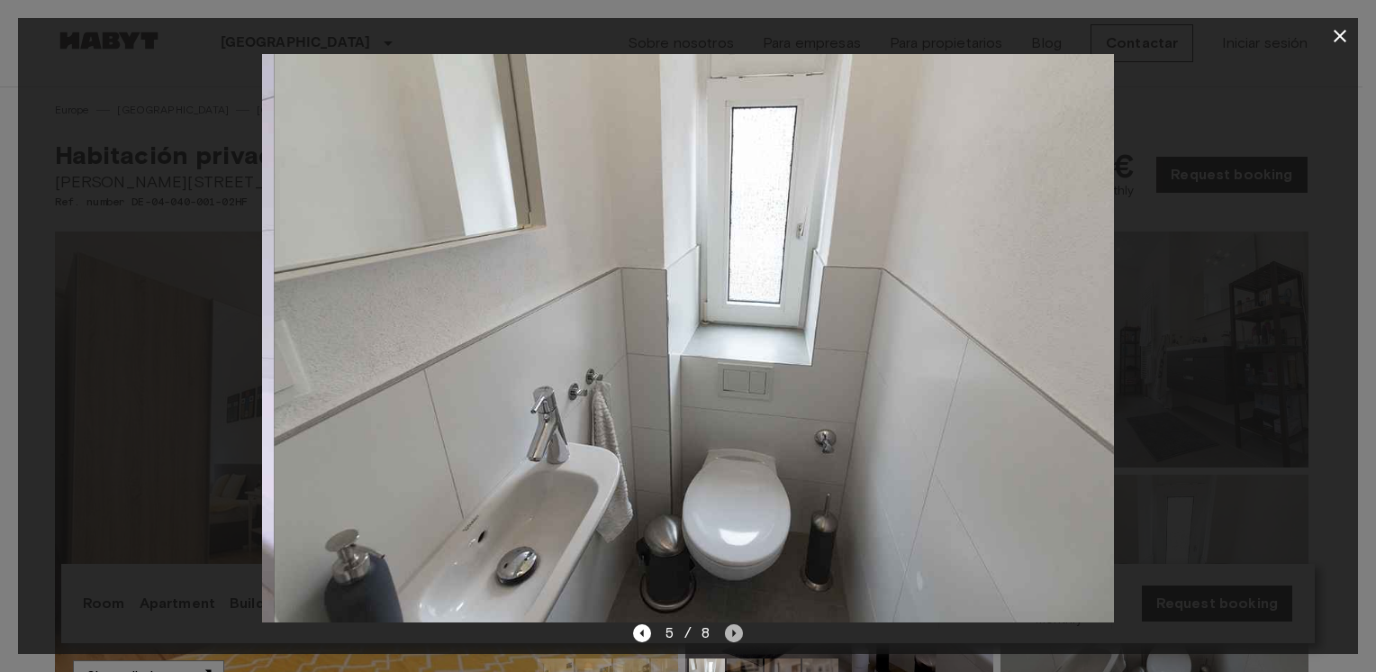
click at [735, 631] on icon "Next image" at bounding box center [734, 633] width 18 height 18
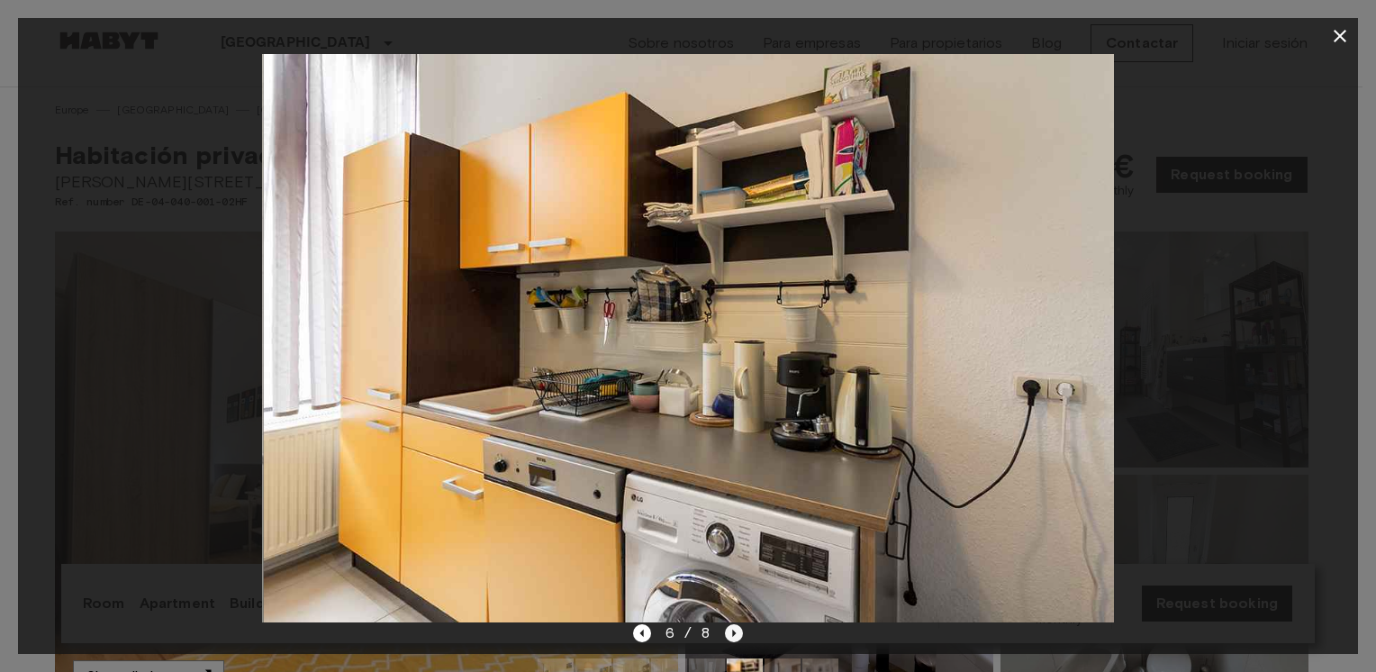
click at [734, 631] on icon "Next image" at bounding box center [735, 632] width 4 height 7
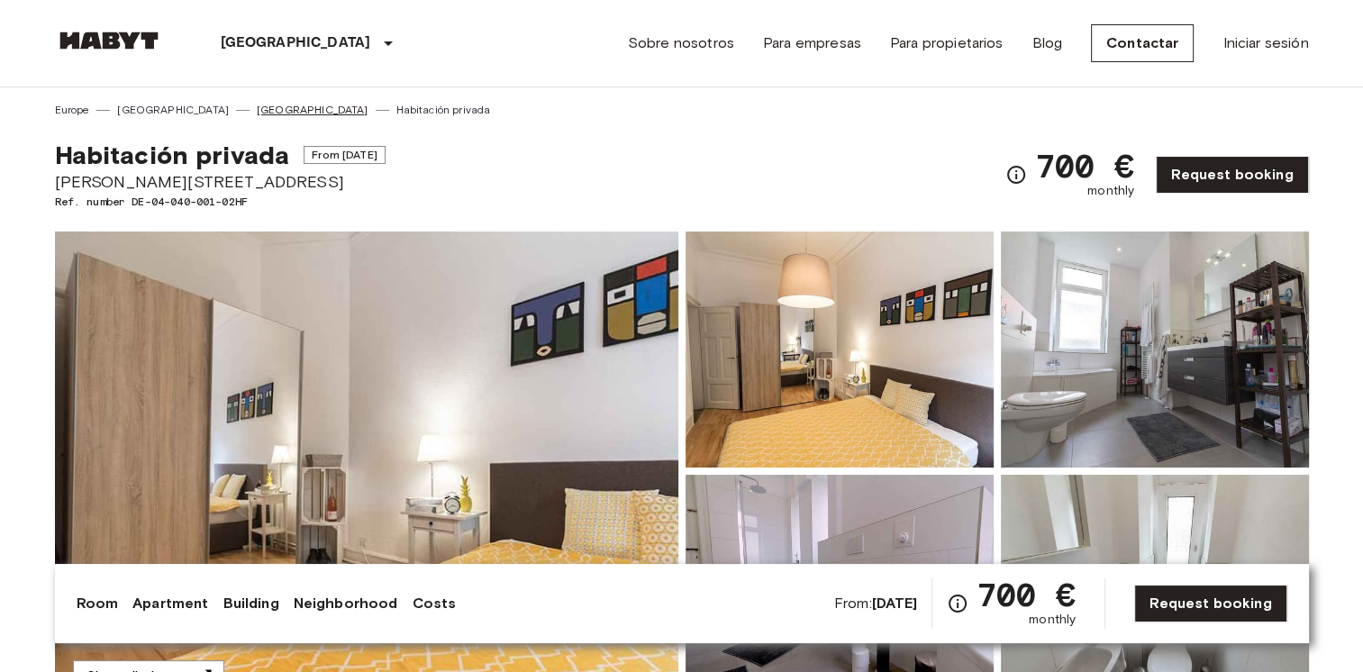
click at [257, 111] on link "[GEOGRAPHIC_DATA]" at bounding box center [313, 110] width 112 height 16
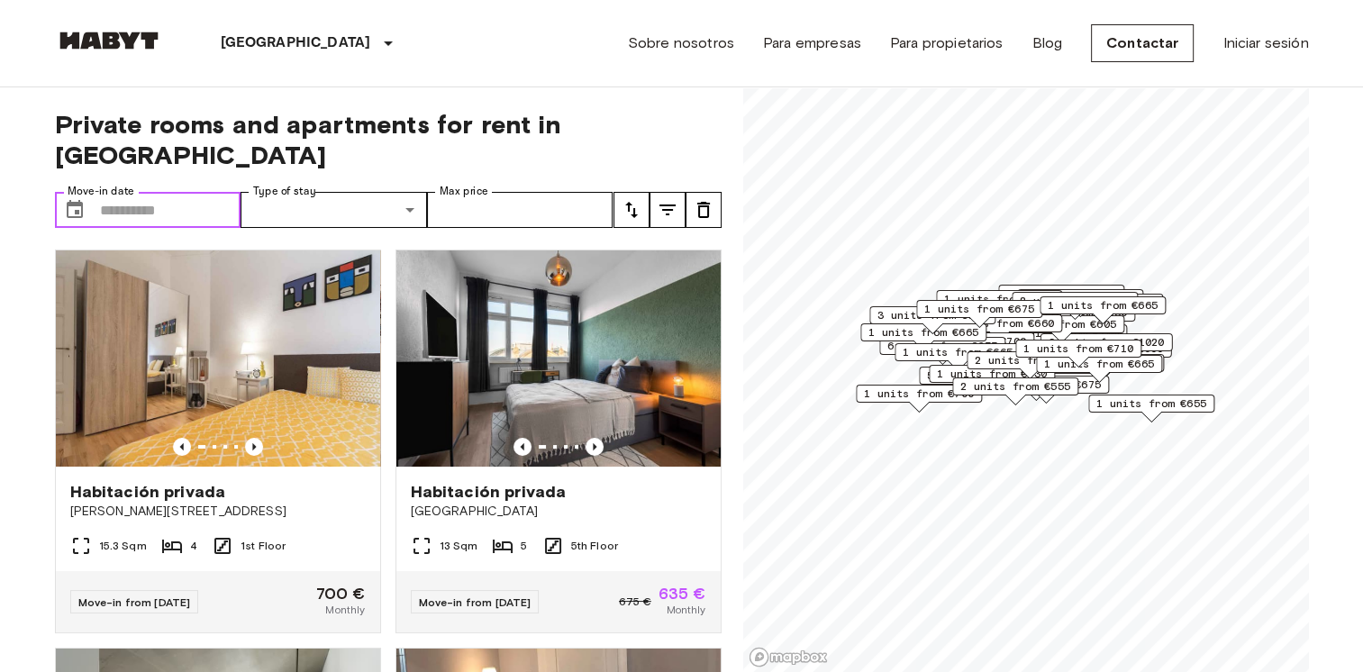
click at [122, 192] on input "Move-in date" at bounding box center [170, 210] width 141 height 36
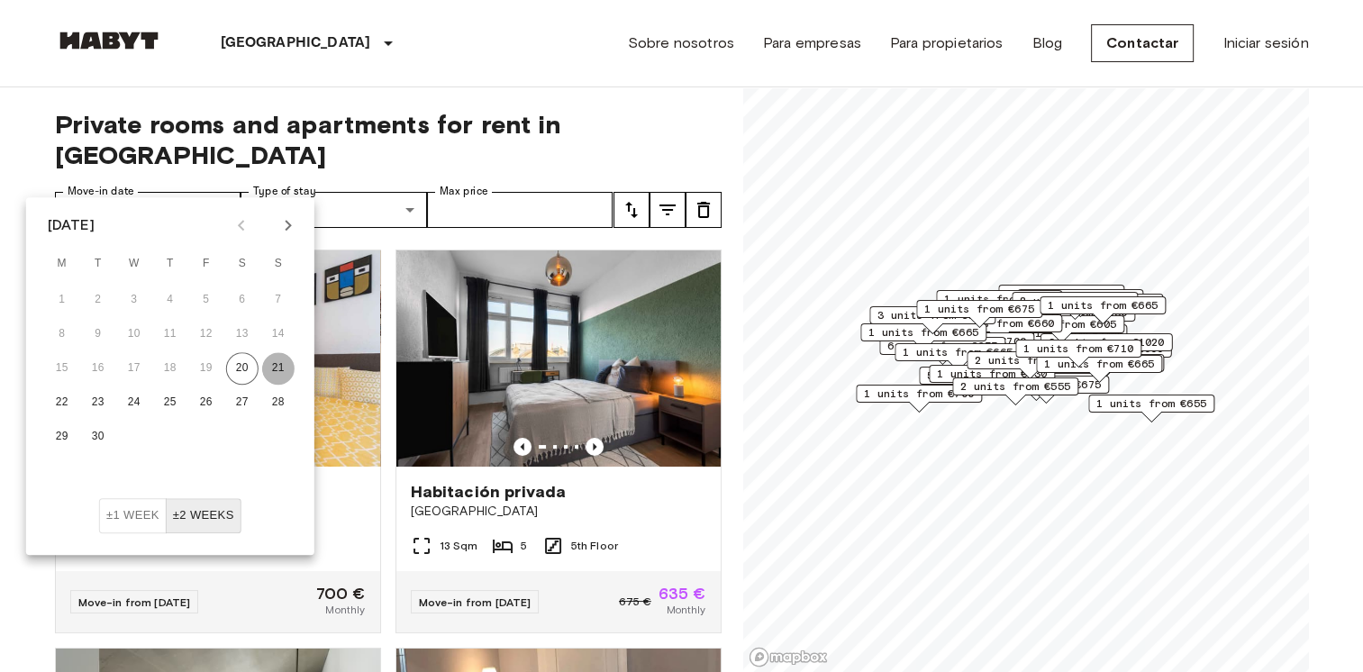
click at [281, 369] on button "21" at bounding box center [278, 368] width 32 height 32
type input "**********"
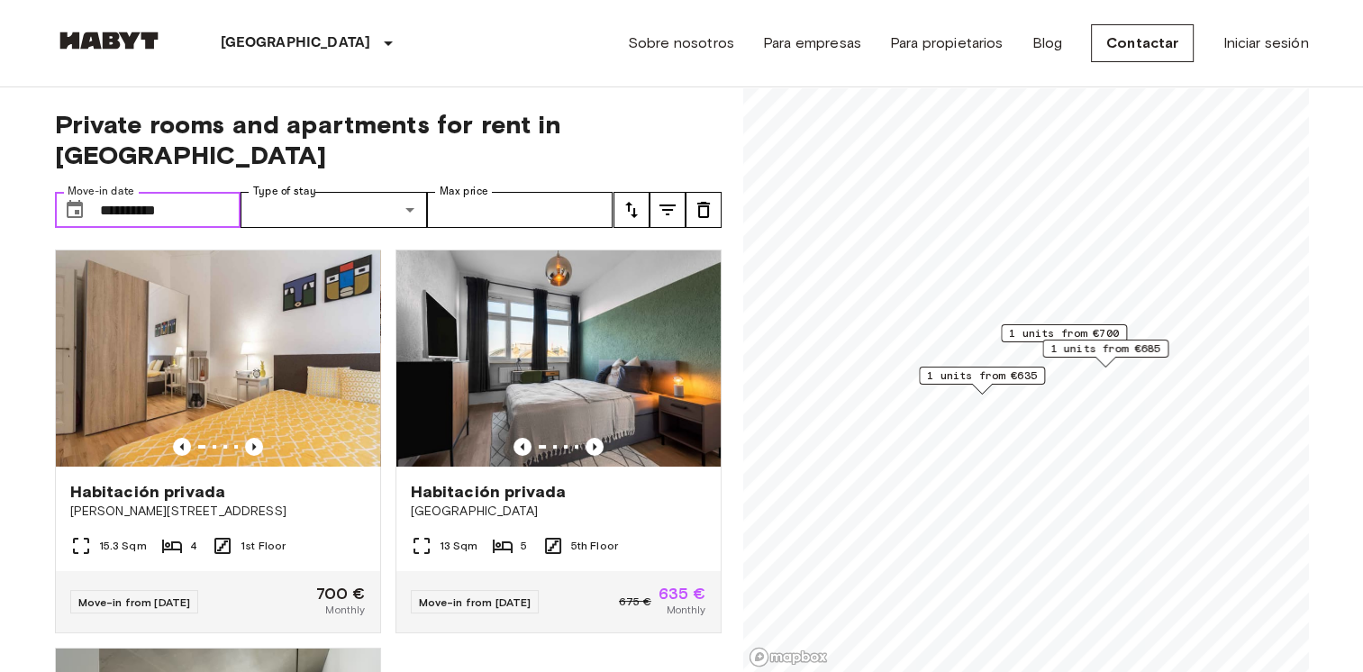
click at [214, 192] on input "**********" at bounding box center [170, 210] width 141 height 36
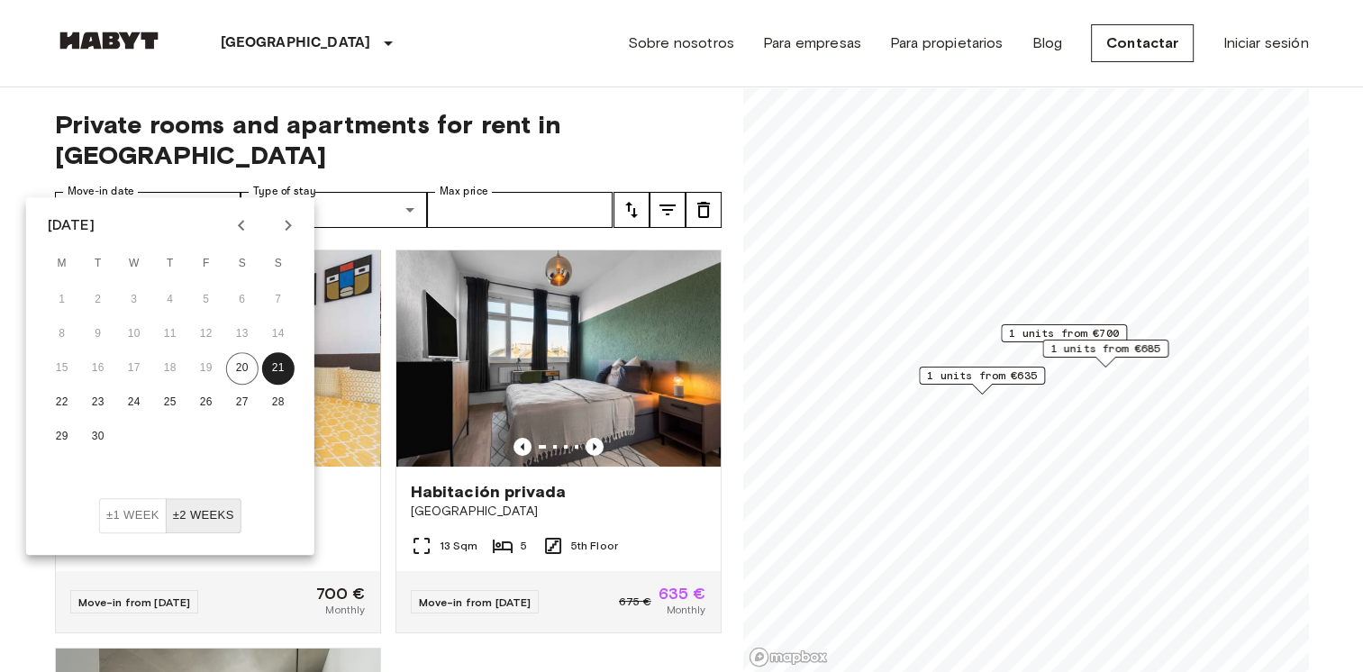
click at [207, 515] on button "±2 weeks" at bounding box center [204, 515] width 76 height 35
click at [633, 146] on div "**********" at bounding box center [388, 379] width 666 height 585
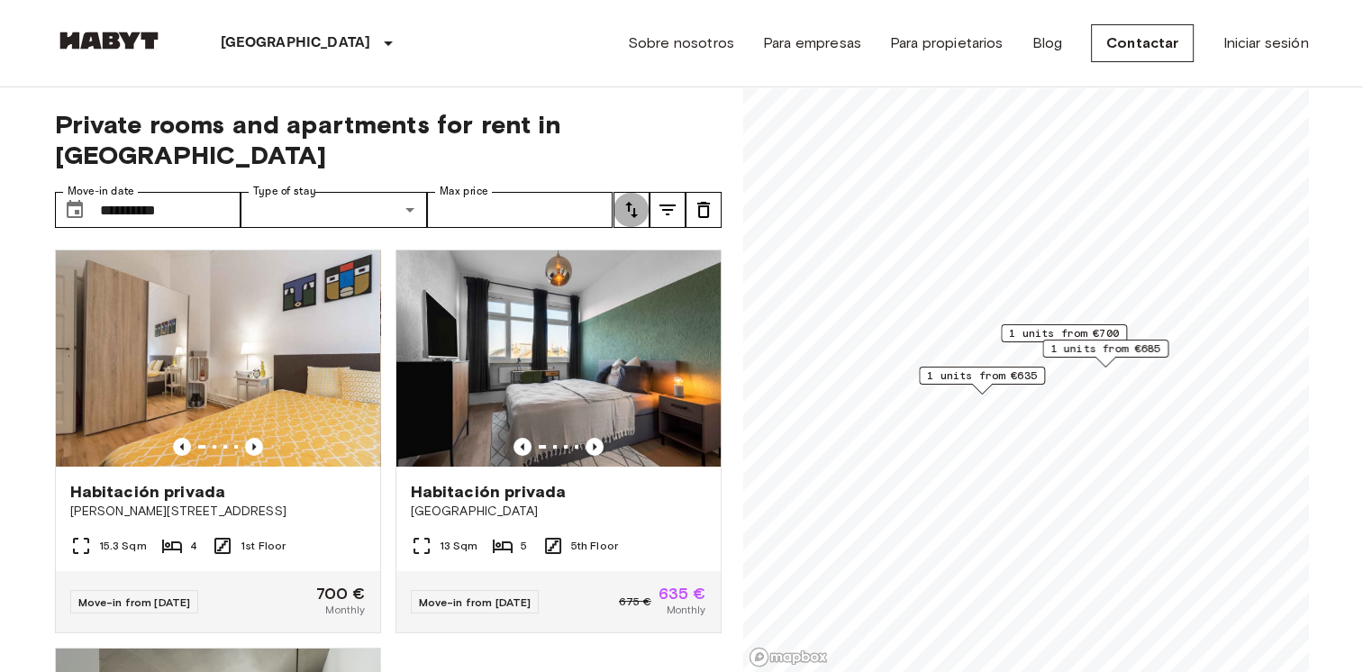
click at [631, 199] on icon "tune" at bounding box center [631, 210] width 22 height 22
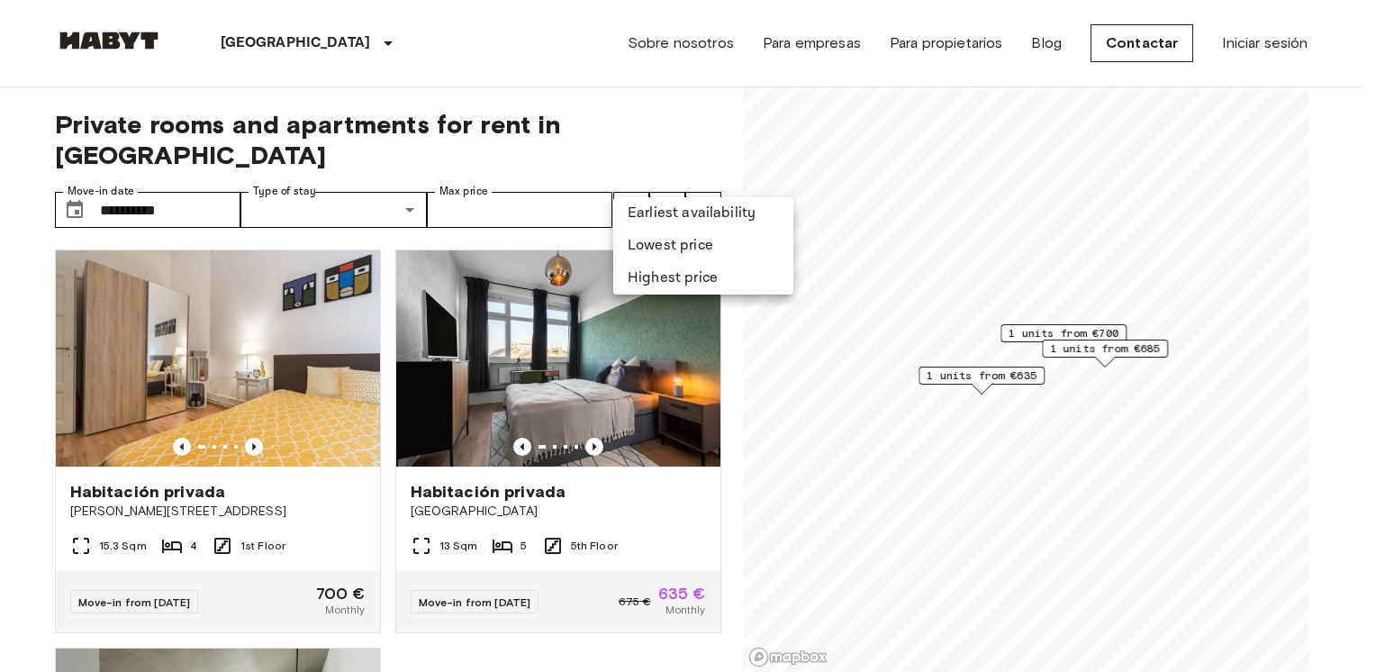
click at [678, 249] on li "Lowest price" at bounding box center [703, 246] width 180 height 32
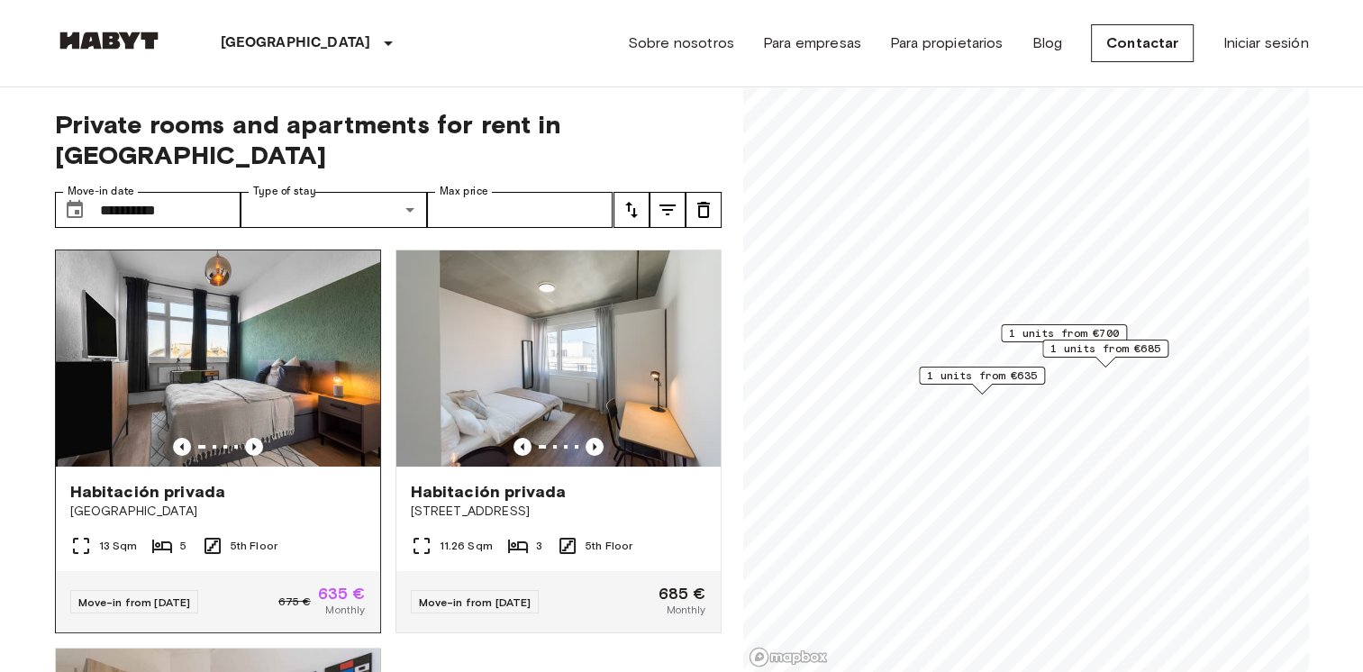
click at [227, 304] on img at bounding box center [218, 358] width 324 height 216
click at [186, 343] on img at bounding box center [218, 358] width 324 height 216
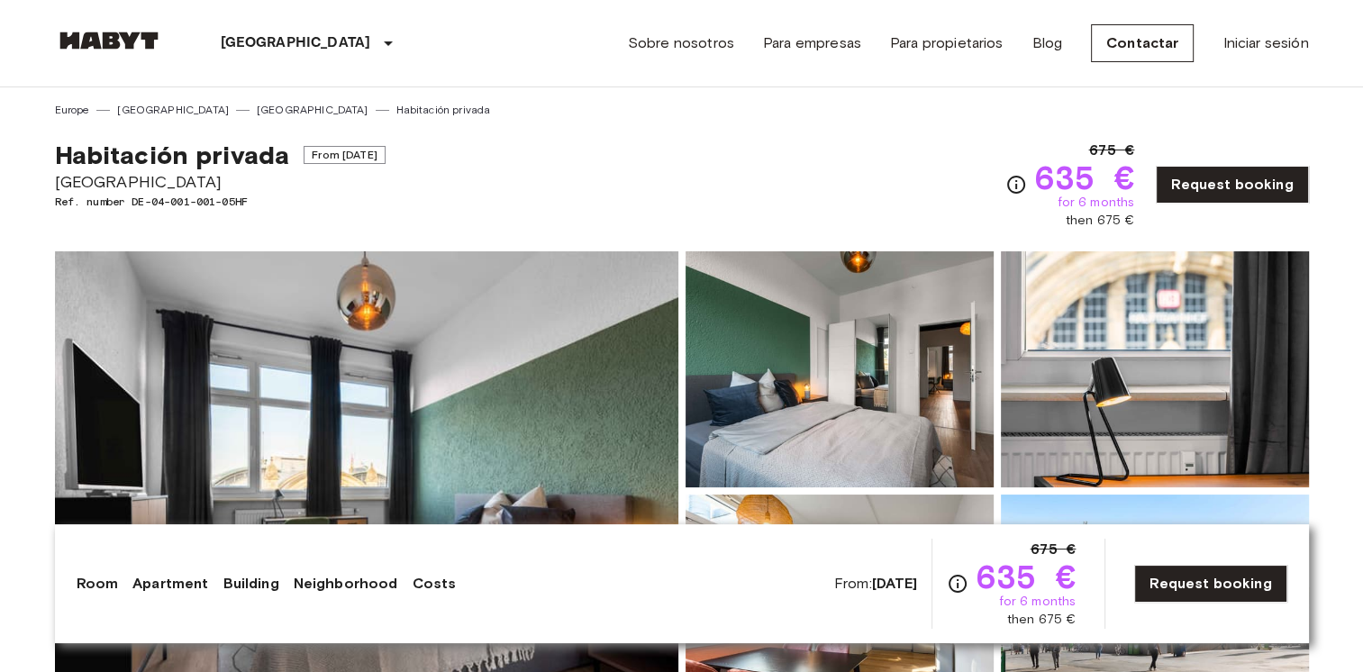
click at [700, 163] on div "Habitación privada From Sep 24 2025 Am Hauptbahnhof 8 Ref. number DE-04-001-001…" at bounding box center [682, 174] width 1254 height 112
click at [681, 144] on div "Habitación privada From Sep 24 2025 Am Hauptbahnhof 8 Ref. number DE-04-001-001…" at bounding box center [682, 174] width 1254 height 112
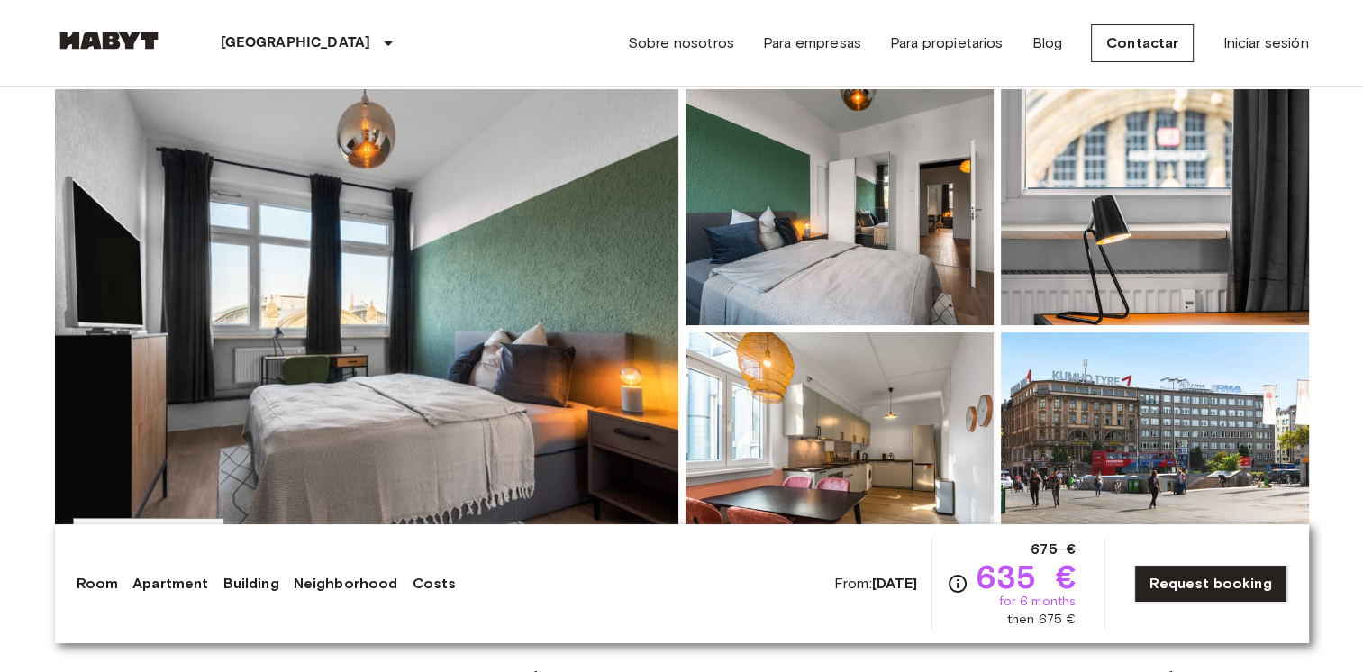
scroll to position [360, 0]
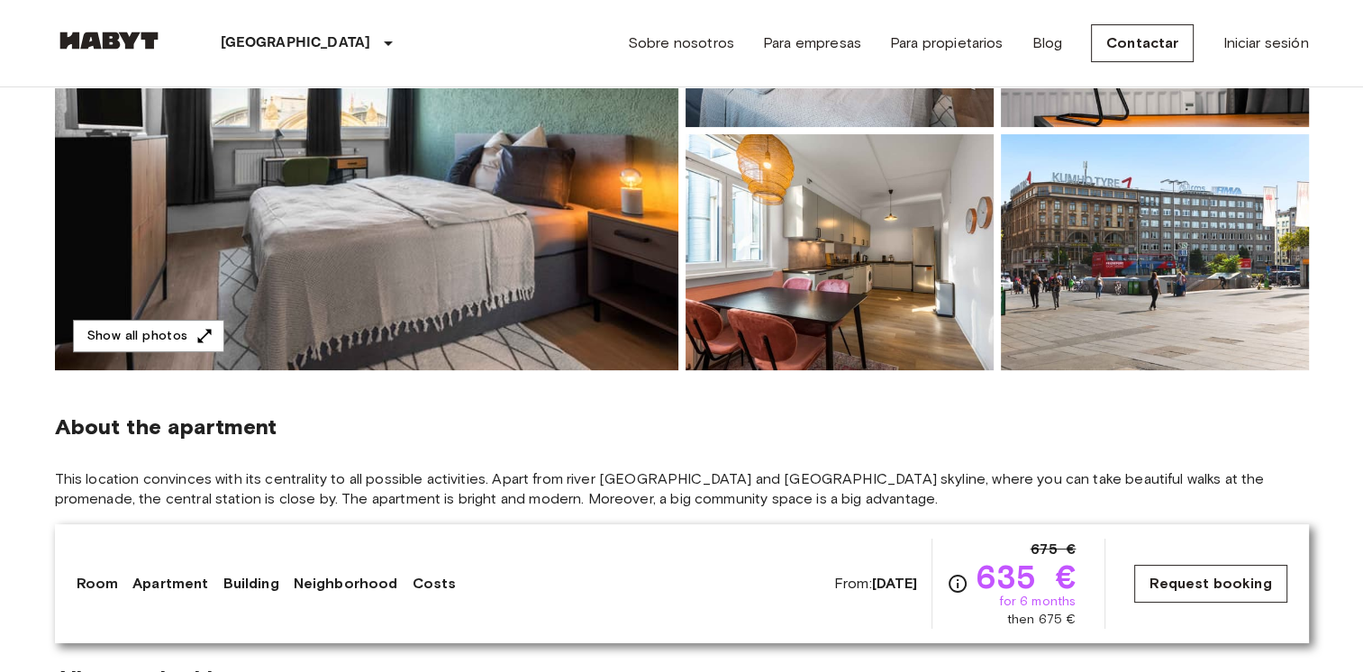
click at [1249, 584] on link "Request booking" at bounding box center [1210, 584] width 152 height 38
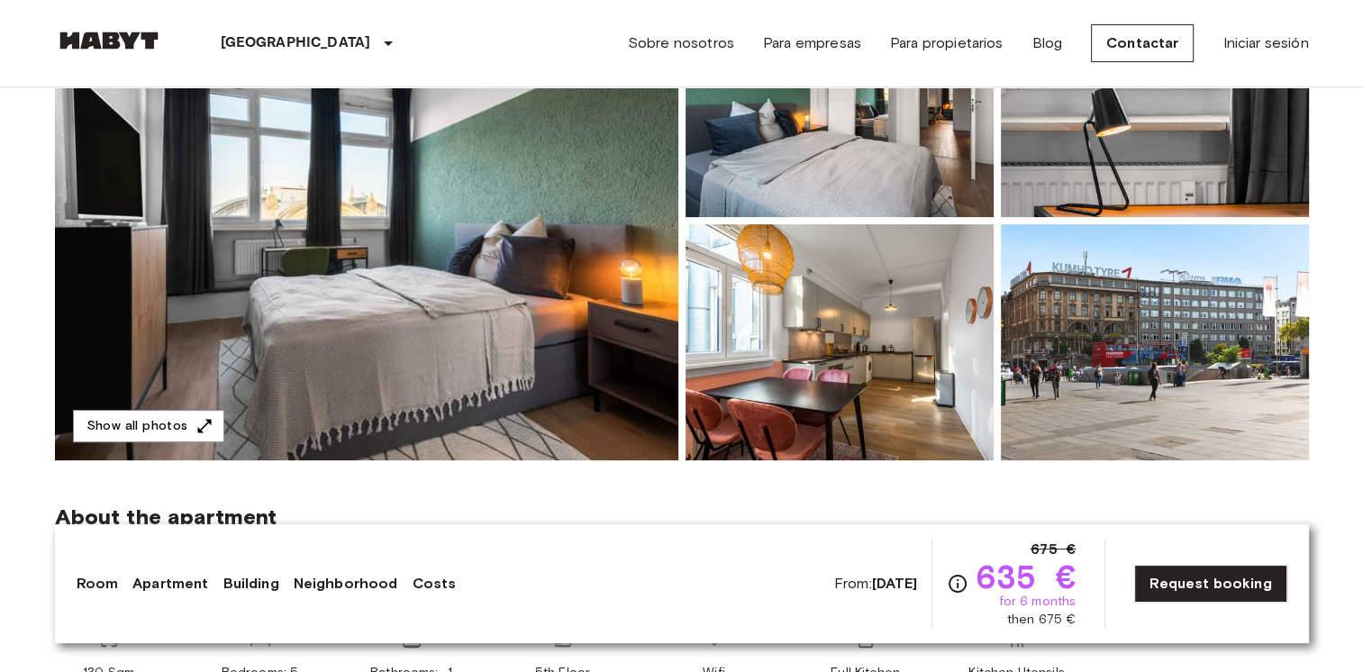
scroll to position [180, 0]
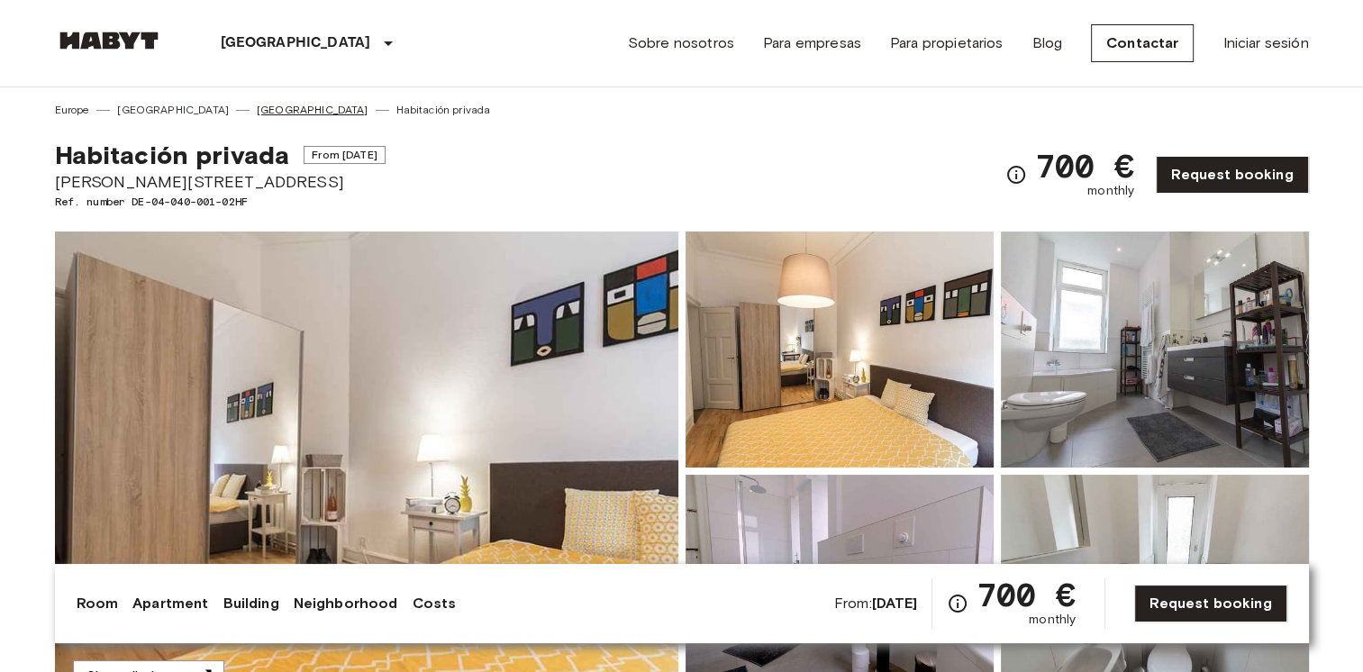
click at [257, 113] on link "[GEOGRAPHIC_DATA]" at bounding box center [313, 110] width 112 height 16
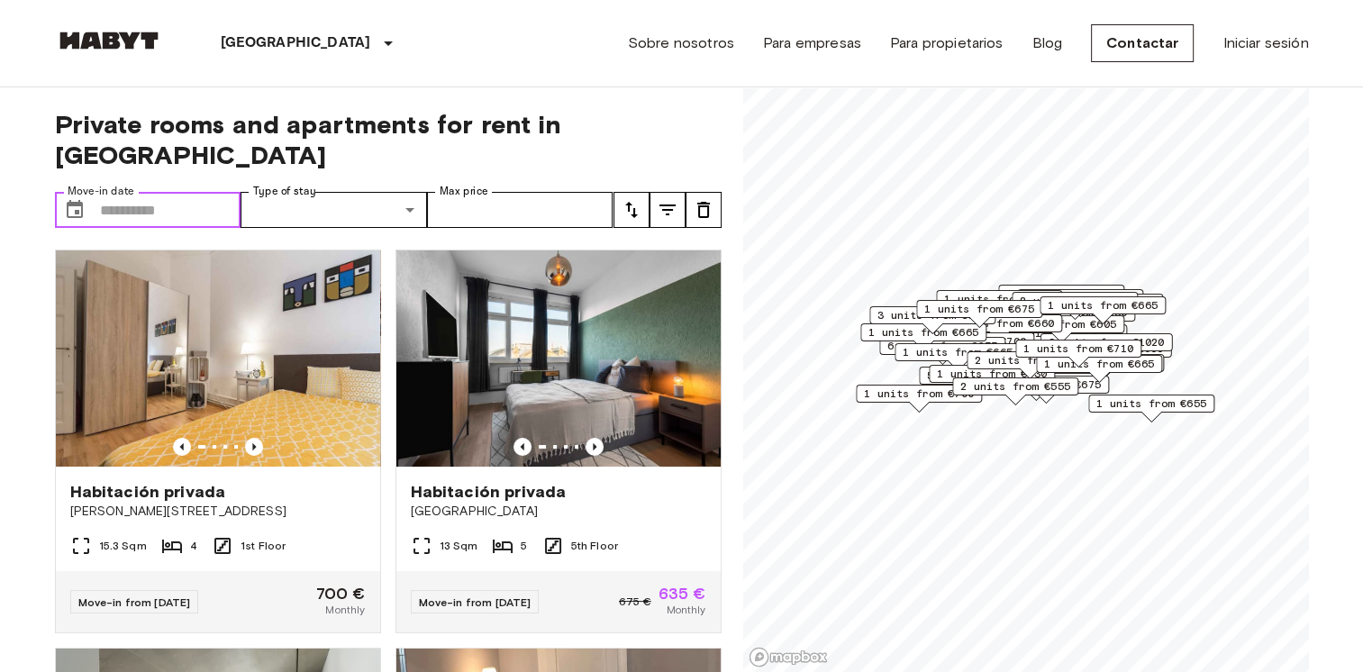
click at [207, 192] on input "Move-in date" at bounding box center [170, 210] width 141 height 36
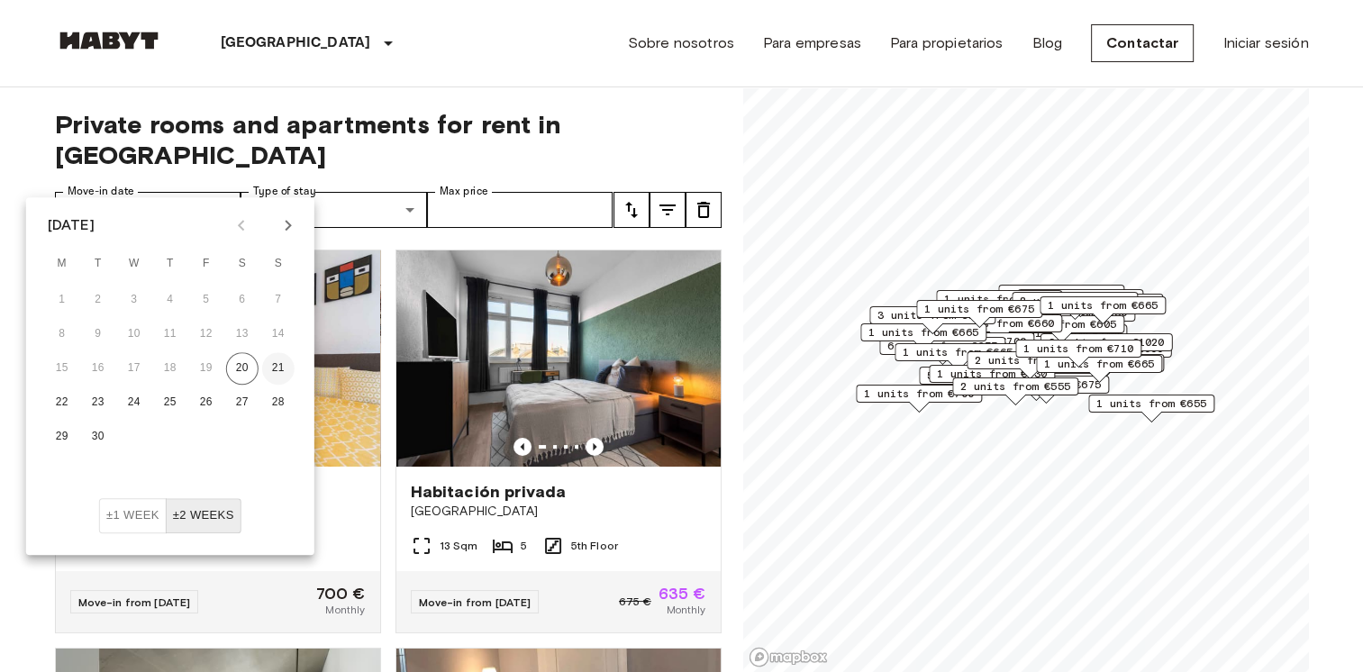
click at [286, 370] on button "21" at bounding box center [278, 368] width 32 height 32
type input "**********"
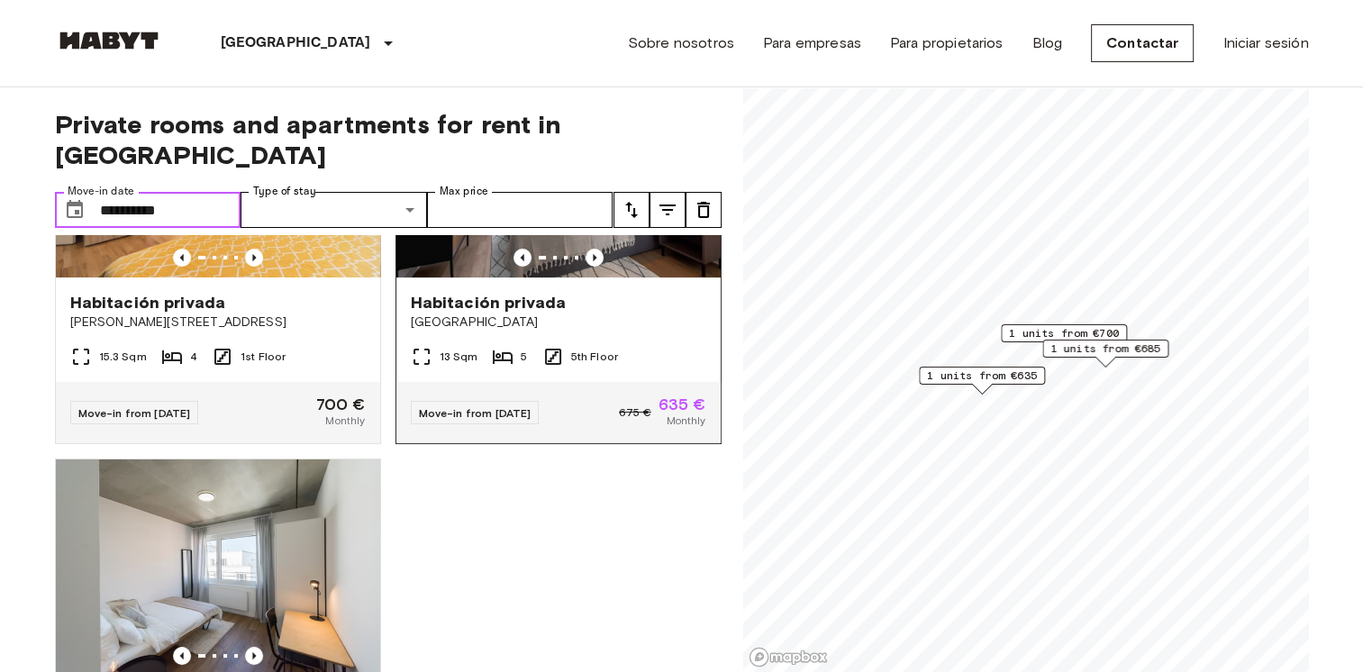
scroll to position [35, 0]
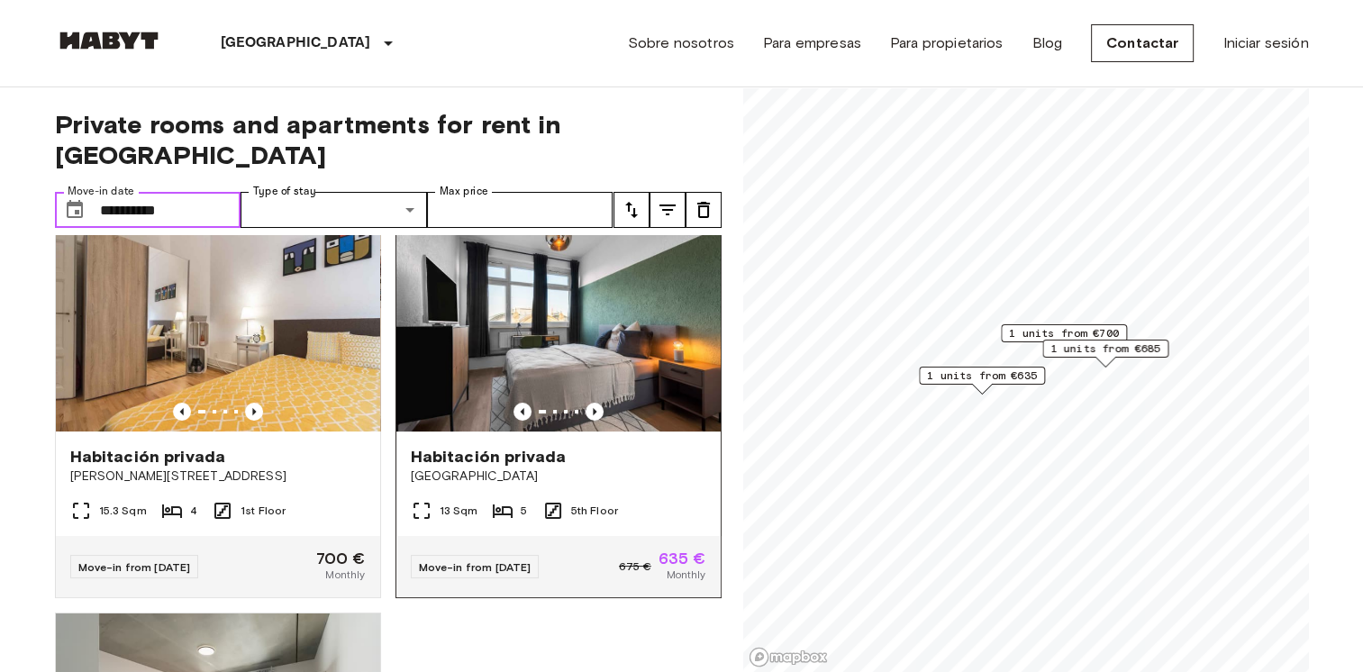
click at [584, 294] on img at bounding box center [558, 323] width 324 height 216
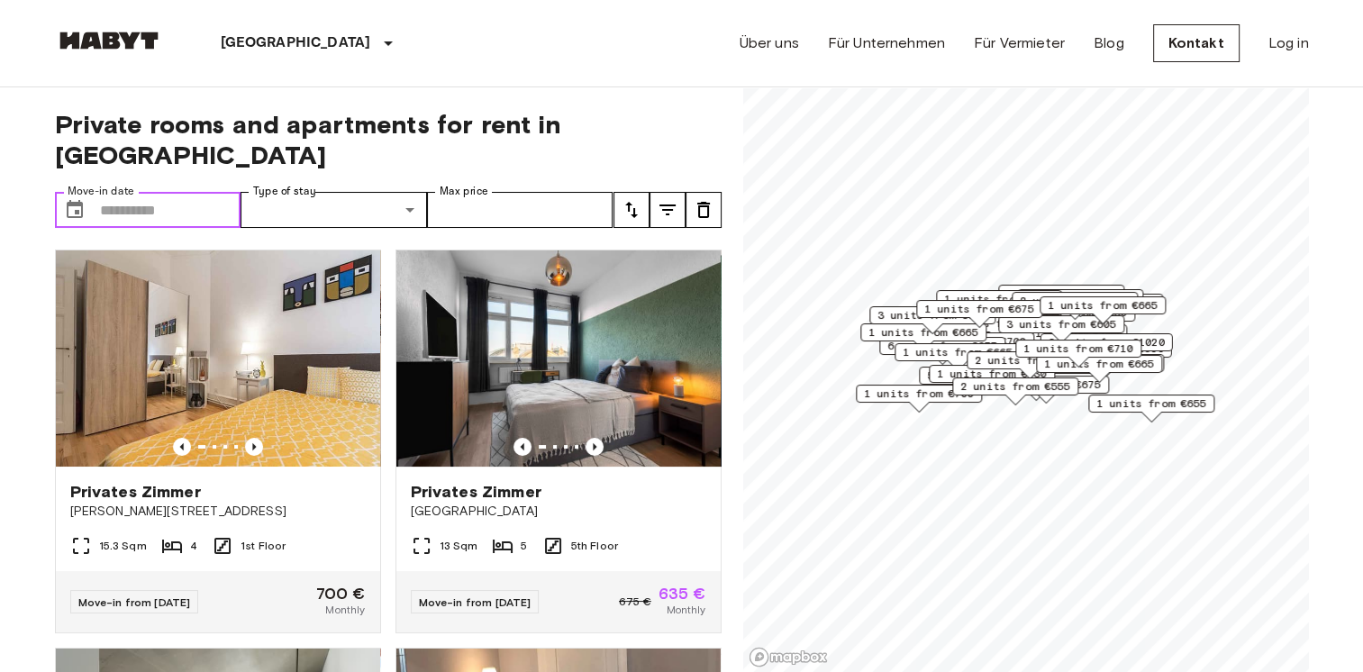
click at [140, 192] on input "Move-in date" at bounding box center [170, 210] width 141 height 36
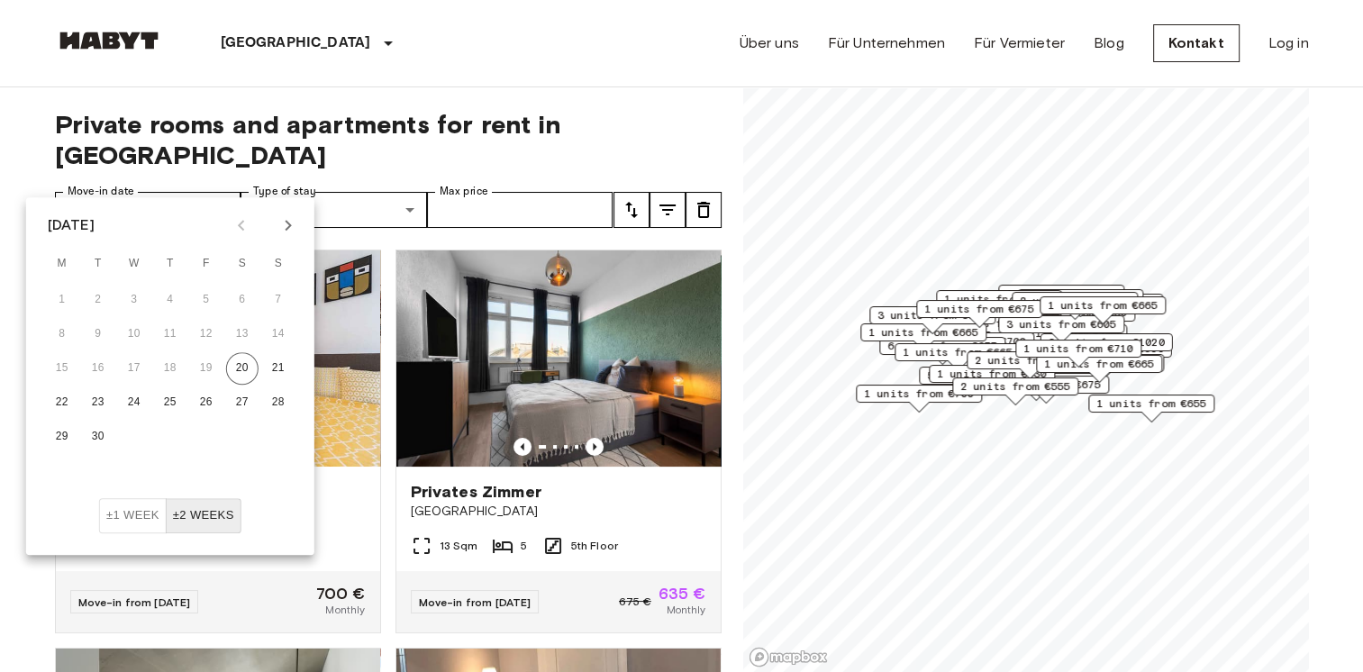
click at [294, 225] on icon "Next month" at bounding box center [288, 225] width 22 height 22
click at [141, 303] on button "1" at bounding box center [134, 300] width 32 height 32
type input "**********"
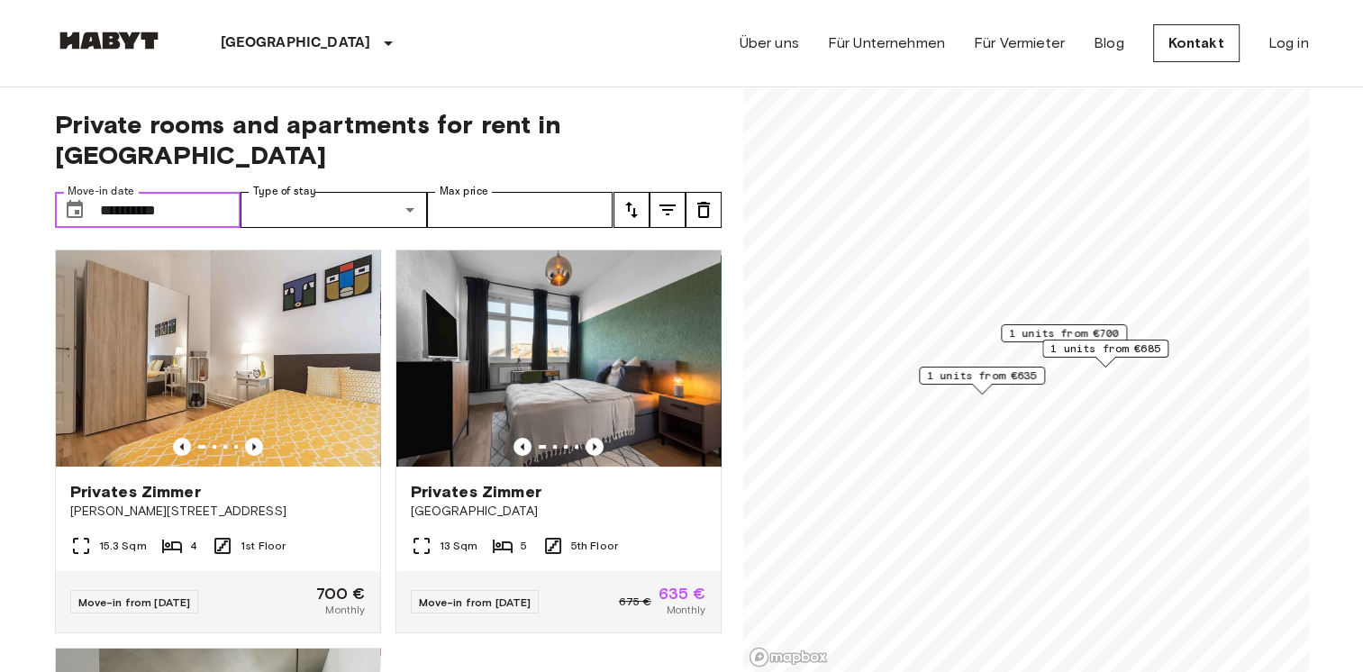
click at [168, 192] on input "**********" at bounding box center [170, 210] width 141 height 36
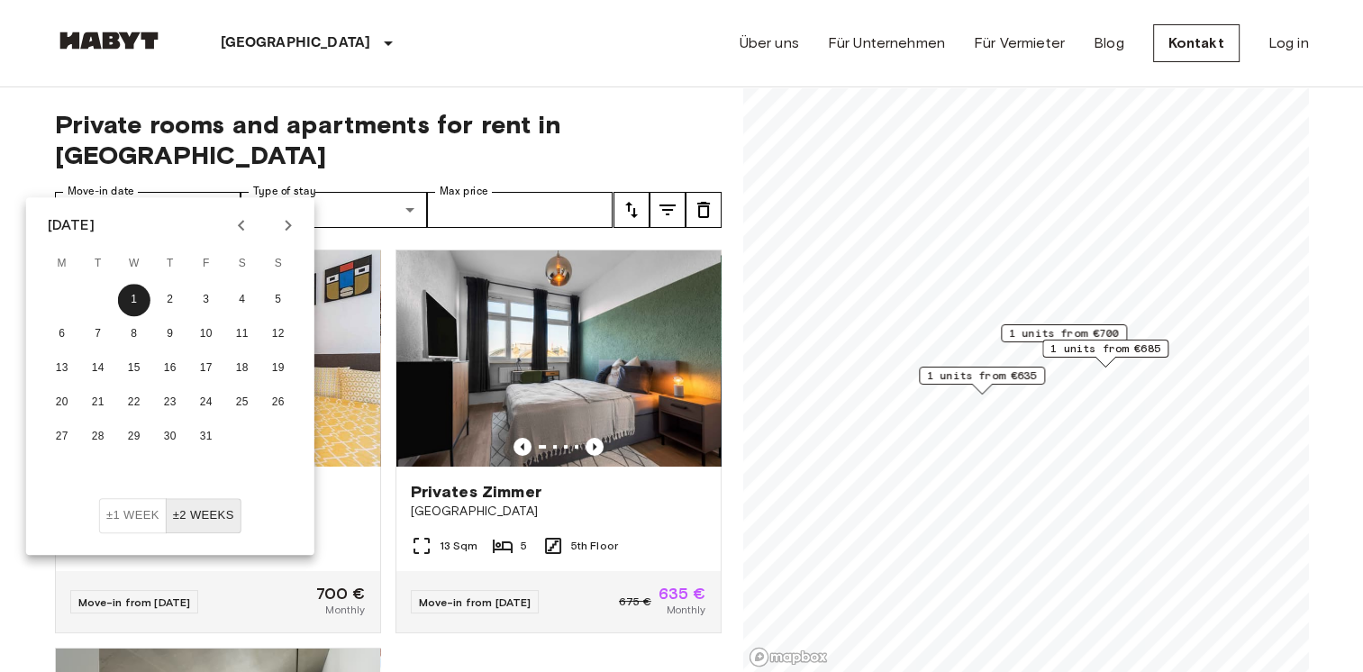
click at [201, 505] on button "±2 weeks" at bounding box center [204, 515] width 76 height 35
click at [625, 199] on icon "tune" at bounding box center [631, 210] width 22 height 22
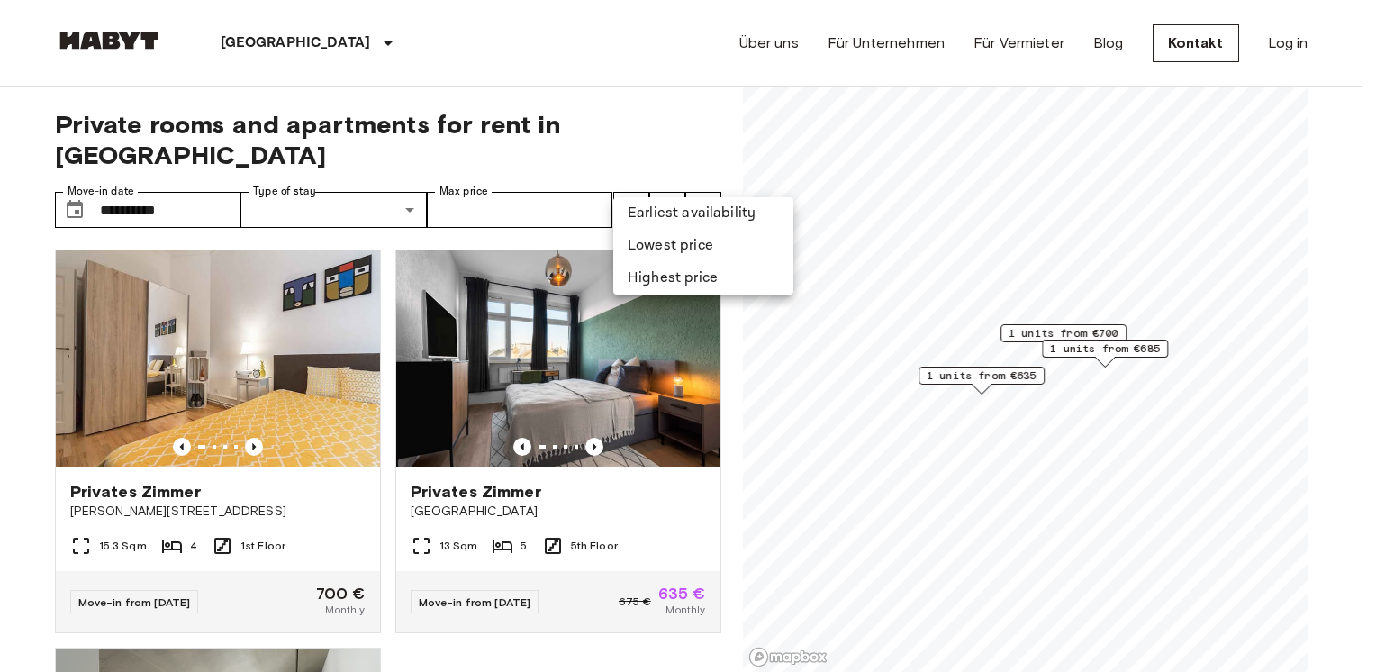
click at [697, 252] on li "Lowest price" at bounding box center [703, 246] width 180 height 32
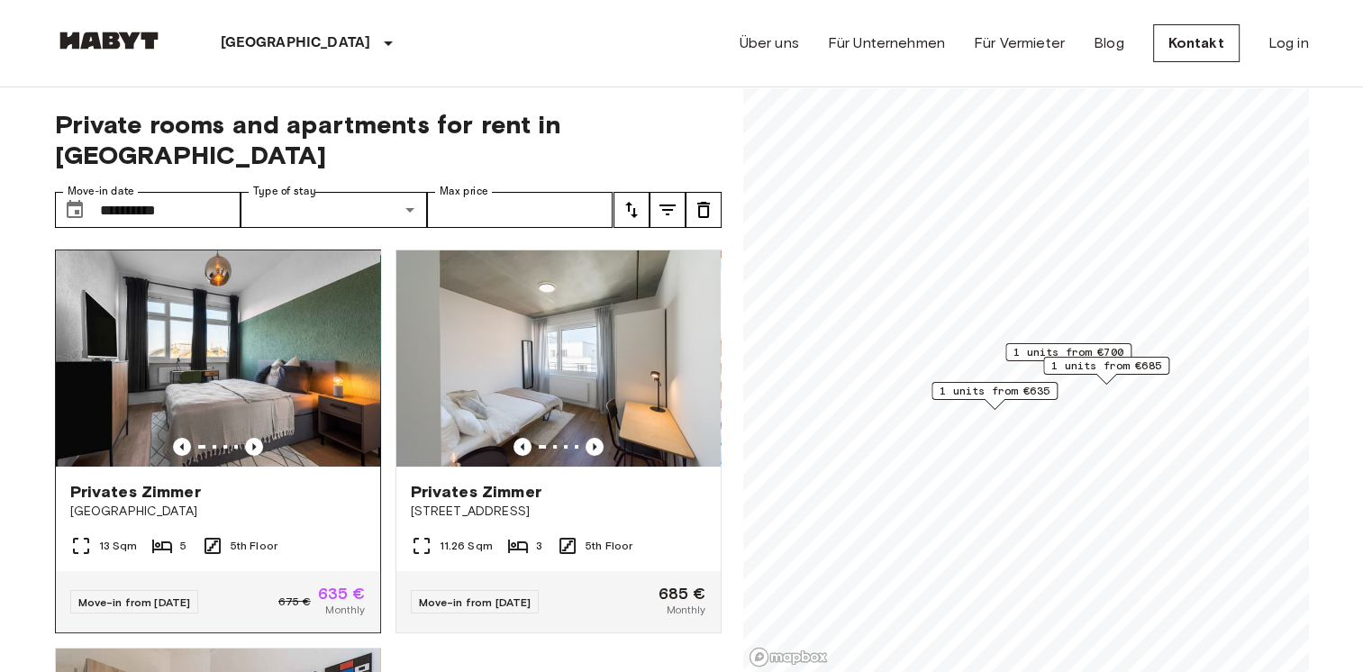
click at [204, 317] on img at bounding box center [218, 358] width 324 height 216
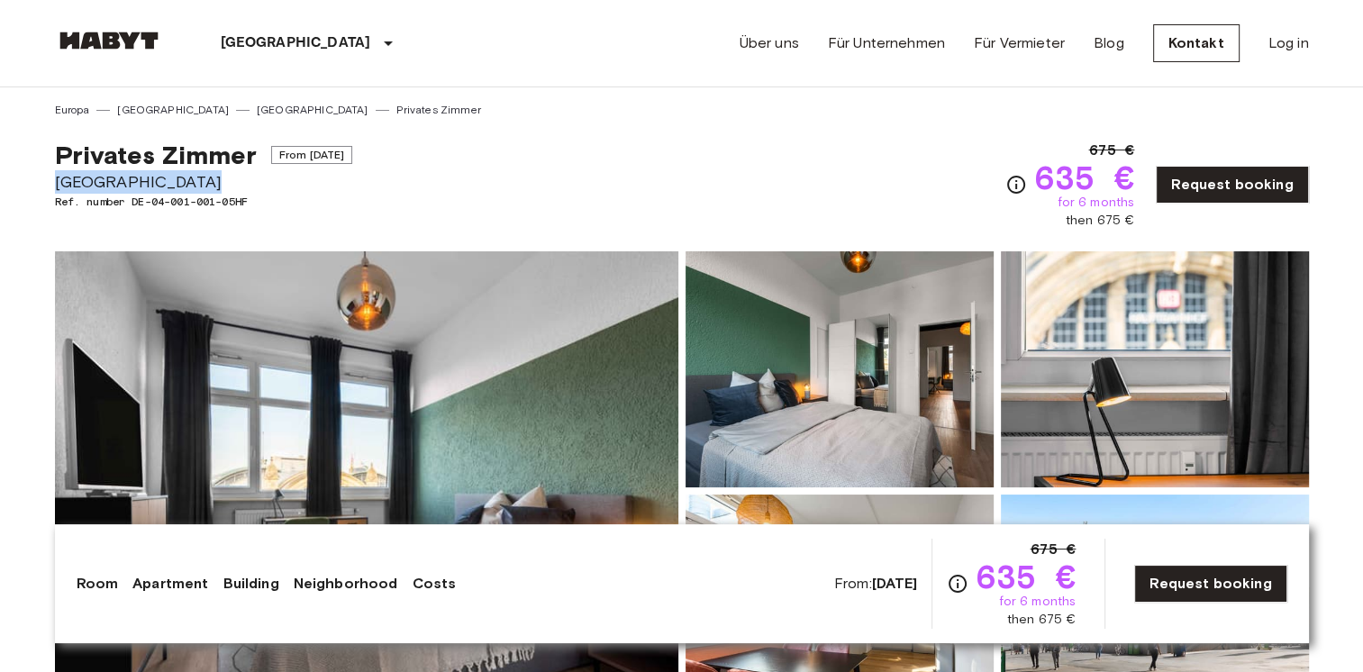
drag, startPoint x: 231, startPoint y: 182, endPoint x: 39, endPoint y: 192, distance: 193.0
copy span "[GEOGRAPHIC_DATA]"
